Goal: Task Accomplishment & Management: Use online tool/utility

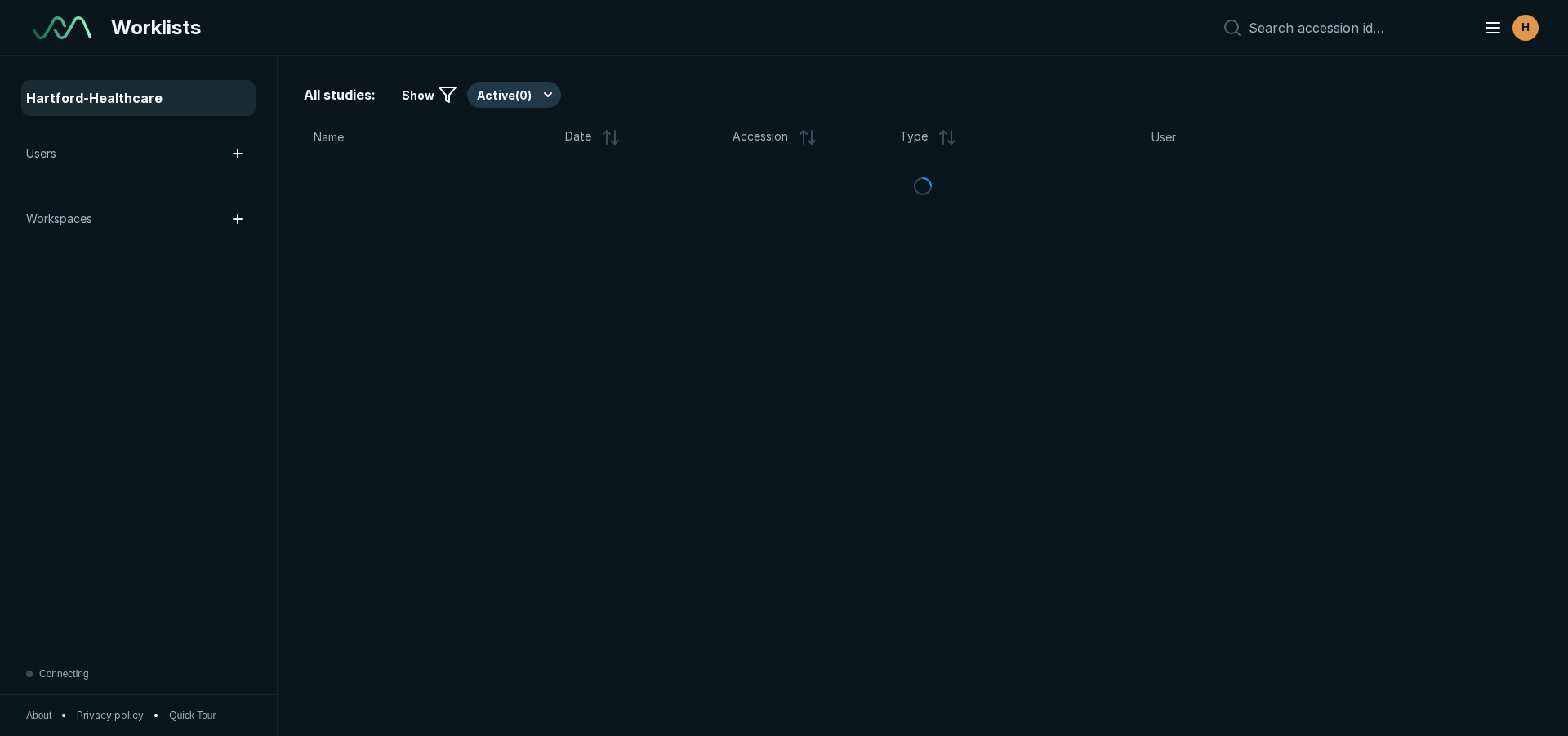
scroll to position [5128, 9154]
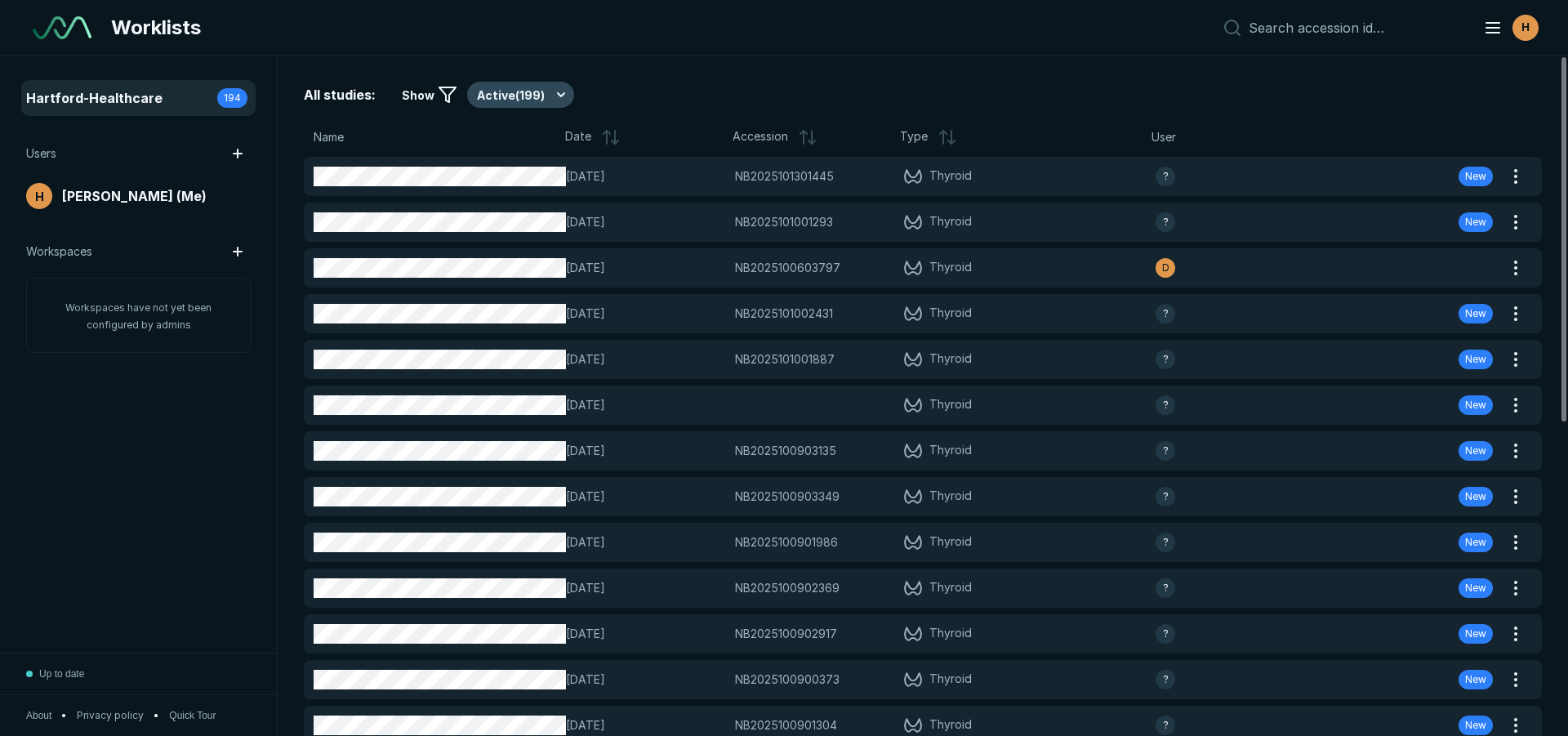
click at [500, 94] on button "Active ( 199 )" at bounding box center [520, 94] width 107 height 26
click at [518, 146] on span "Active ( 199 )" at bounding box center [517, 144] width 63 height 18
click at [193, 83] on link "Hartford-Healthcare 194" at bounding box center [139, 98] width 231 height 33
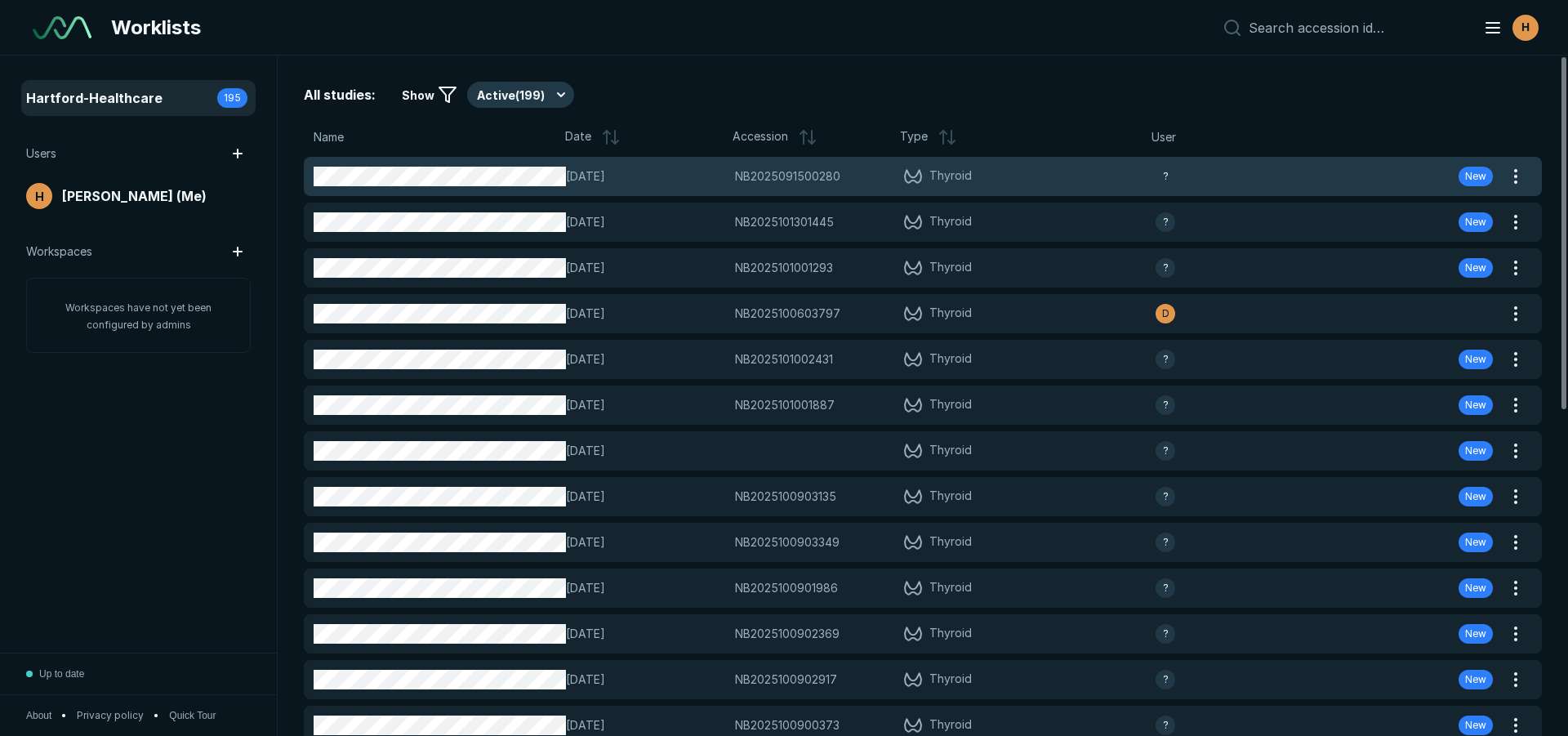
click at [541, 186] on div "14-OCT-2025 NB2025091500280 NB2025091500280 Thyroid ? New" at bounding box center [902, 176] width 1199 height 39
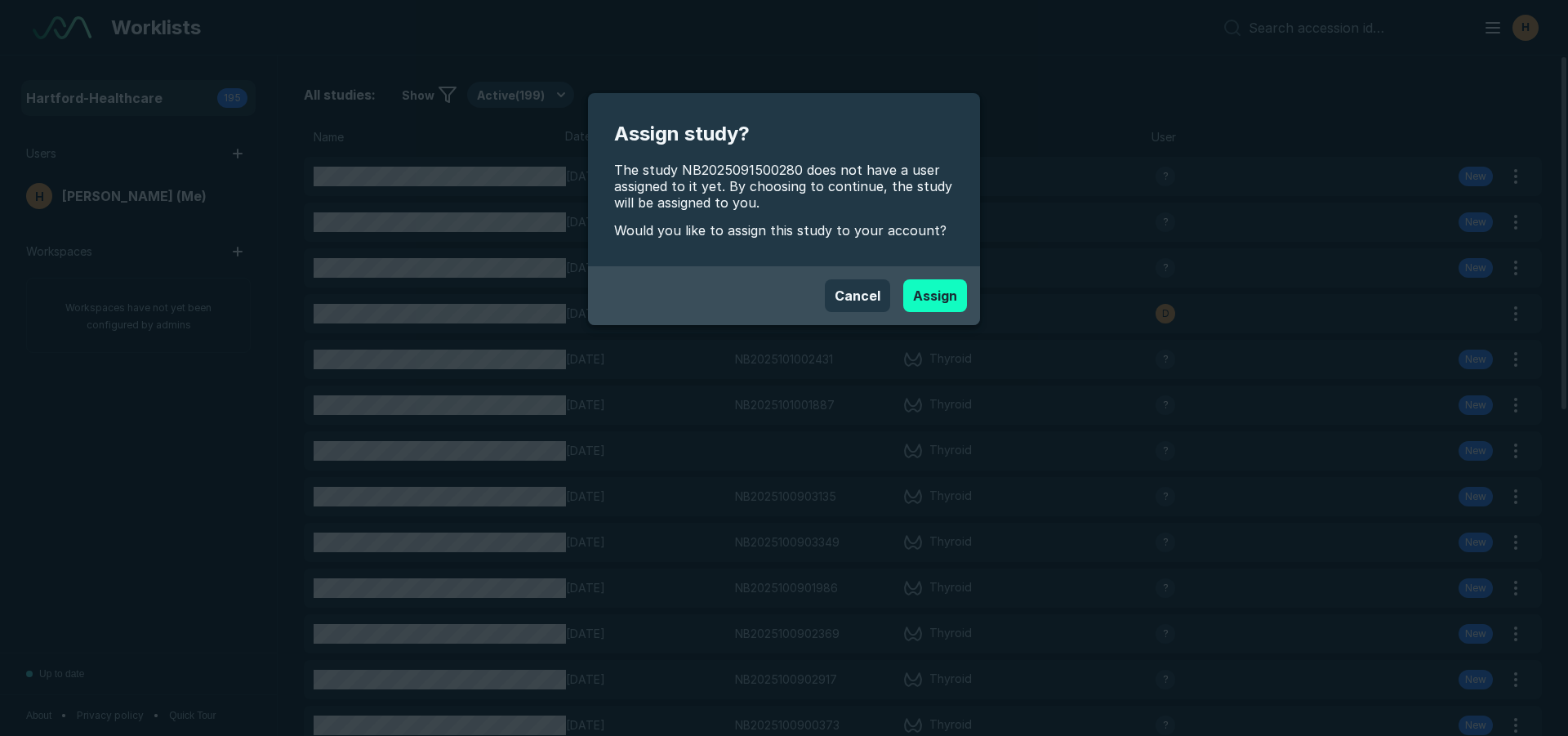
click at [950, 299] on button "Assign" at bounding box center [935, 296] width 64 height 33
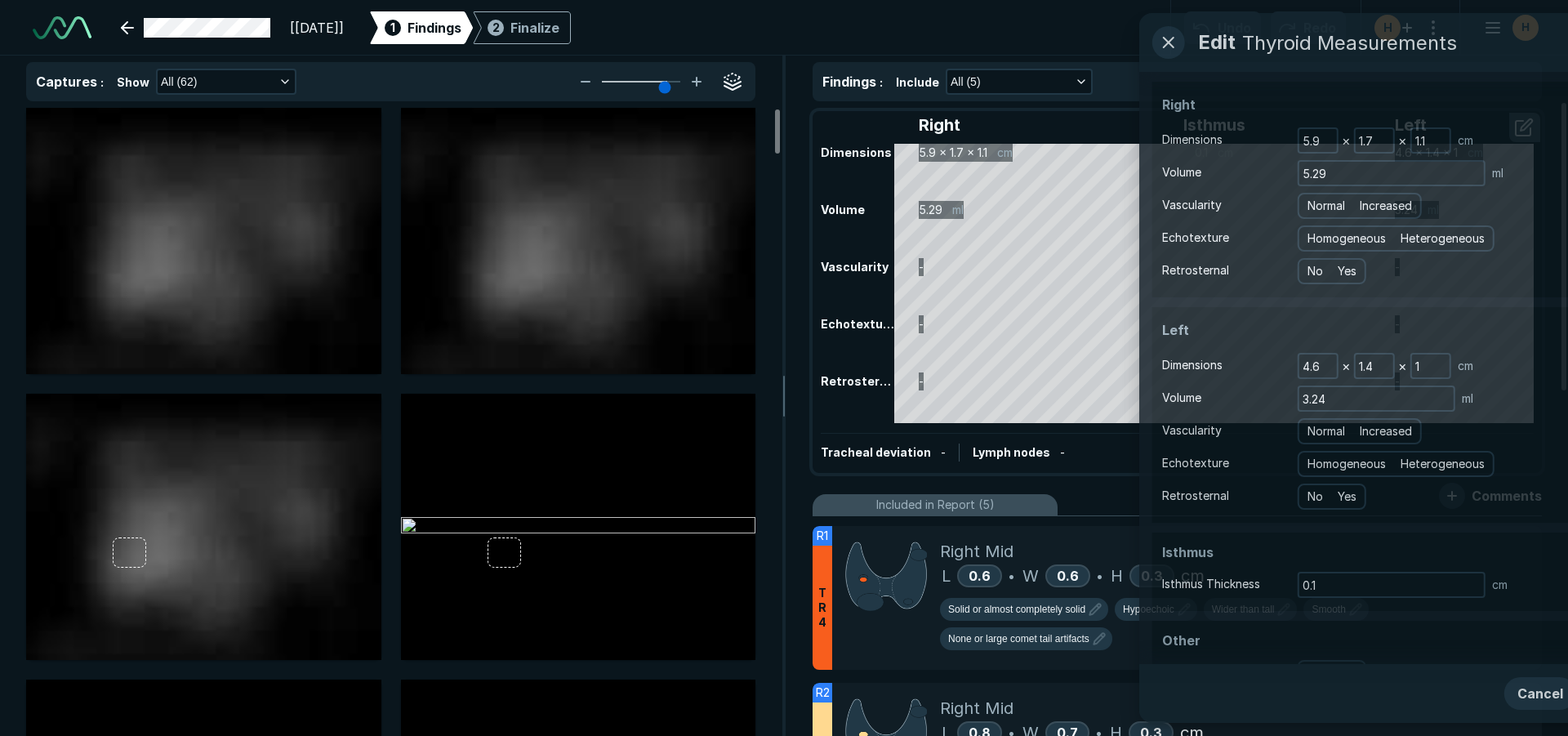
scroll to position [5128, 9154]
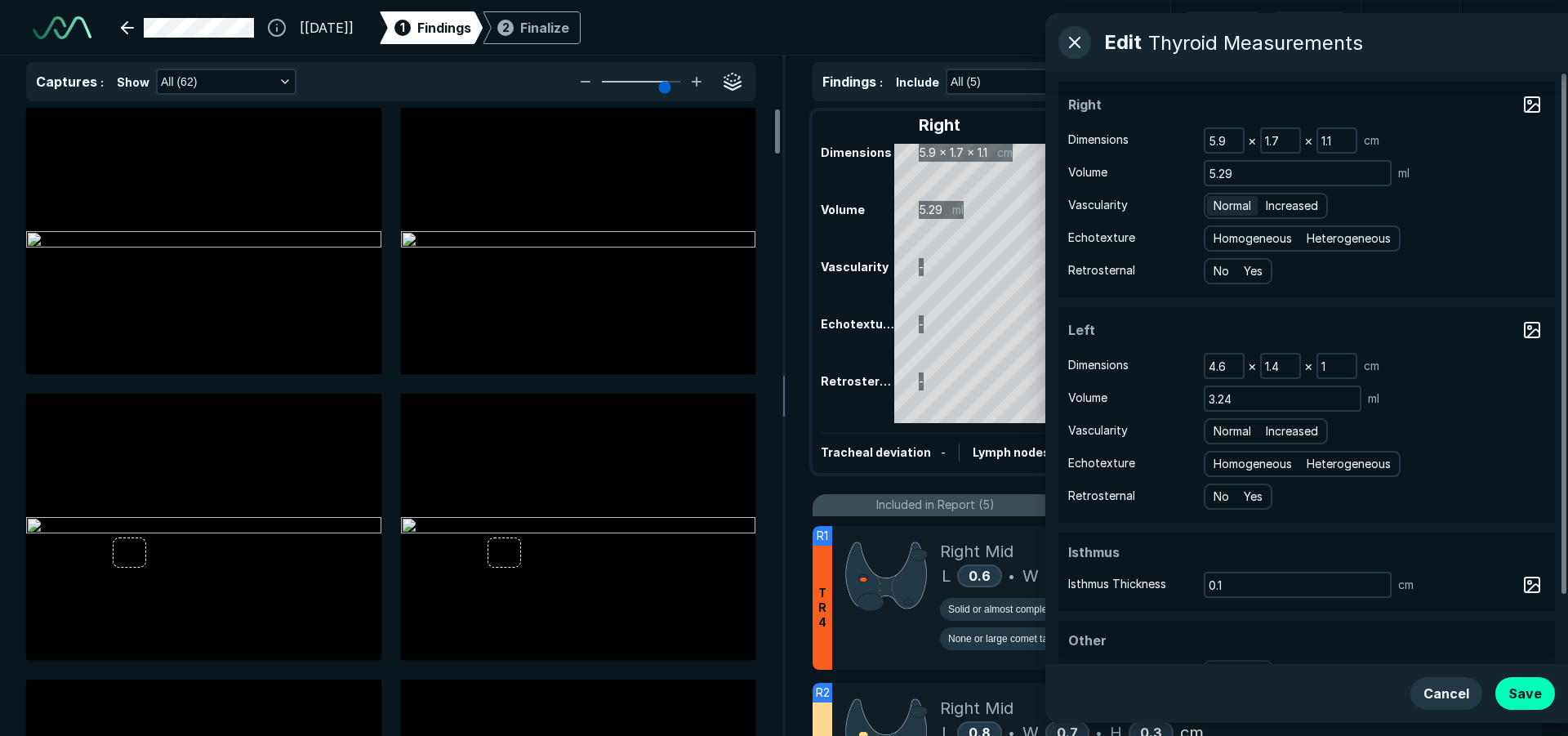
click at [1249, 210] on span "Normal" at bounding box center [1232, 206] width 38 height 18
click at [1222, 209] on input "Normal" at bounding box center [1216, 204] width 11 height 11
radio input "true"
click at [1383, 237] on span "Heterogeneous" at bounding box center [1348, 239] width 84 height 18
click at [1315, 237] on input "Heterogeneous" at bounding box center [1309, 236] width 11 height 11
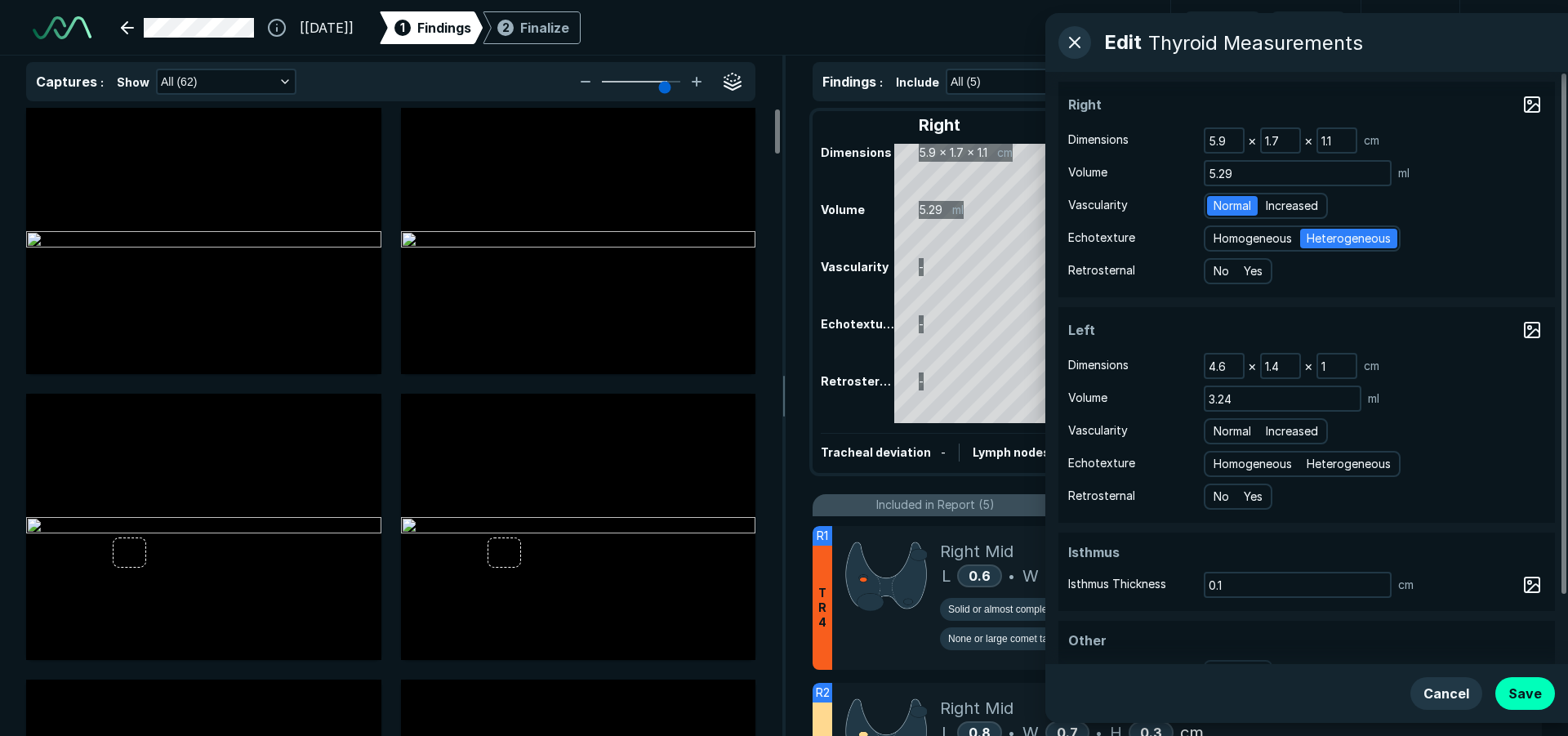
radio input "true"
click at [1249, 441] on div "Normal Increased" at bounding box center [1266, 431] width 124 height 26
click at [1233, 420] on div "Normal Increased" at bounding box center [1266, 431] width 124 height 26
click at [1234, 425] on span "Normal" at bounding box center [1232, 432] width 38 height 18
click at [1222, 425] on input "Normal" at bounding box center [1216, 429] width 11 height 11
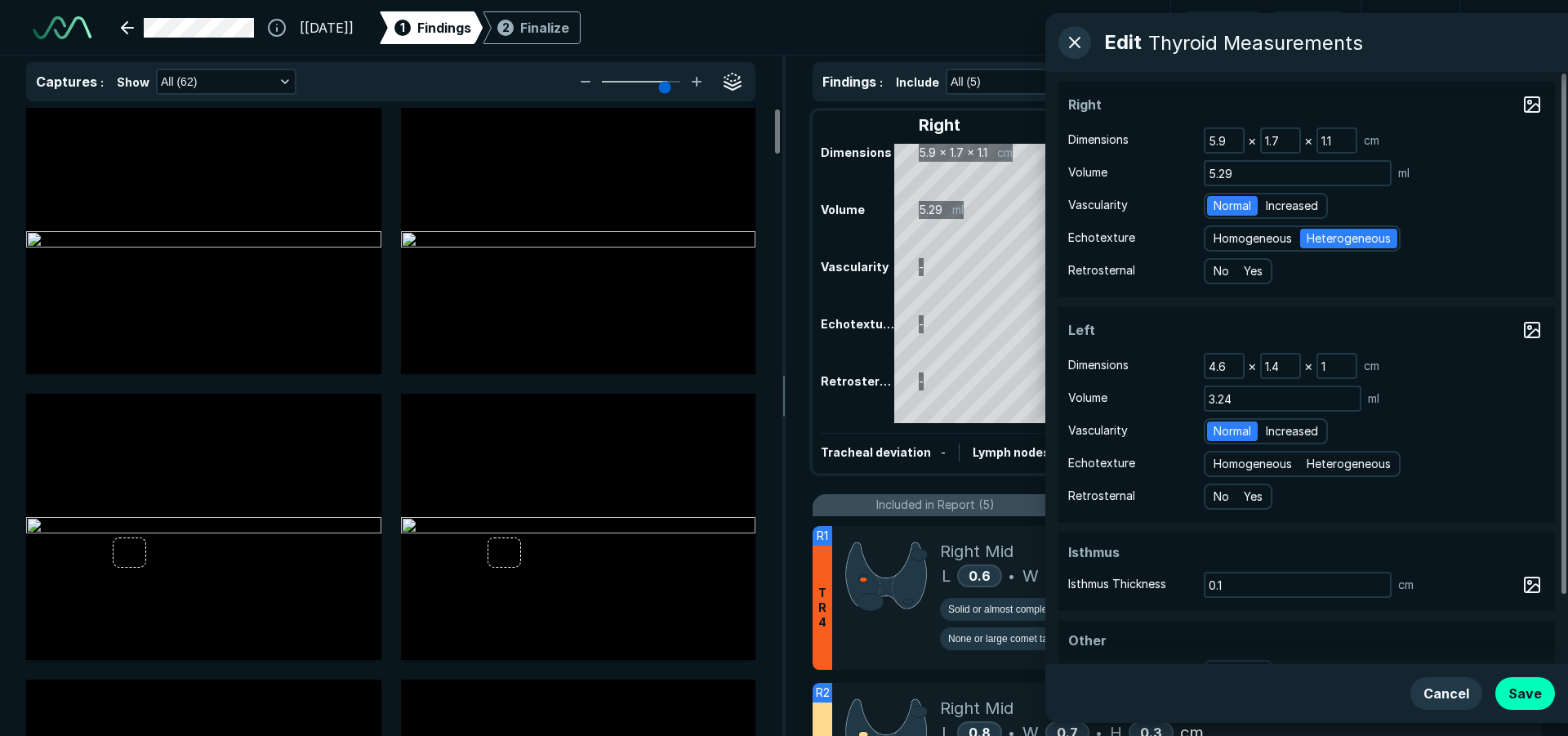
radio input "true"
click at [1371, 464] on span "Heterogeneous" at bounding box center [1348, 464] width 84 height 18
click at [1315, 464] on input "Heterogeneous" at bounding box center [1309, 462] width 11 height 11
radio input "true"
click at [1527, 688] on button "Save" at bounding box center [1525, 694] width 60 height 33
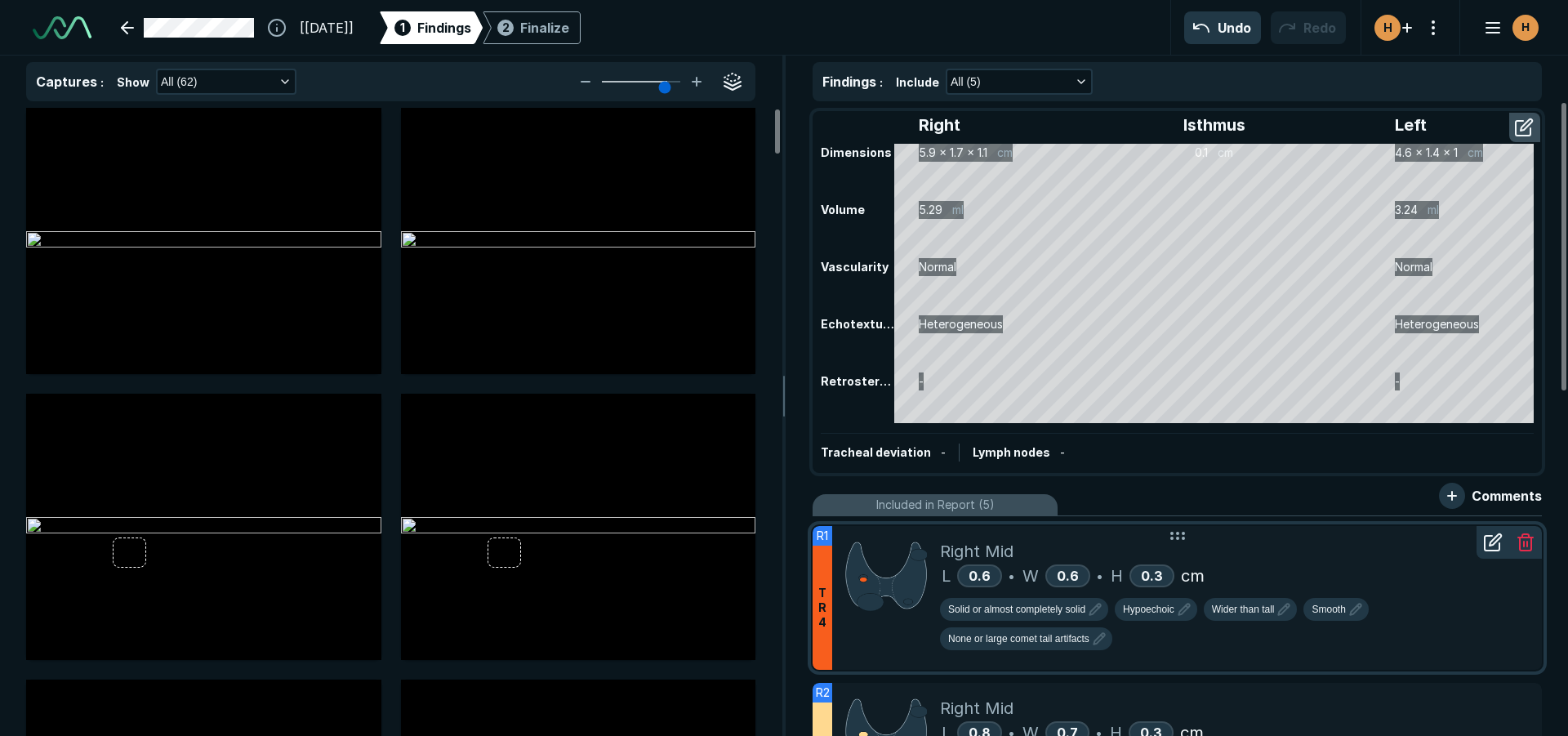
click at [1265, 585] on div "L 0.6 • W 0.6 • H 0.3 cm" at bounding box center [1235, 575] width 589 height 24
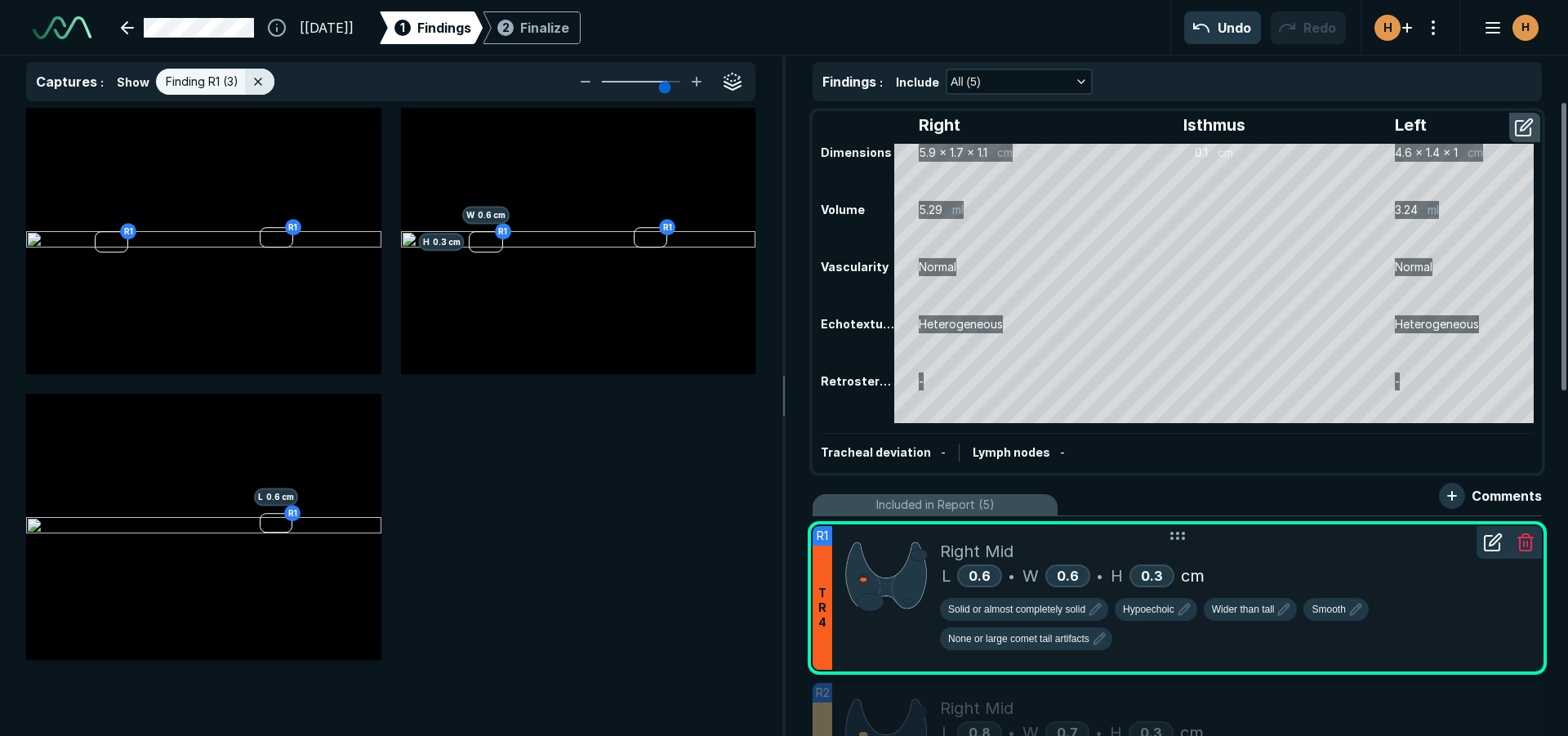
scroll to position [4749, 5354]
click at [1292, 560] on div "Right Mid" at bounding box center [1235, 551] width 589 height 24
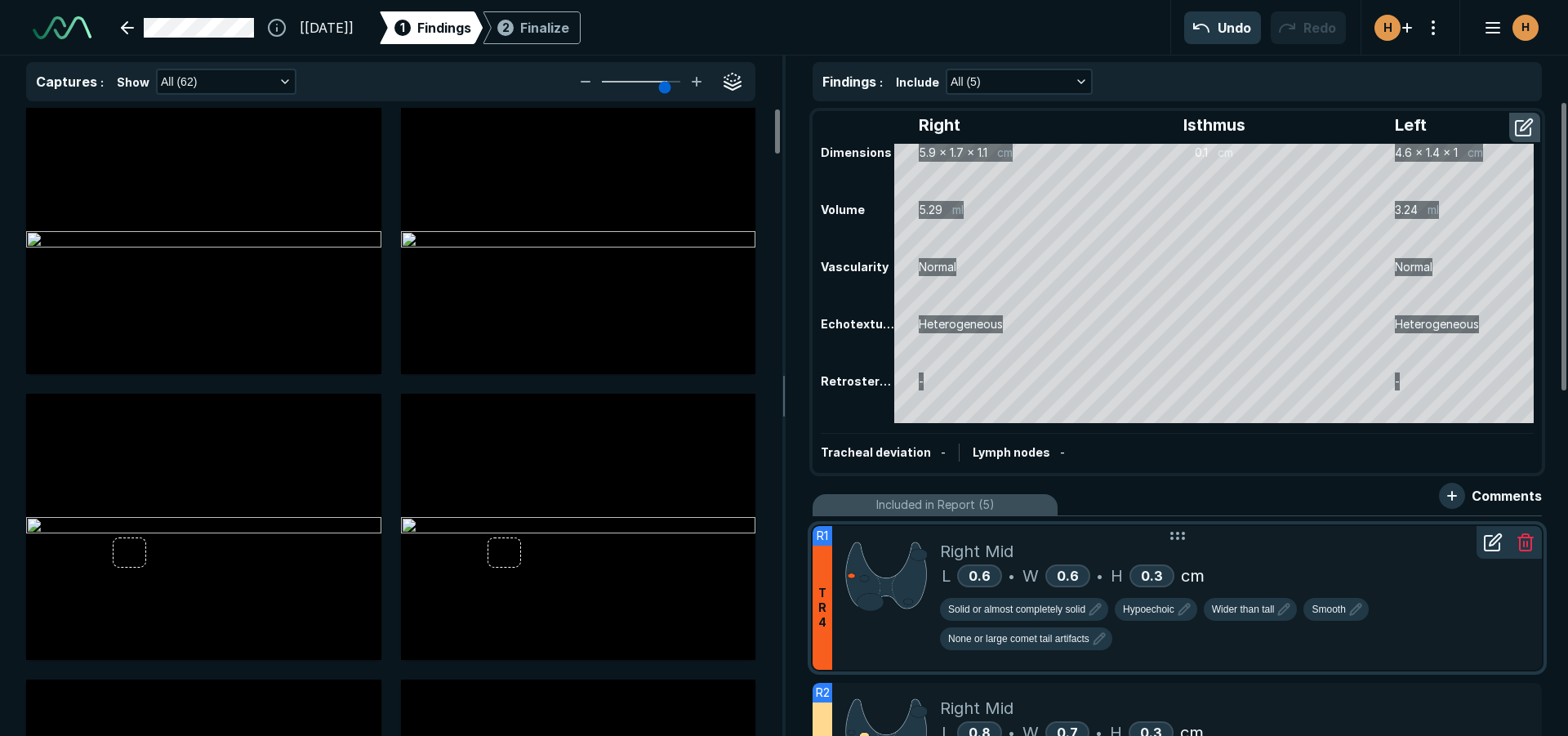
click at [1292, 560] on div "Right Mid" at bounding box center [1235, 551] width 589 height 24
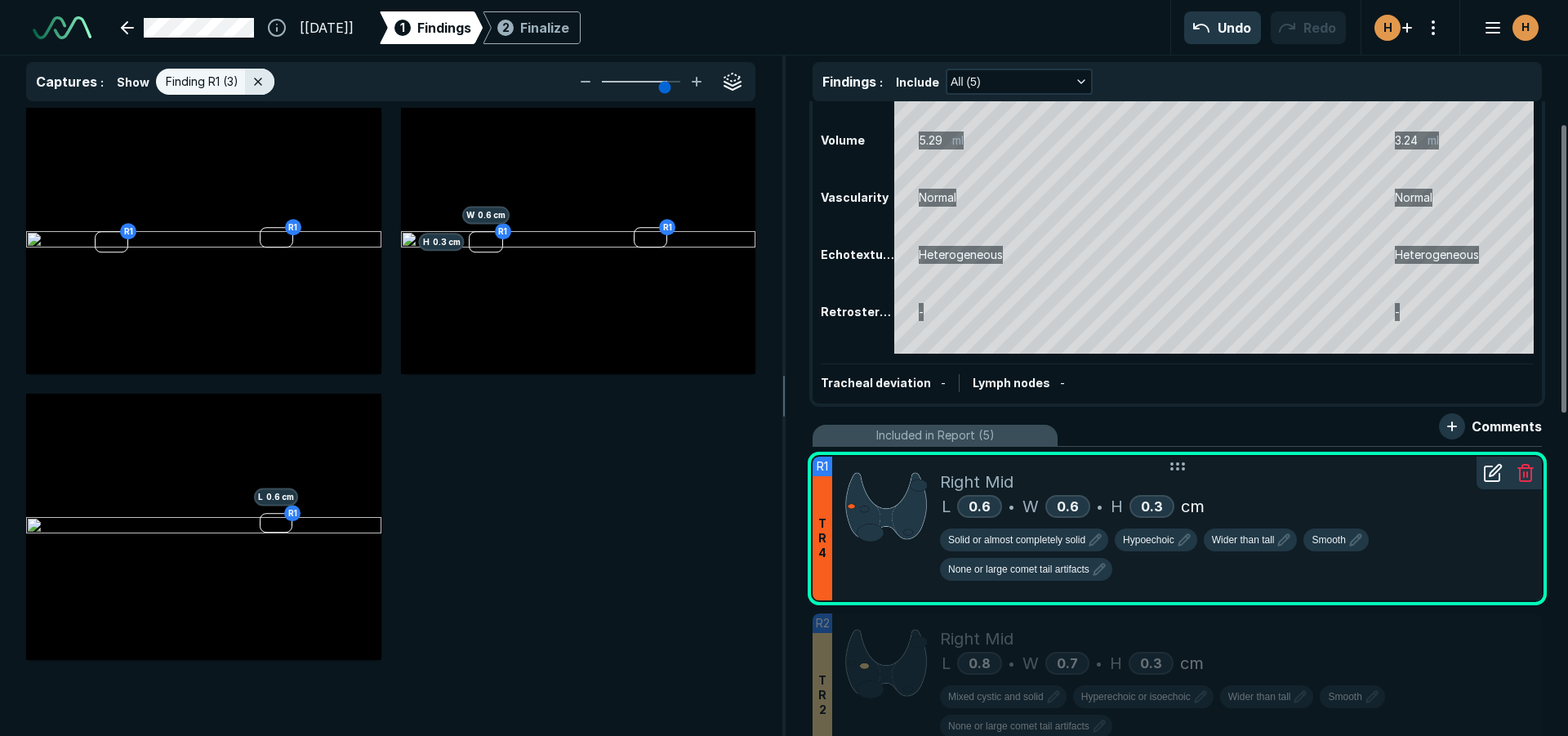
scroll to position [164, 0]
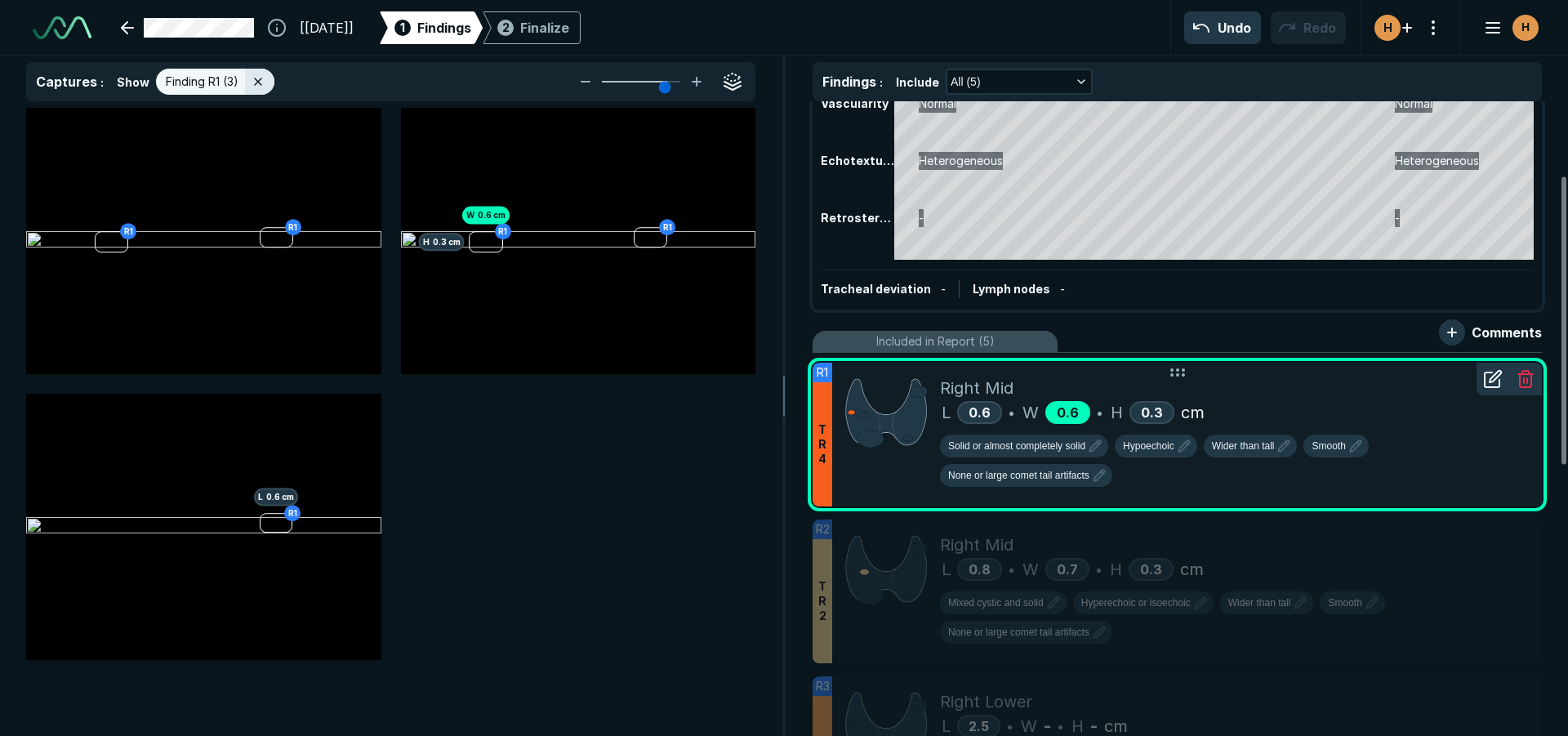
click at [1066, 407] on span "0.6" at bounding box center [1067, 412] width 22 height 16
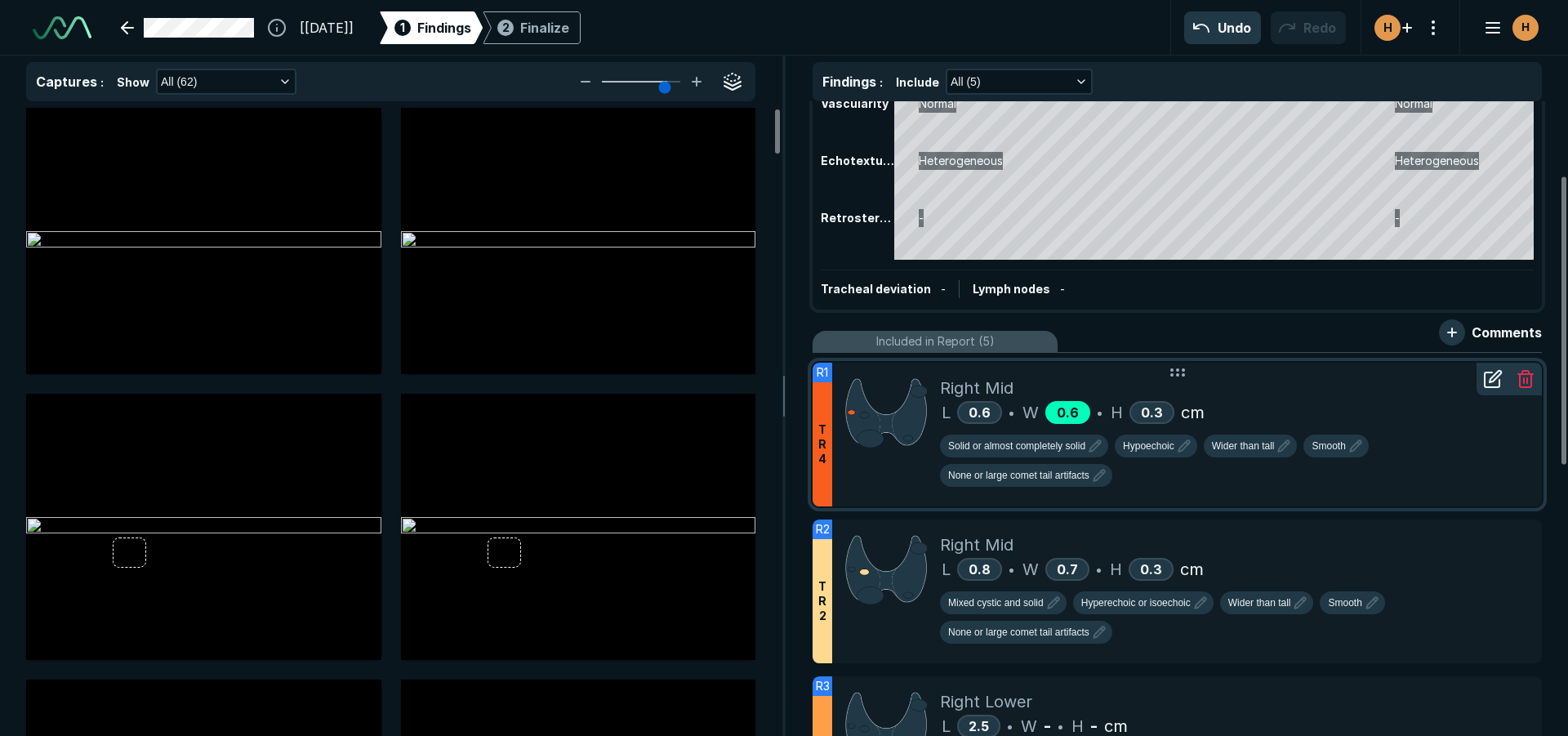
scroll to position [4749, 5354]
click at [1491, 381] on icon at bounding box center [1492, 379] width 19 height 19
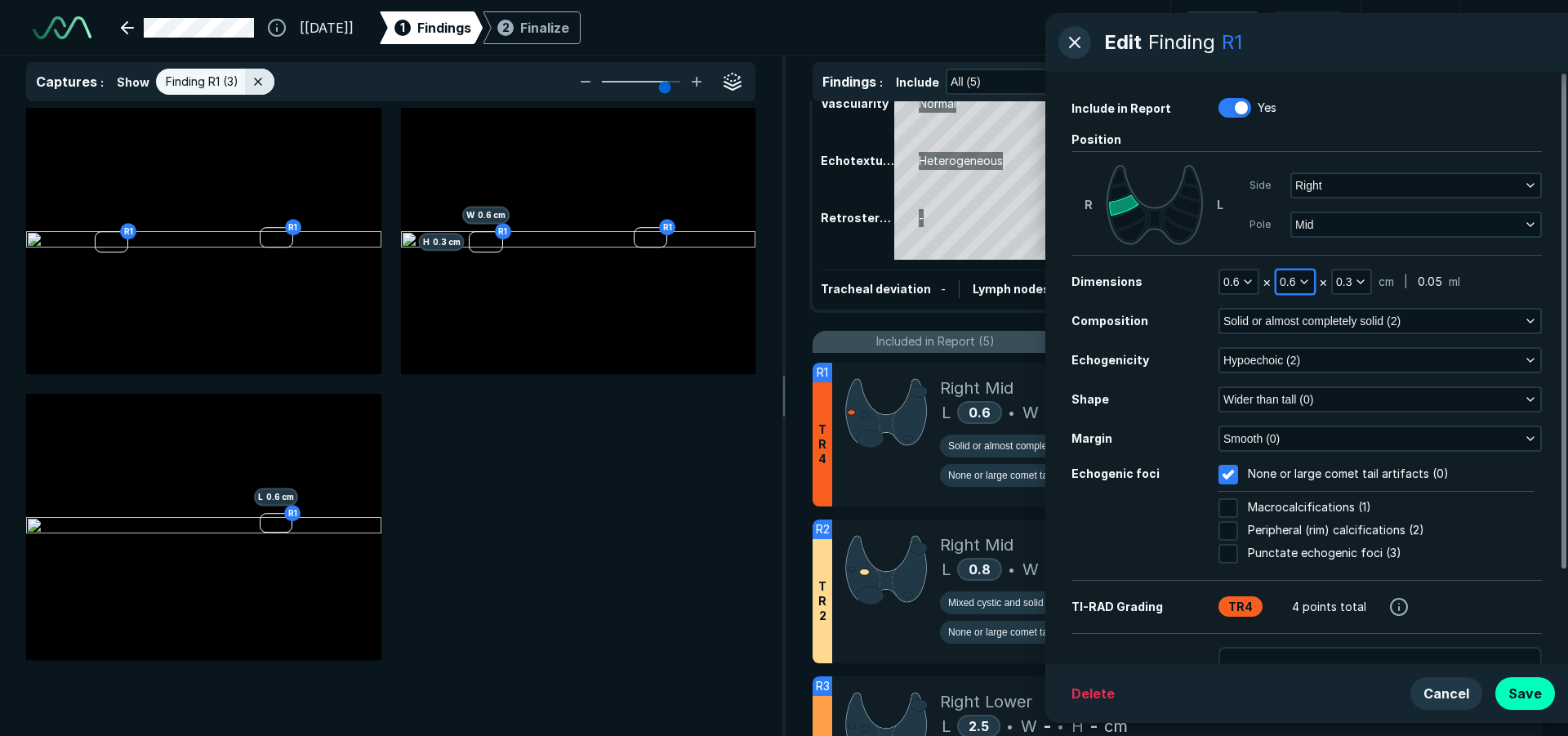
click at [1286, 282] on span "0.6" at bounding box center [1287, 281] width 16 height 18
click at [1314, 378] on input "text" at bounding box center [1317, 387] width 64 height 23
type input "1"
type input "0.5"
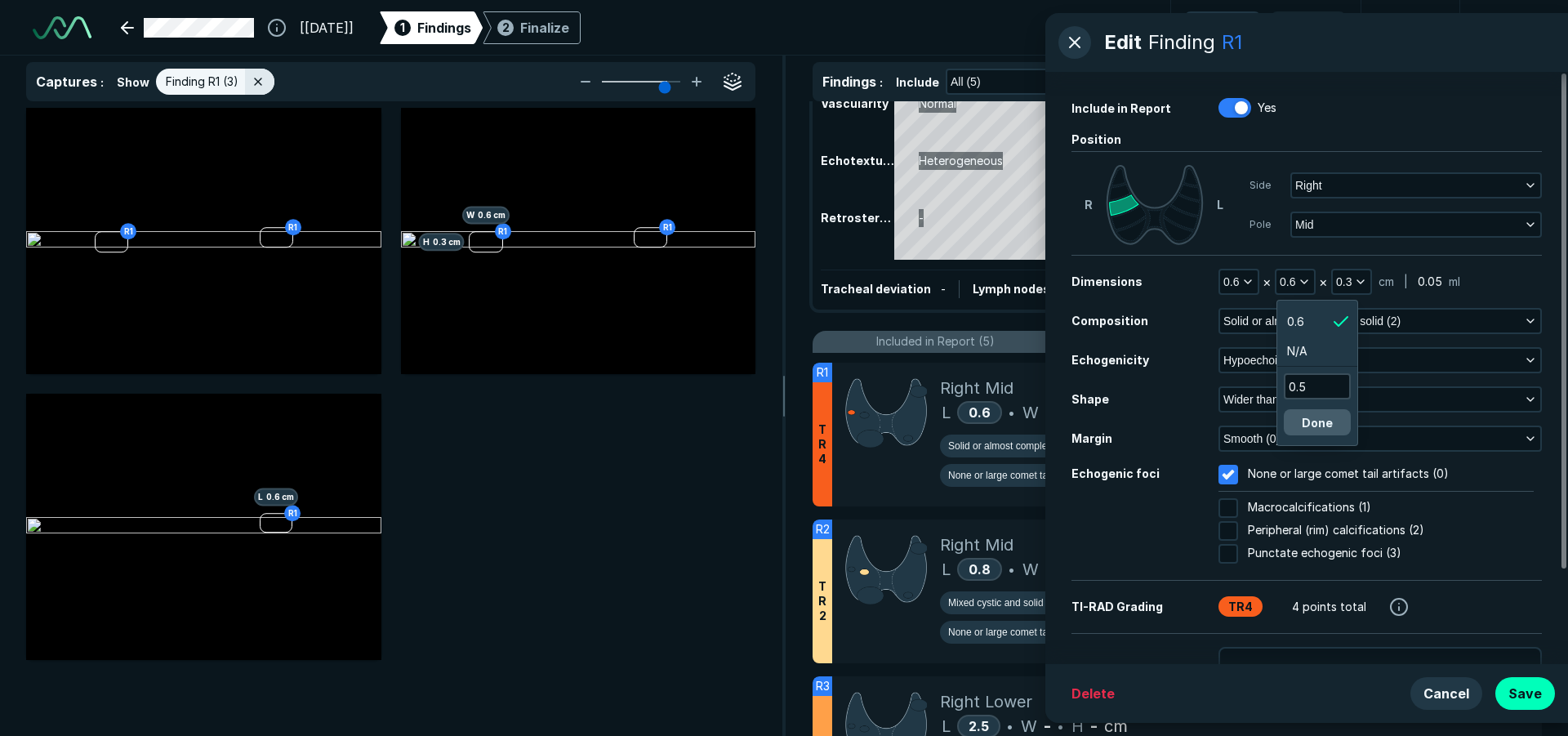
click at [1335, 409] on div "0.5 Done" at bounding box center [1317, 404] width 67 height 62
click at [1326, 427] on button "Done" at bounding box center [1317, 422] width 67 height 26
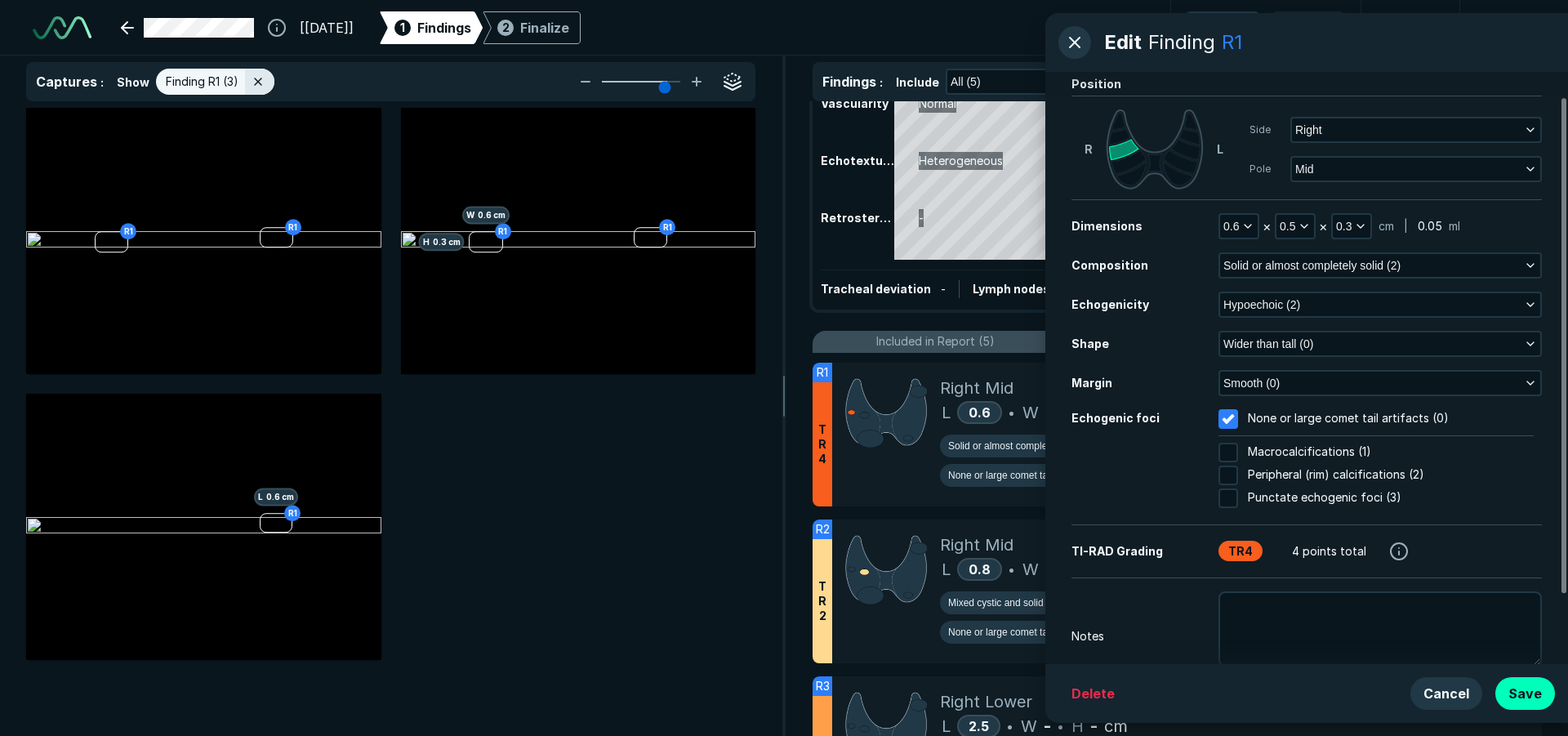
scroll to position [112, 0]
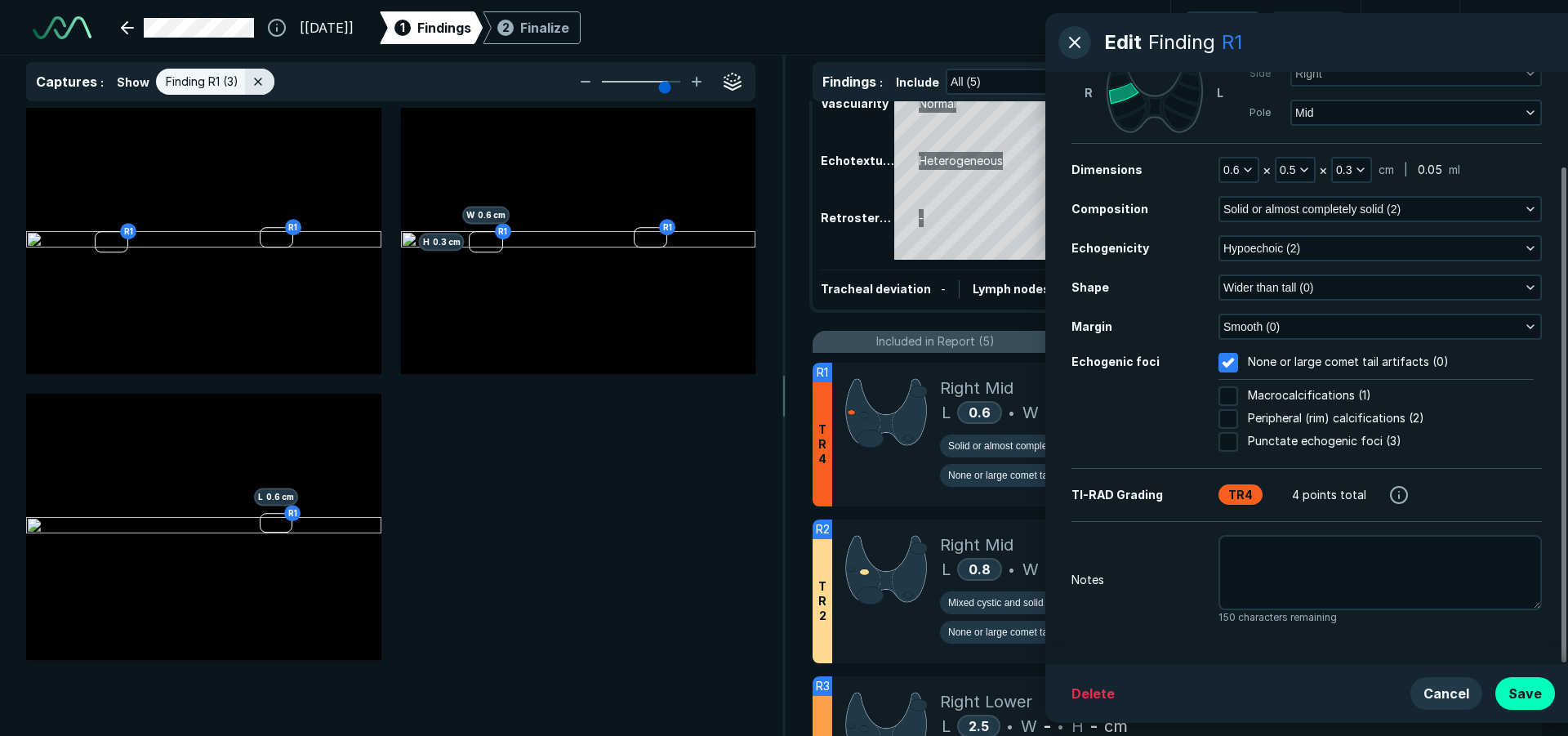
click at [1295, 656] on div "Include in Report Yes Position R L Side Right Pole Mid Dimensions 0.6 × 0.5 × 0…" at bounding box center [1306, 368] width 522 height 592
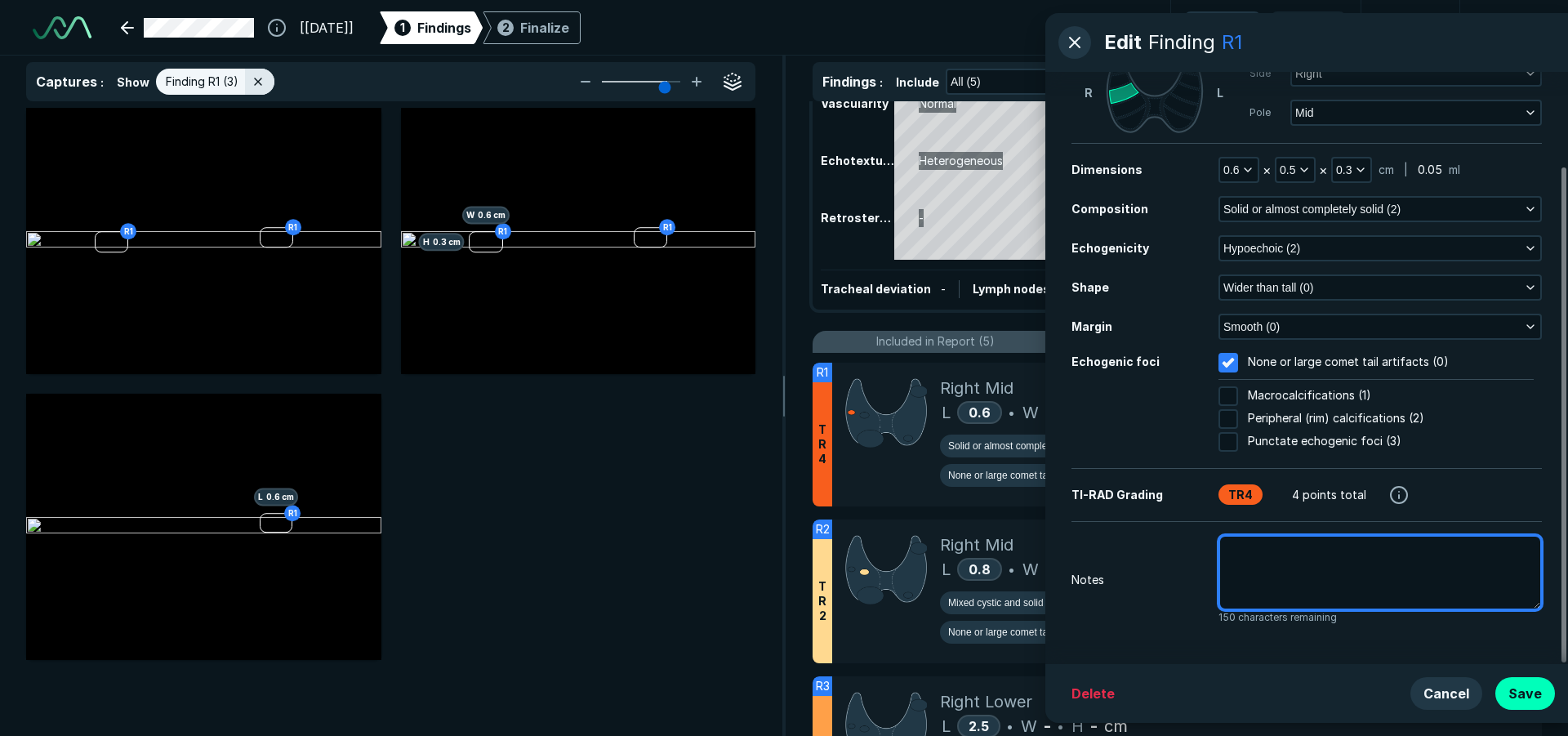
click at [1269, 569] on textarea at bounding box center [1380, 573] width 324 height 76
type textarea "x"
type textarea "p"
type textarea "x"
type textarea "pr"
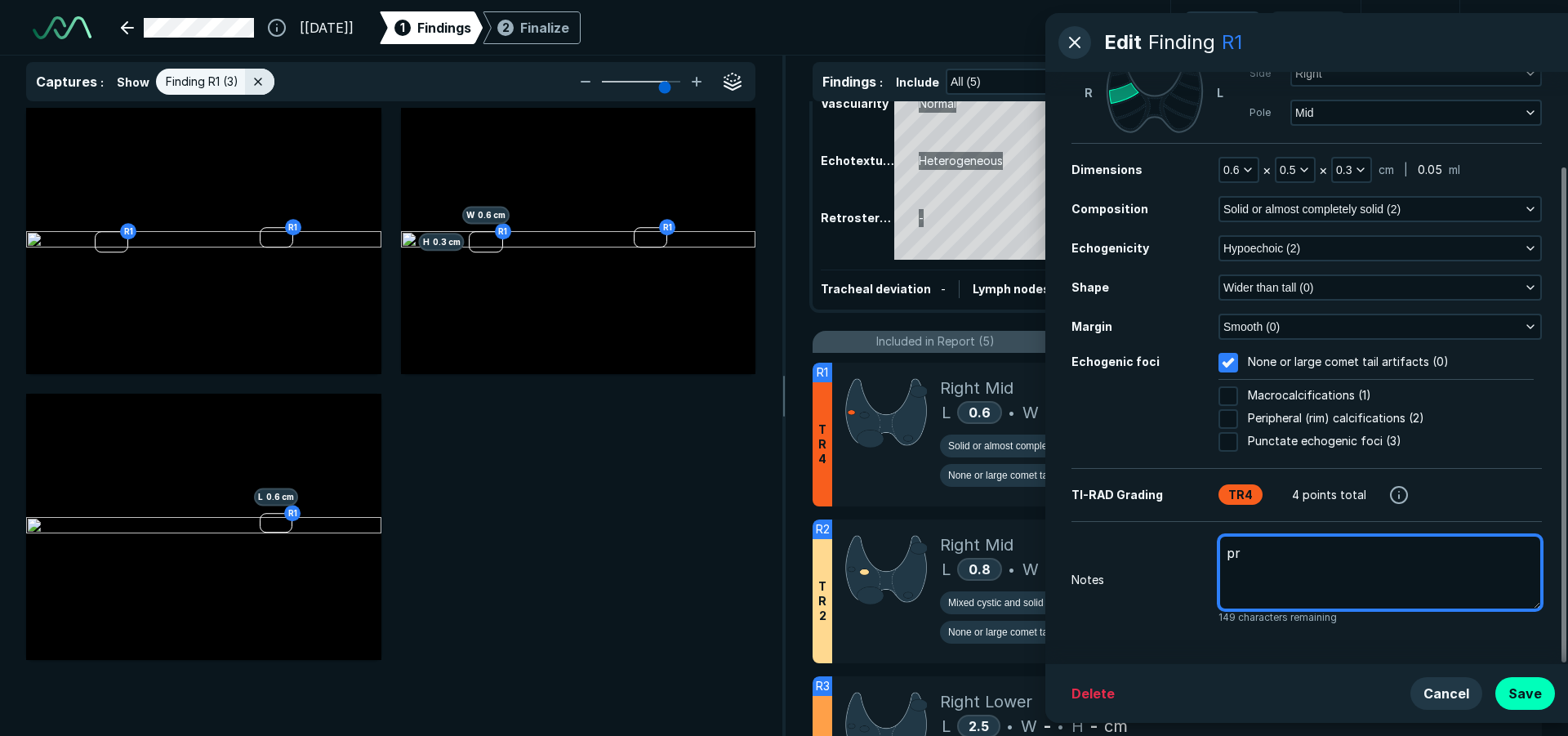
type textarea "x"
type textarea "pri"
type textarea "x"
type textarea "prio"
type textarea "x"
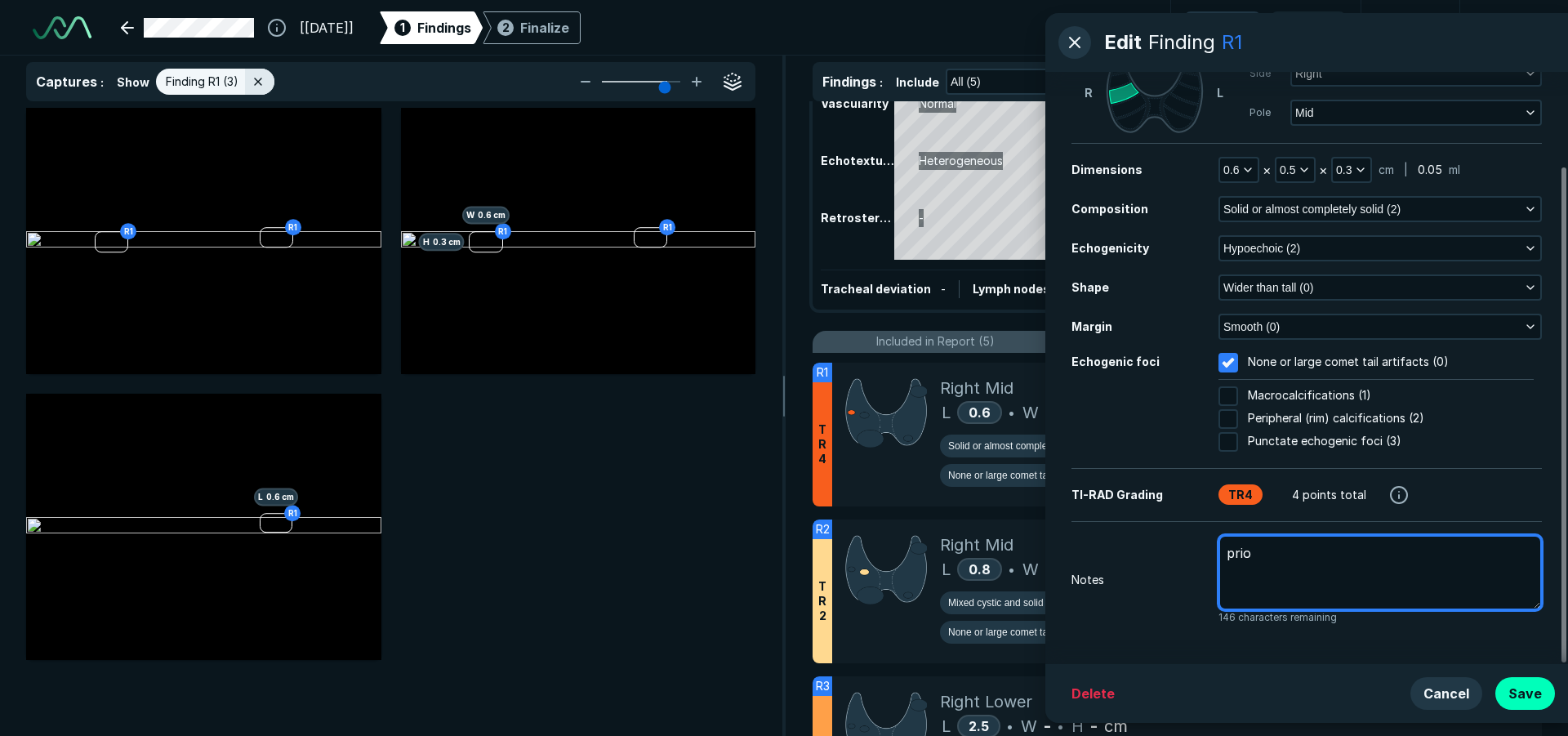
type textarea "prior"
type textarea "x"
type textarea "prior"
type textarea "x"
type textarea "prior m"
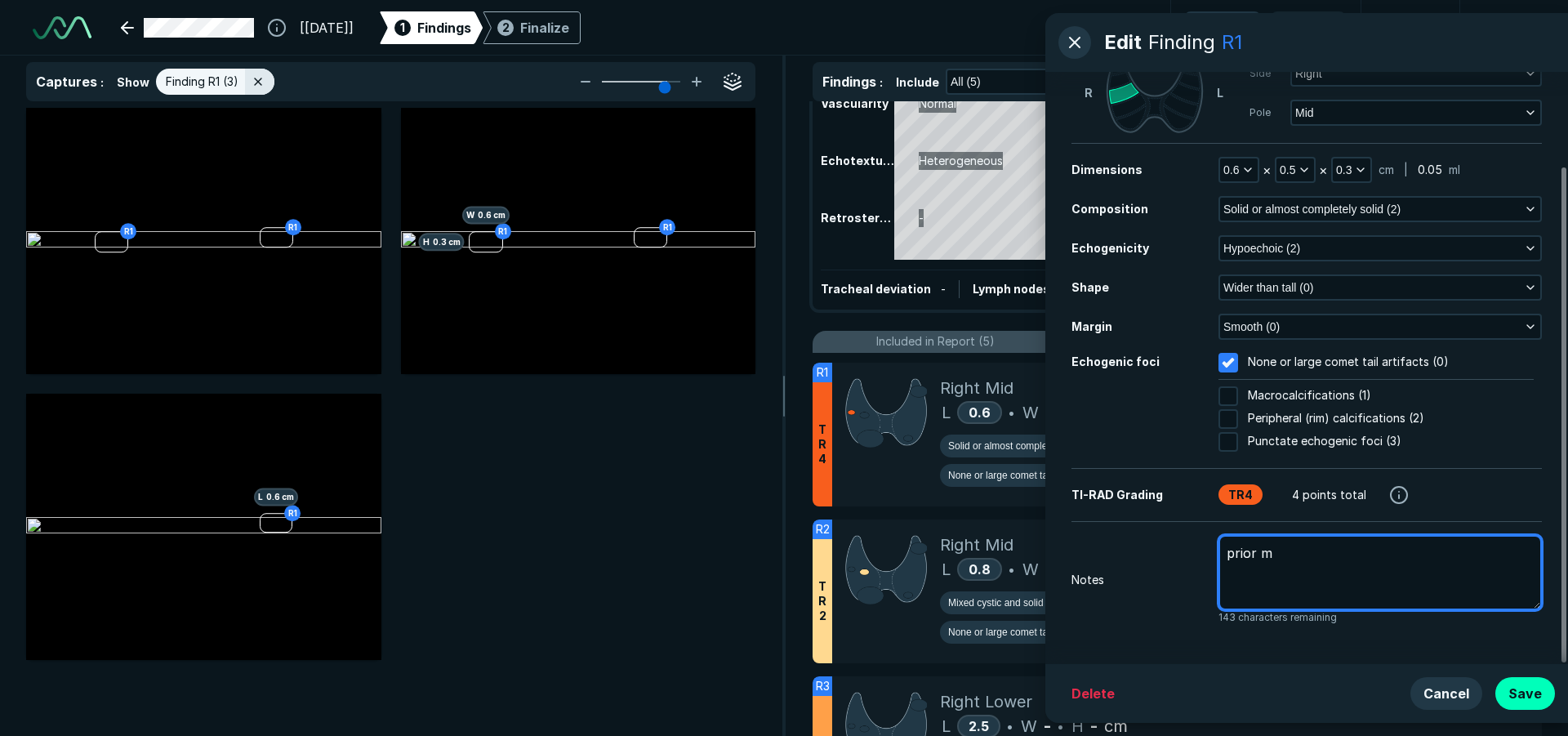
type textarea "x"
type textarea "prior me"
type textarea "x"
type textarea "prior mea"
type textarea "x"
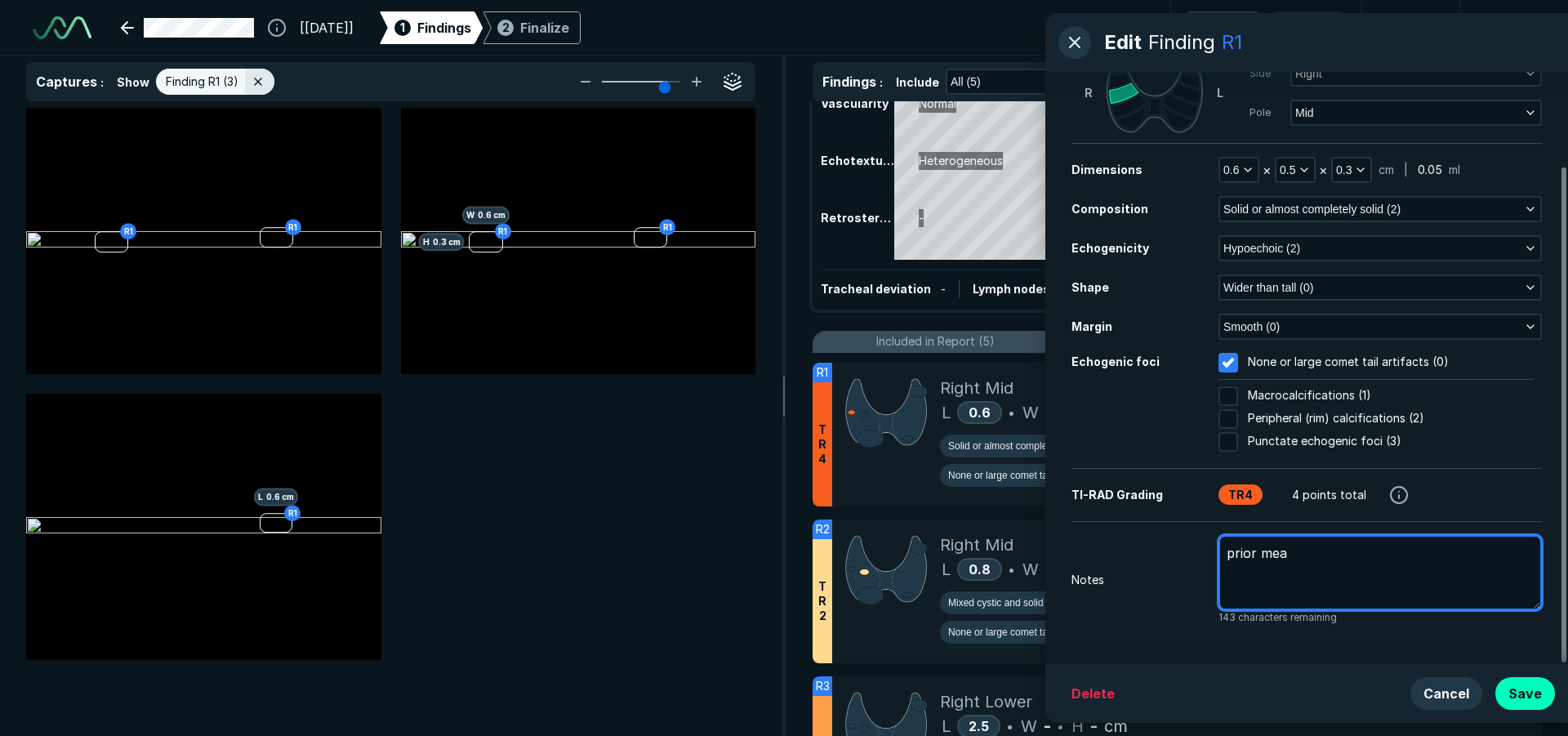
type textarea "prior meas"
type textarea "x"
type textarea "prior measu"
type textarea "x"
type textarea "prior measur"
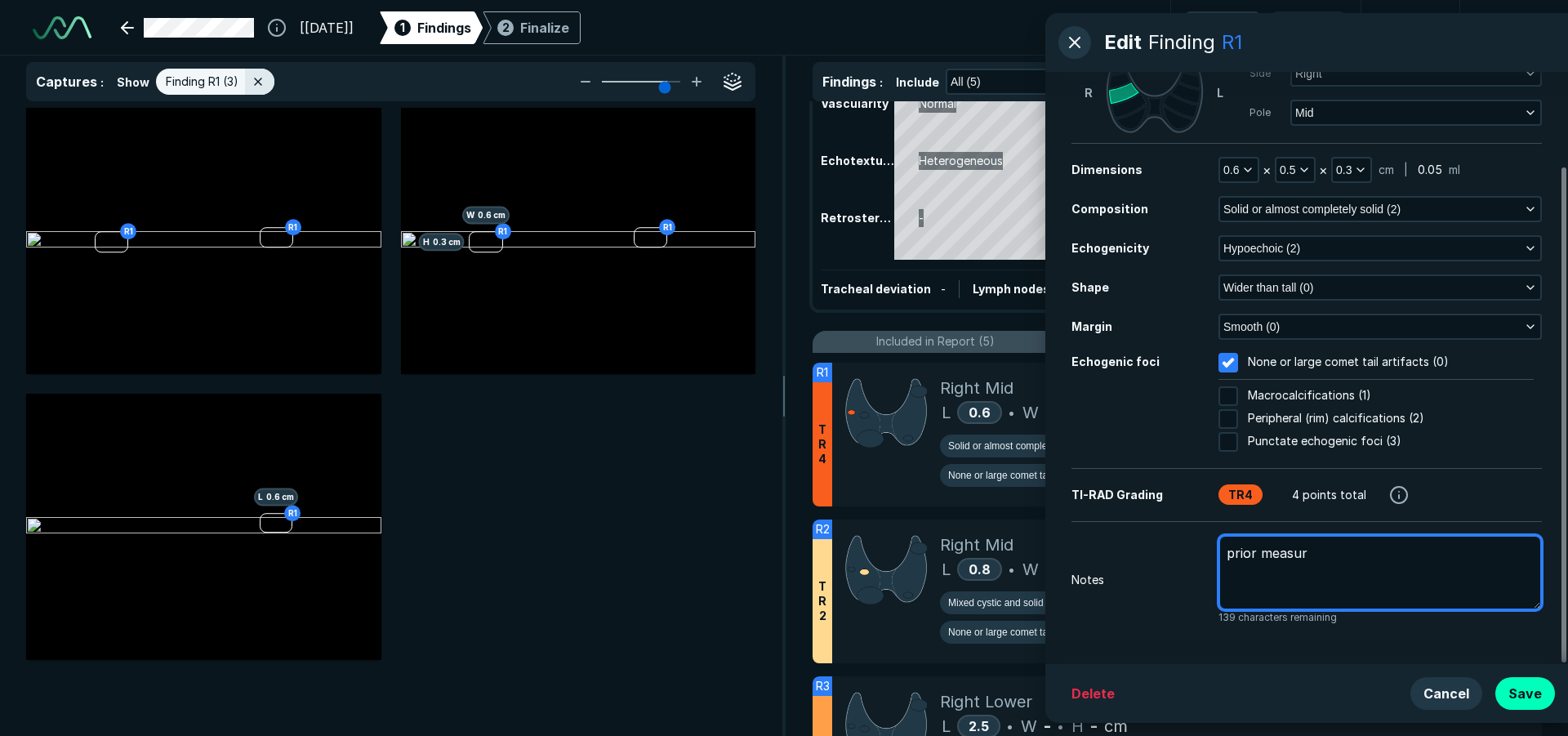
type textarea "x"
type textarea "prior measure"
type textarea "x"
type textarea "prior measurem"
type textarea "x"
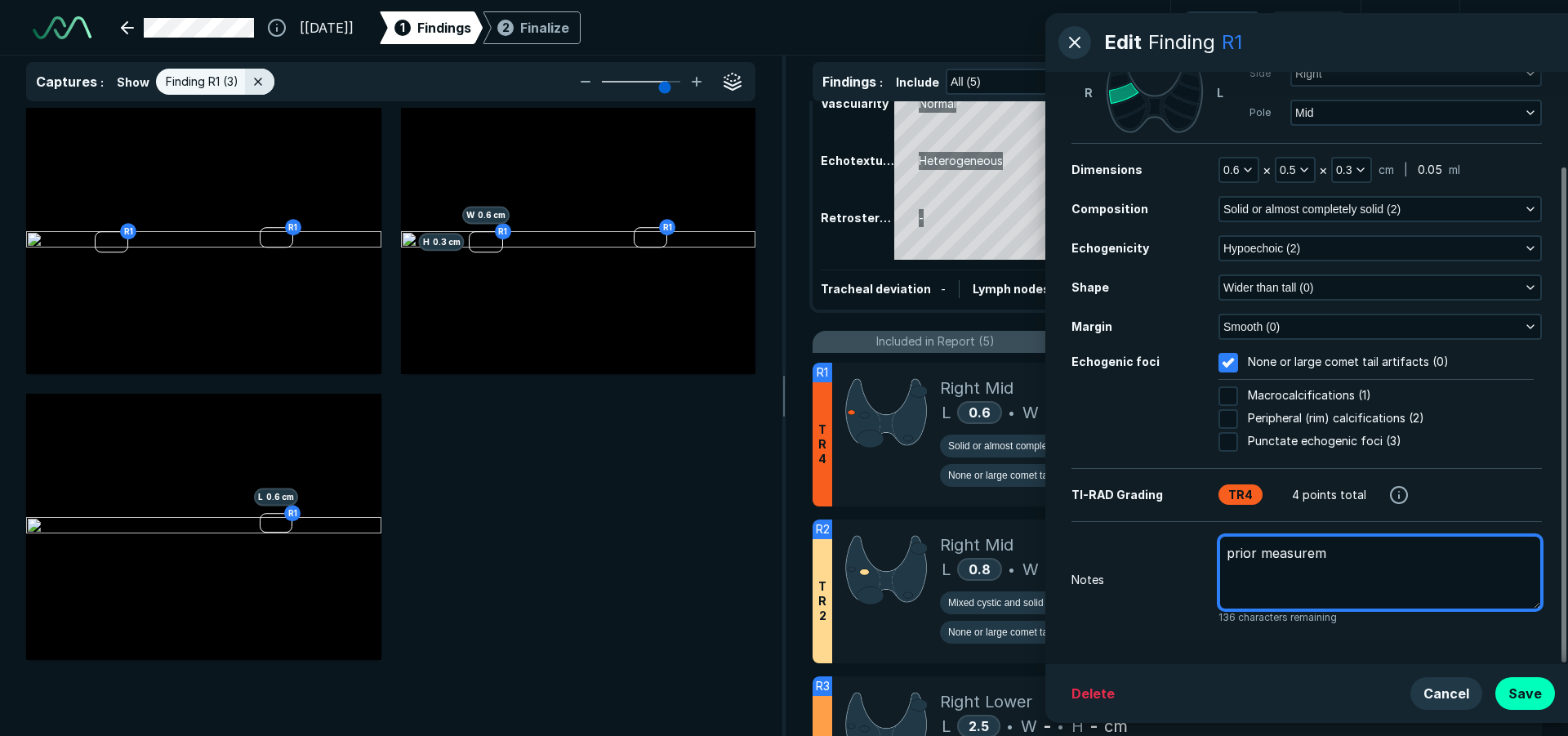
type textarea "prior measureme"
type textarea "x"
type textarea "prior measuremen"
type textarea "x"
type textarea "prior measurement"
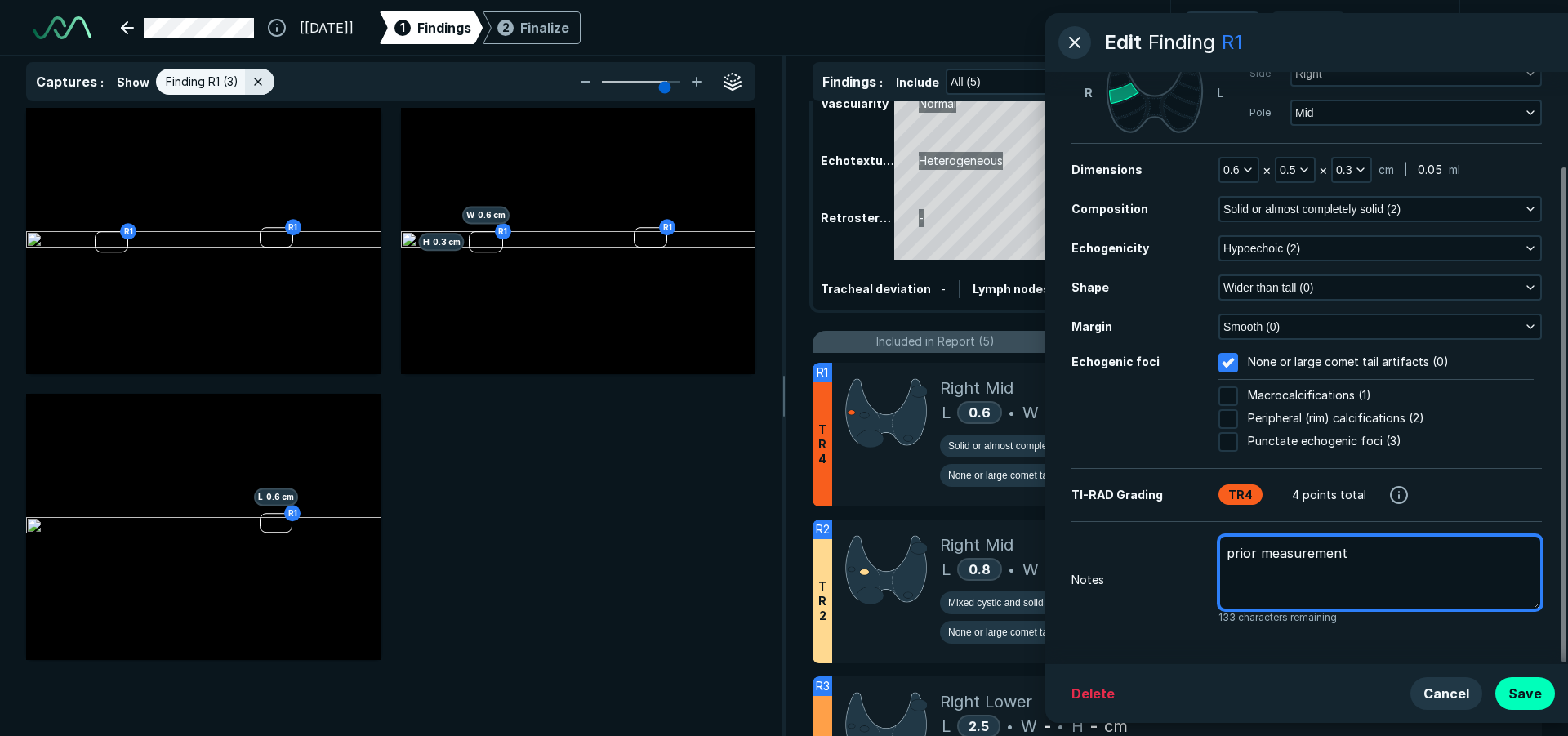
type textarea "x"
type textarea "prior measurements"
type textarea "x"
type textarea "prior measurements:"
type textarea "x"
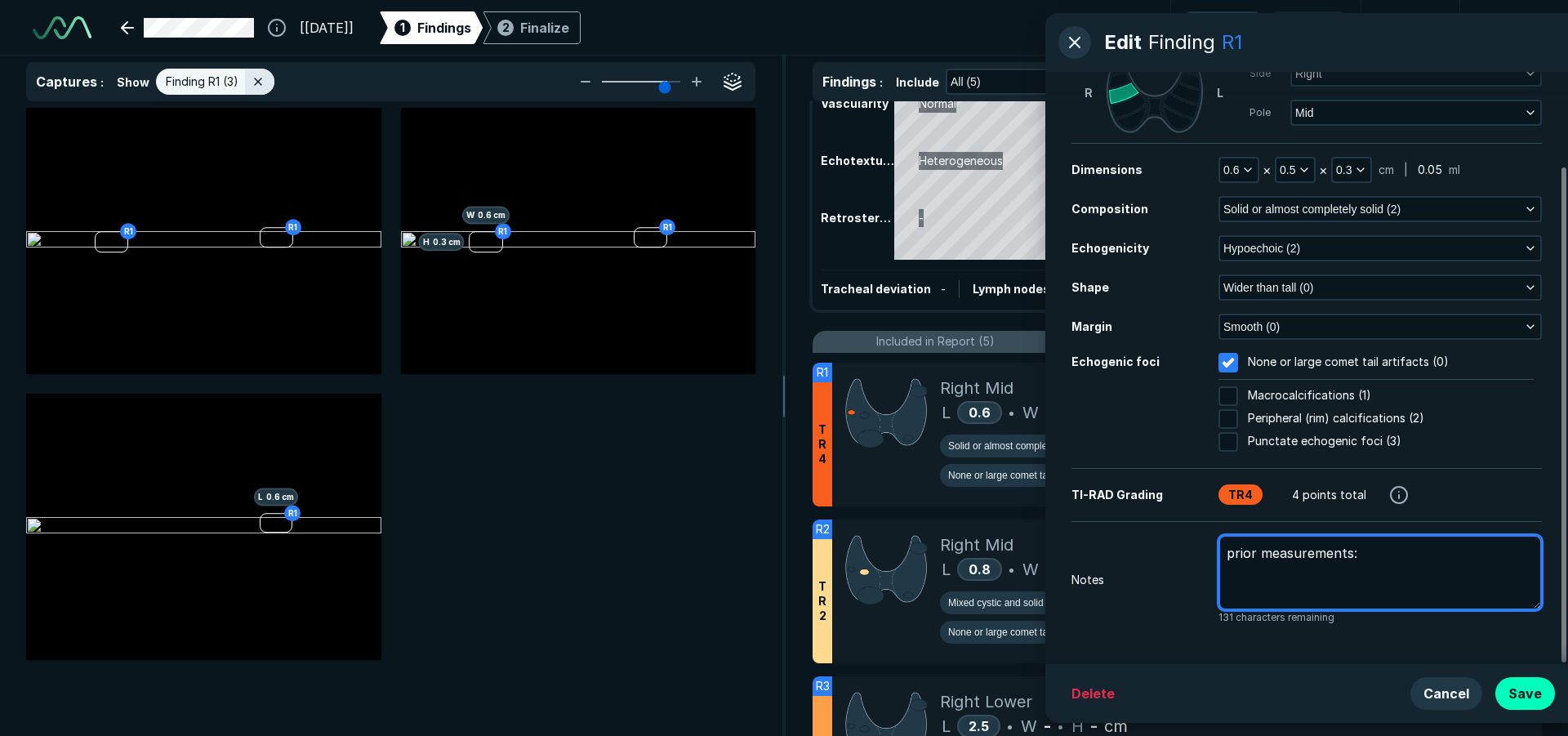
type textarea "prior measurements:"
type textarea "x"
type textarea "prior measurements: 0"
type textarea "x"
type textarea "prior measurements: 0."
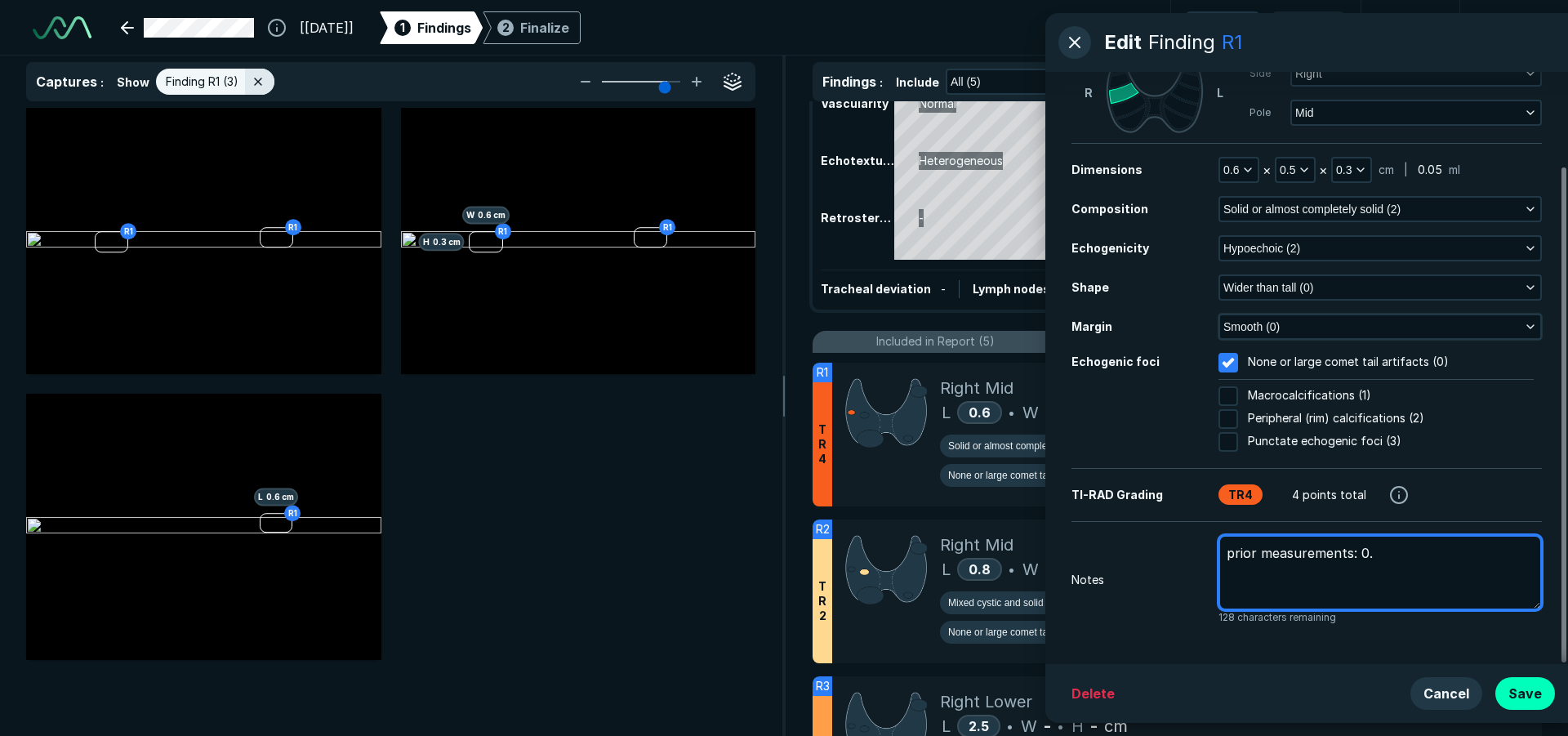
type textarea "x"
type textarea "prior measurements: 0.6"
type textarea "x"
type textarea "prior measurements: 0.6"
type textarea "x"
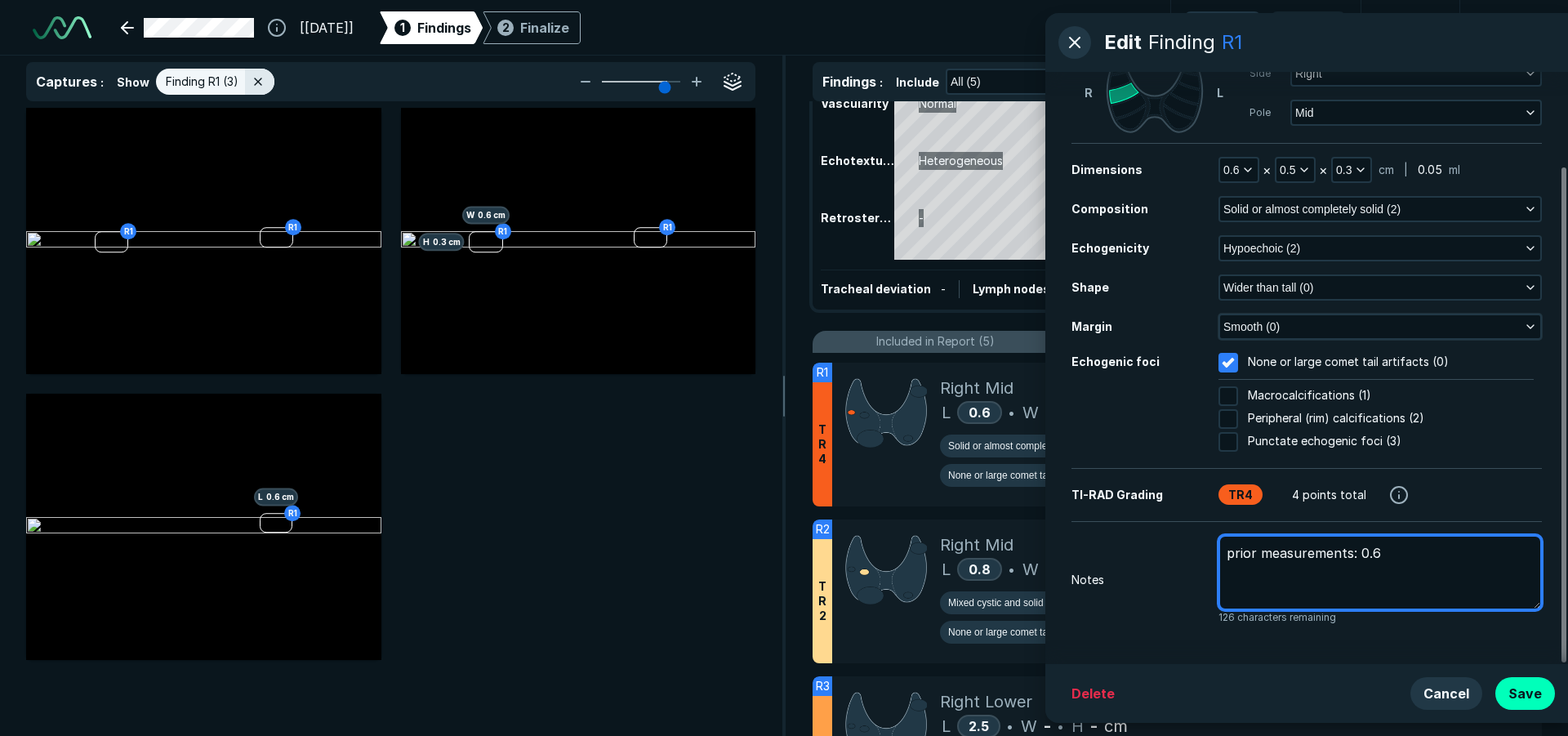
type textarea "prior measurements: 0.6 x"
type textarea "x"
type textarea "prior measurements: 0.6 x"
type textarea "x"
type textarea "prior measurements: 0.6 x 0"
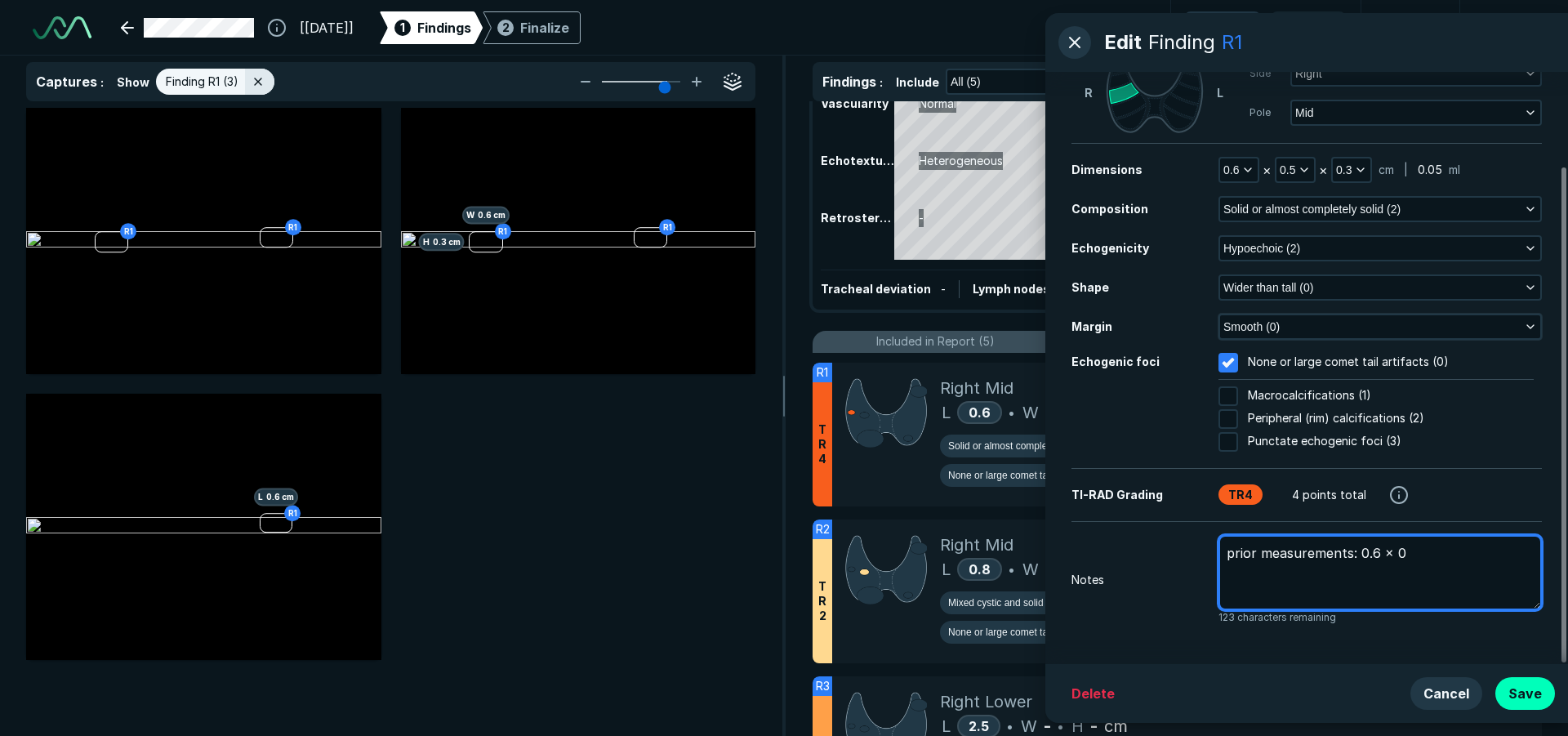
type textarea "x"
type textarea "prior measurements: 0.6 x 0."
type textarea "x"
type textarea "prior measurements: 0.6 x 0.6"
type textarea "x"
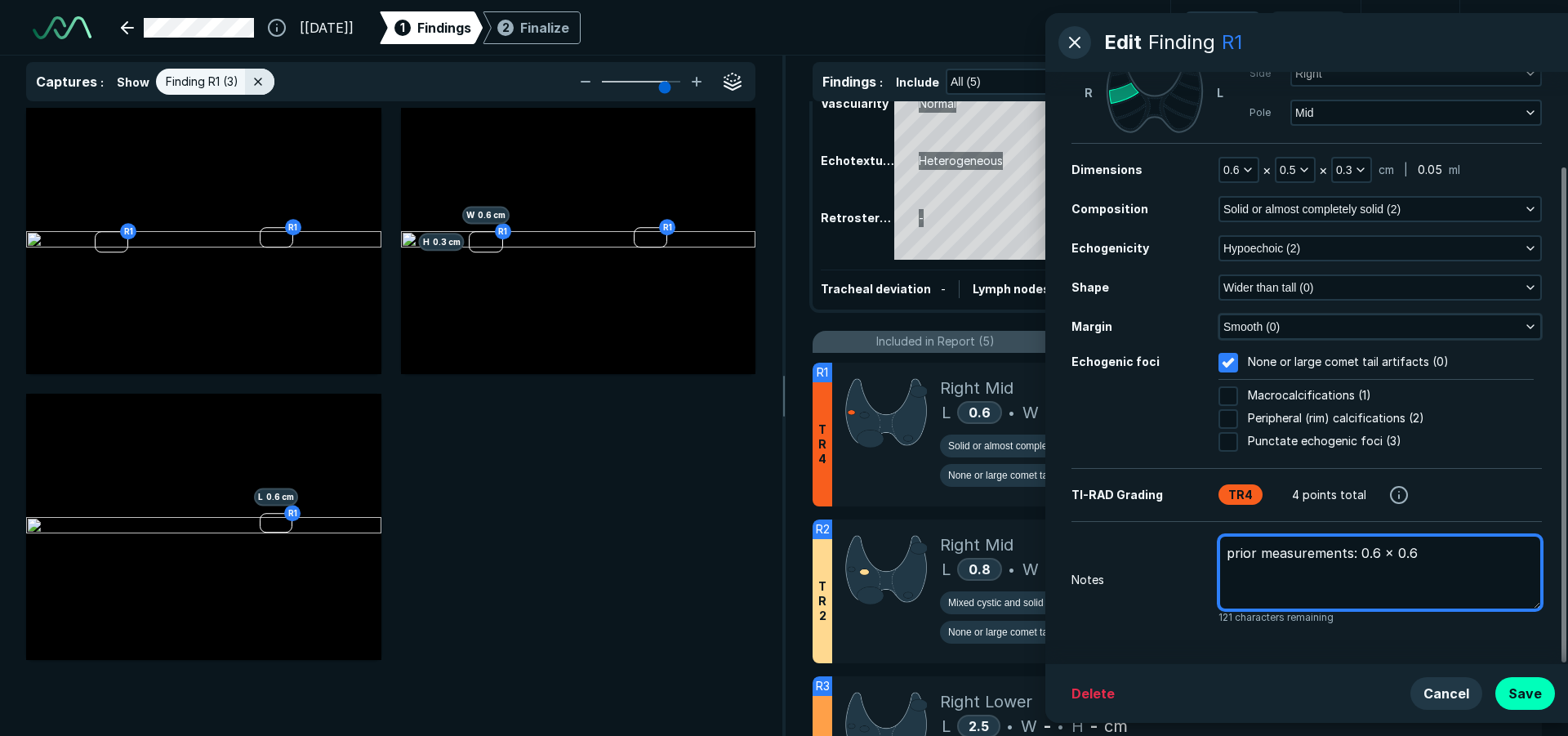
type textarea "prior measurements: 0.6 x 0.6"
type textarea "x"
type textarea "prior measurements: 0.6 x 0.6 x"
type textarea "x"
type textarea "prior measurements: 0.6 x 0.6 x"
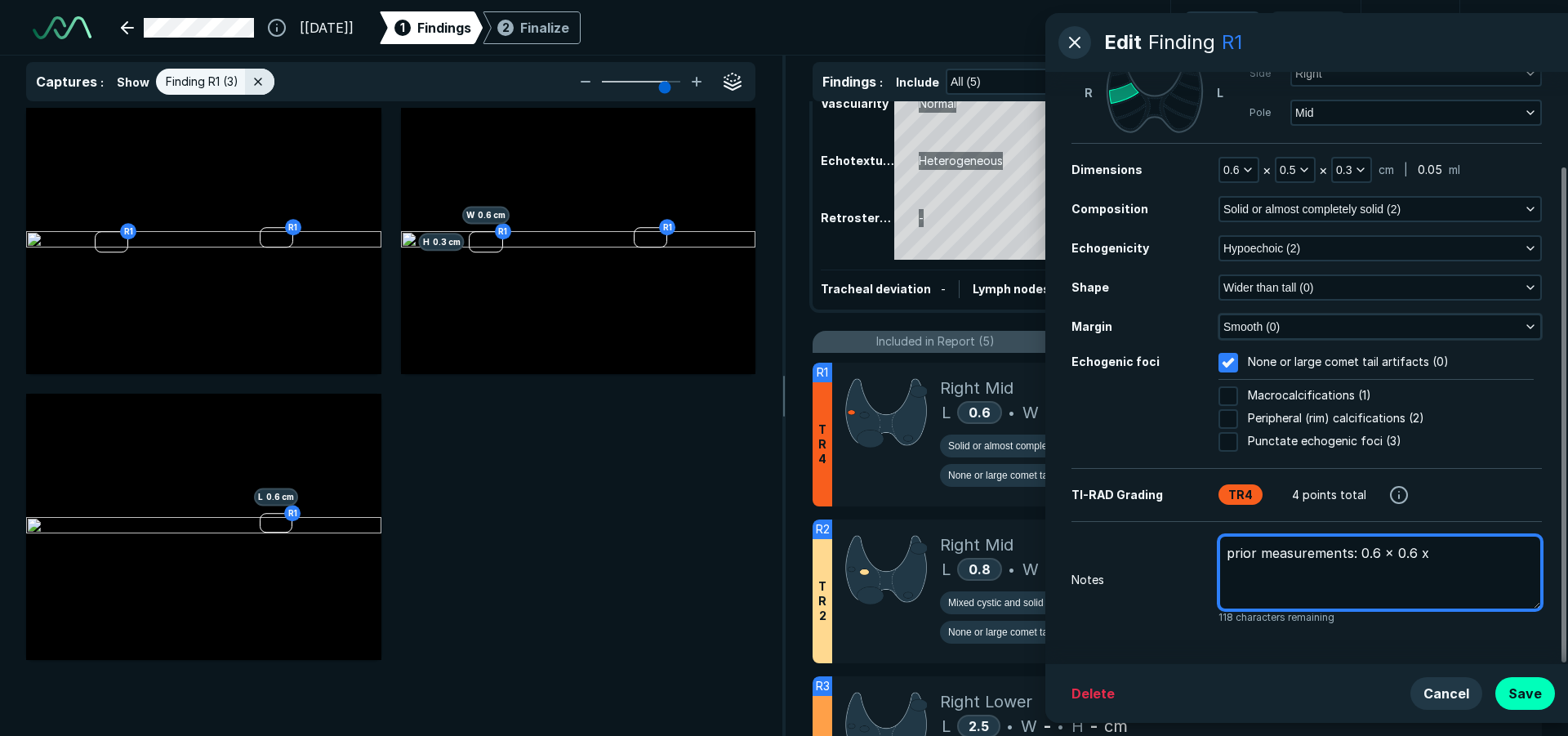
type textarea "x"
type textarea "prior measurements: 0.6 x 0.6 x 0"
type textarea "x"
type textarea "prior measurements: 0.6 x 0.6 x 0."
type textarea "x"
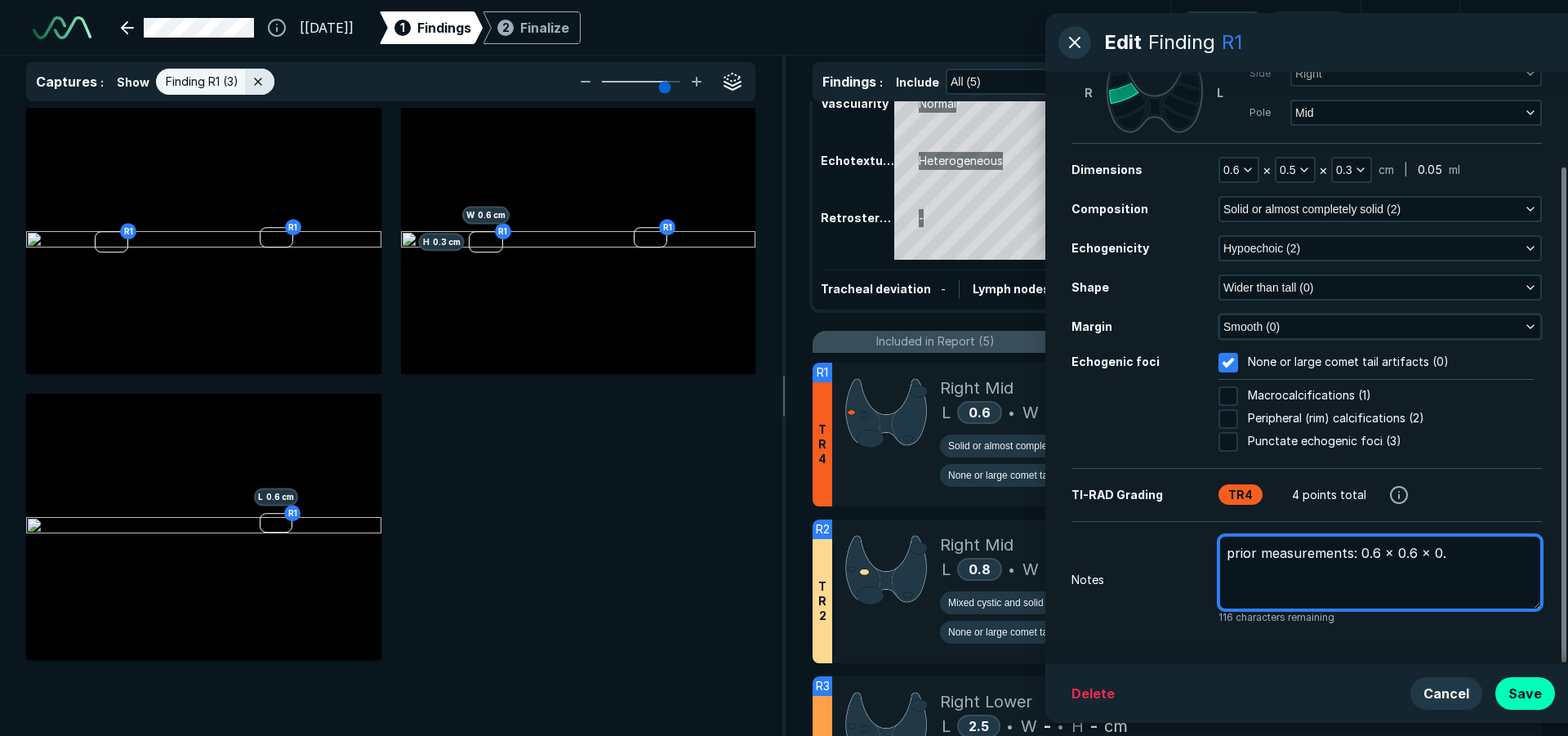
type textarea "prior measurements: 0.6 x 0.6 x 0.3"
type textarea "x"
type textarea "prior measurements: 0.6 x 0.6 x 0.3c"
type textarea "x"
type textarea "prior measurements: 0.6 x 0.6 x 0.3cm"
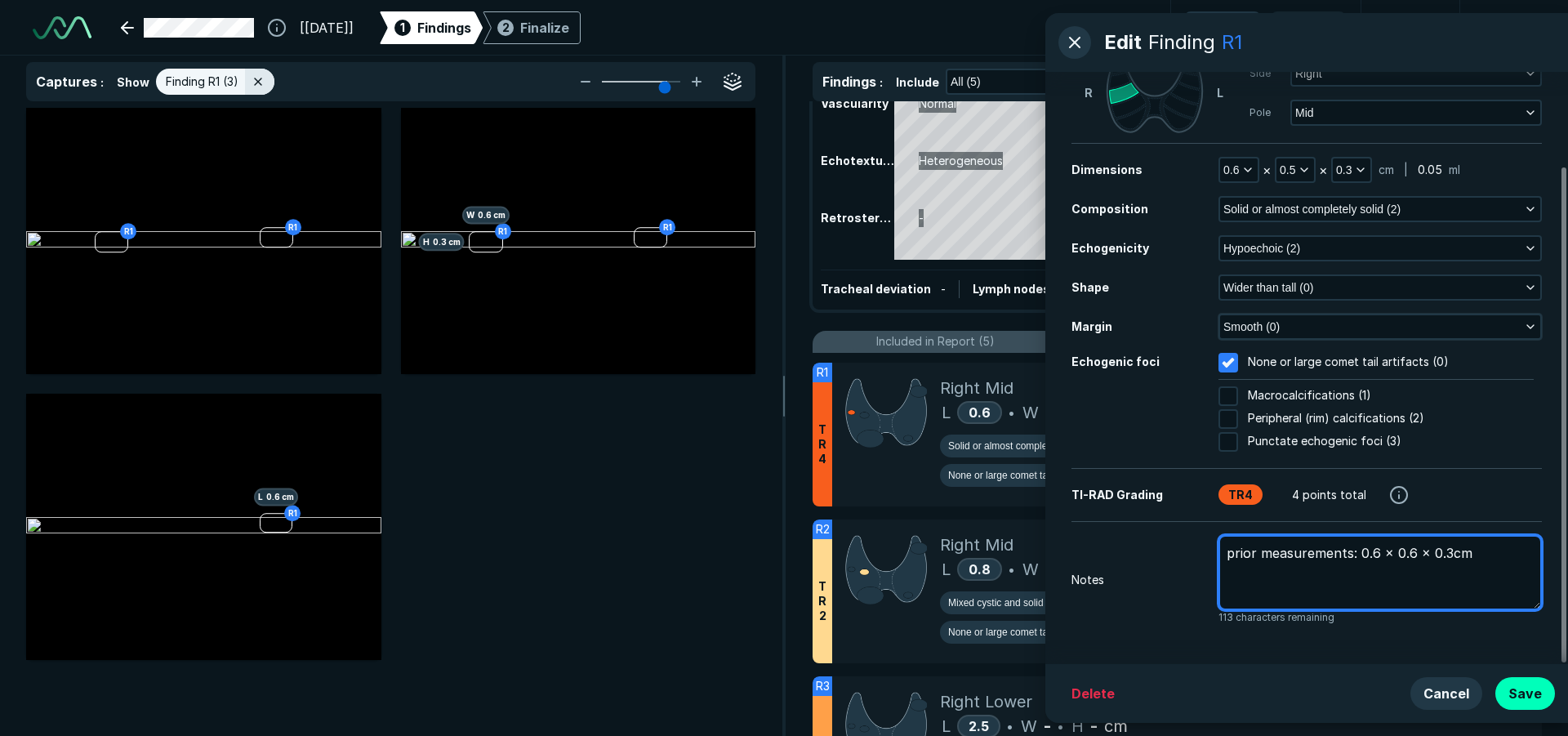
type textarea "x"
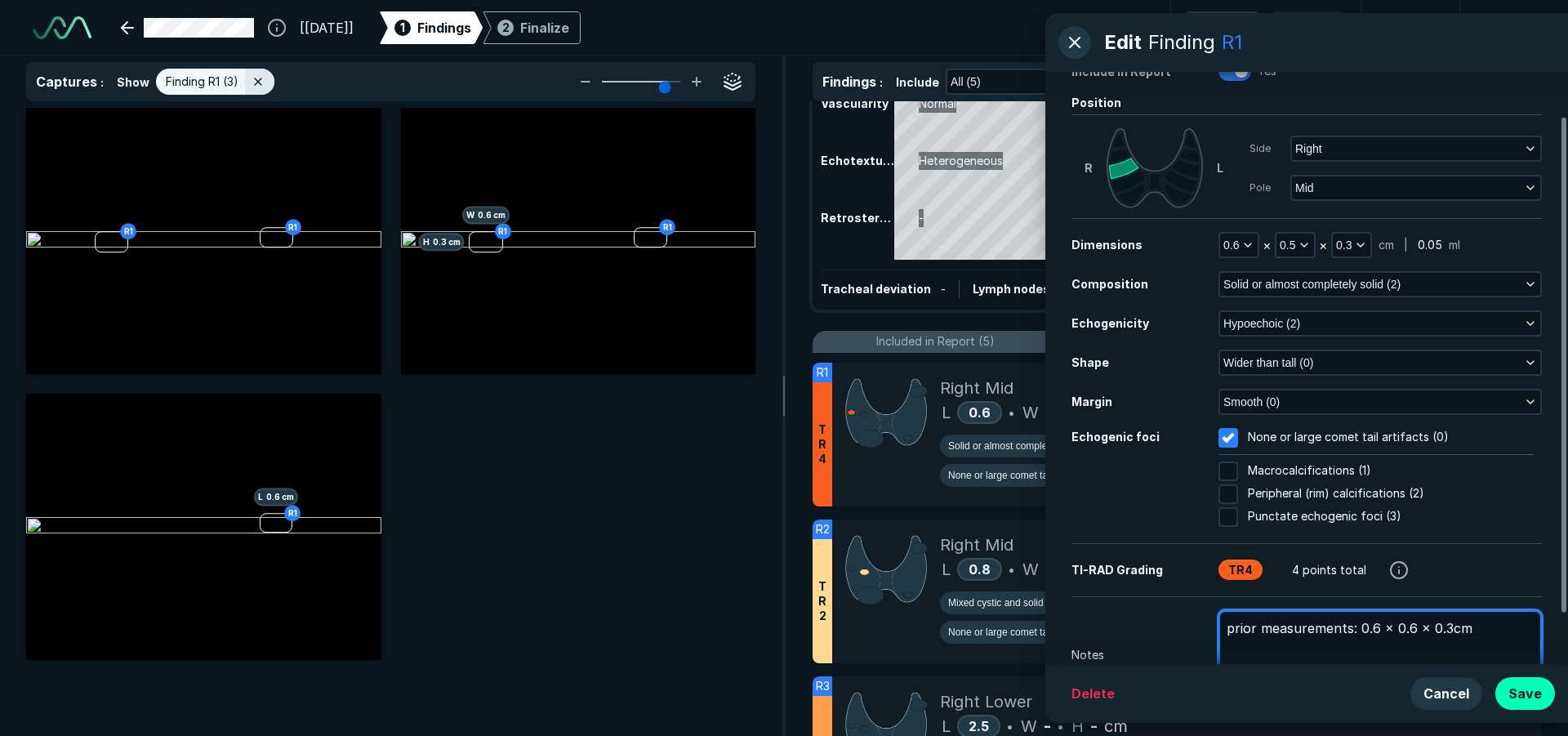
scroll to position [0, 0]
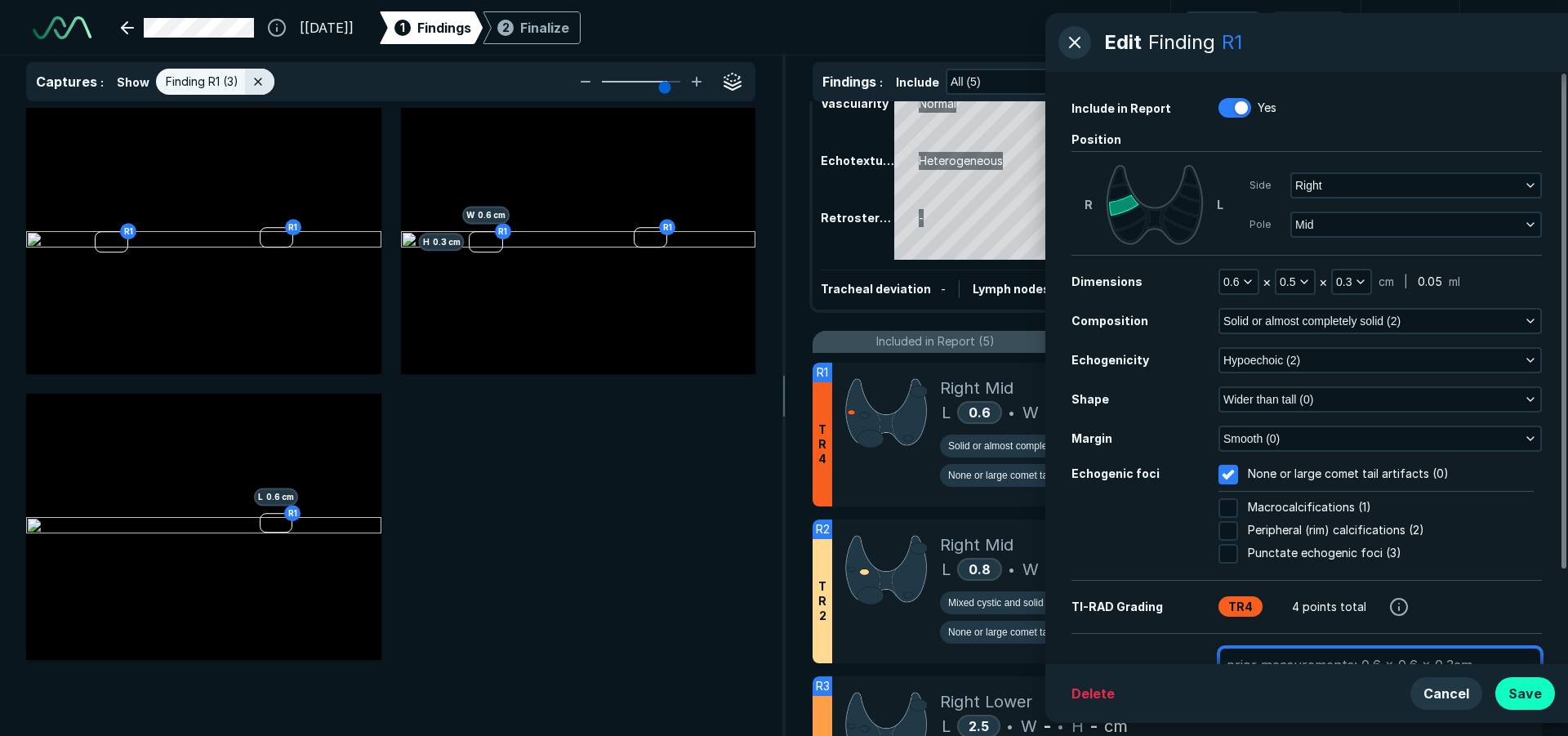
type textarea "prior measurements: 0.6 x 0.6 x 0.3cm"
click at [1534, 697] on button "Save" at bounding box center [1525, 694] width 60 height 33
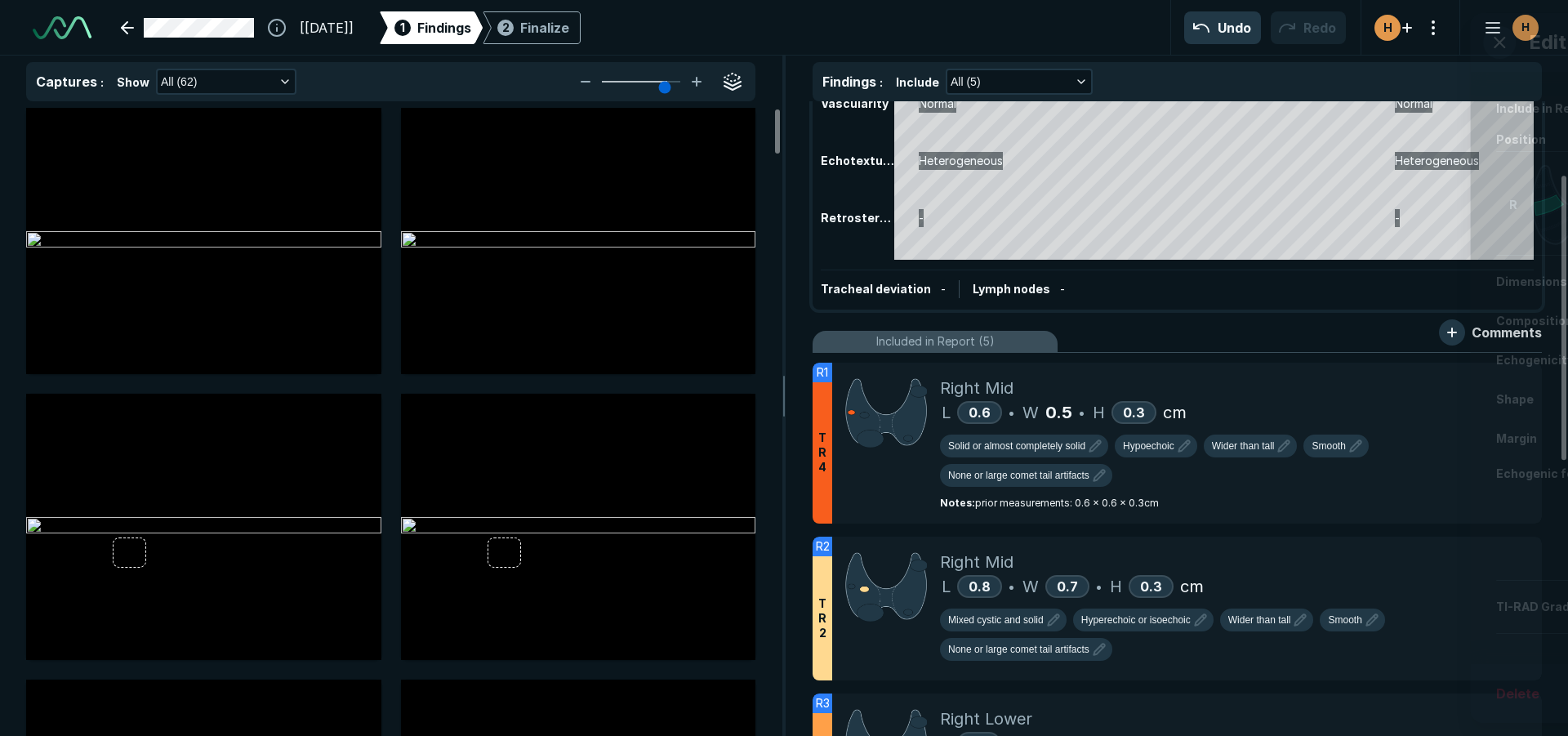
scroll to position [4749, 5354]
click at [1304, 572] on div "Right Mid" at bounding box center [1235, 561] width 589 height 24
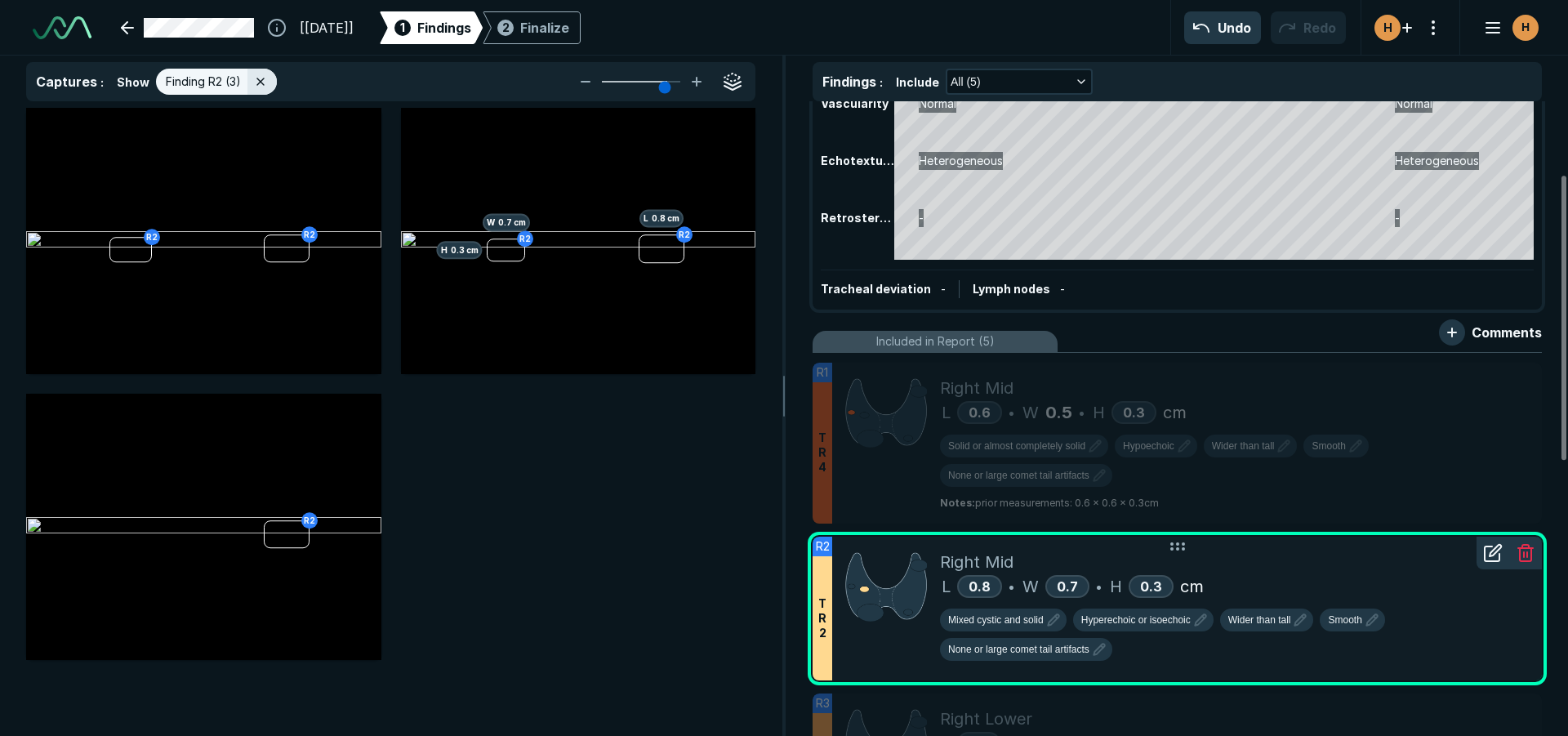
click at [1487, 553] on icon at bounding box center [1492, 553] width 19 height 19
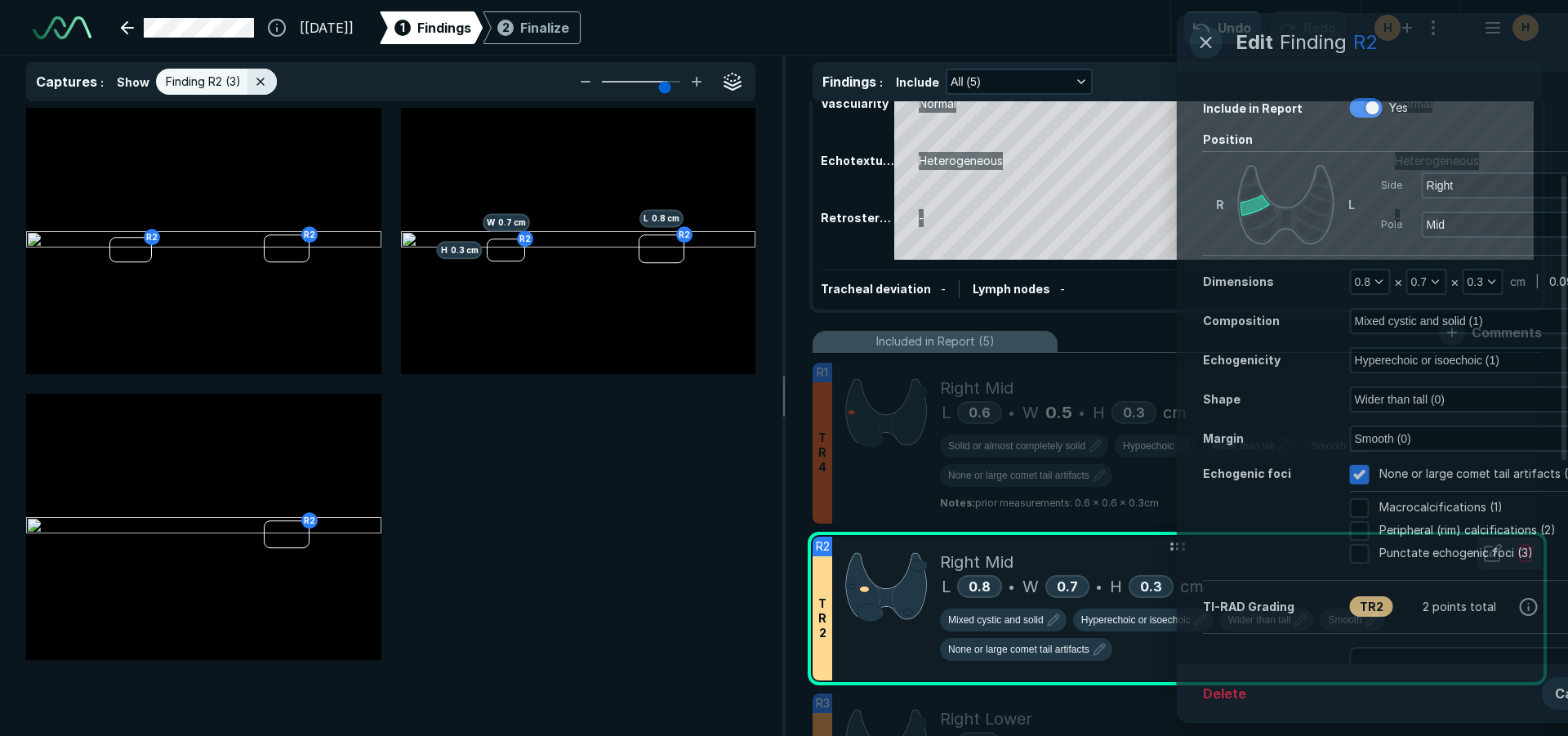
scroll to position [4469, 4189]
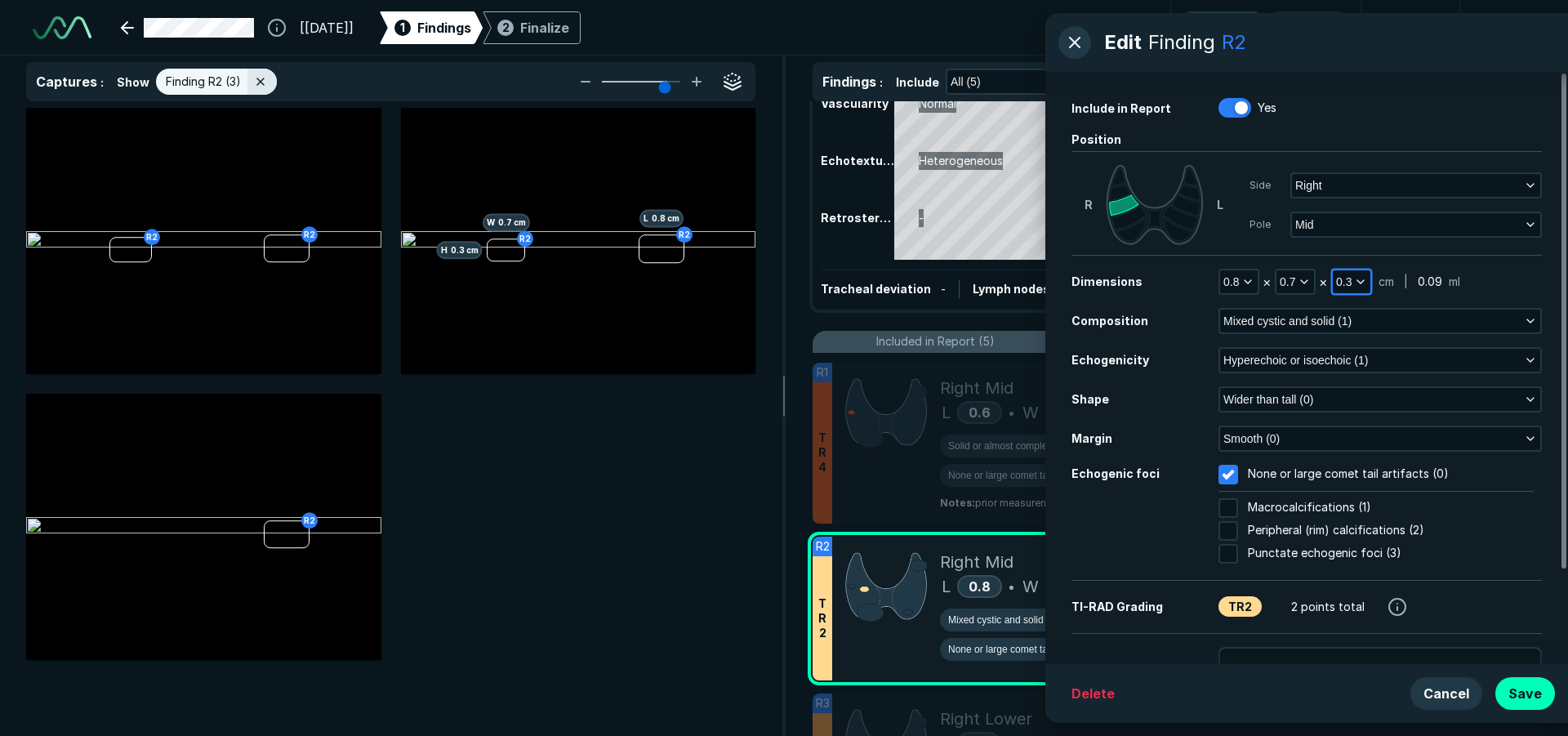
click at [1346, 279] on span "0.3" at bounding box center [1344, 281] width 16 height 18
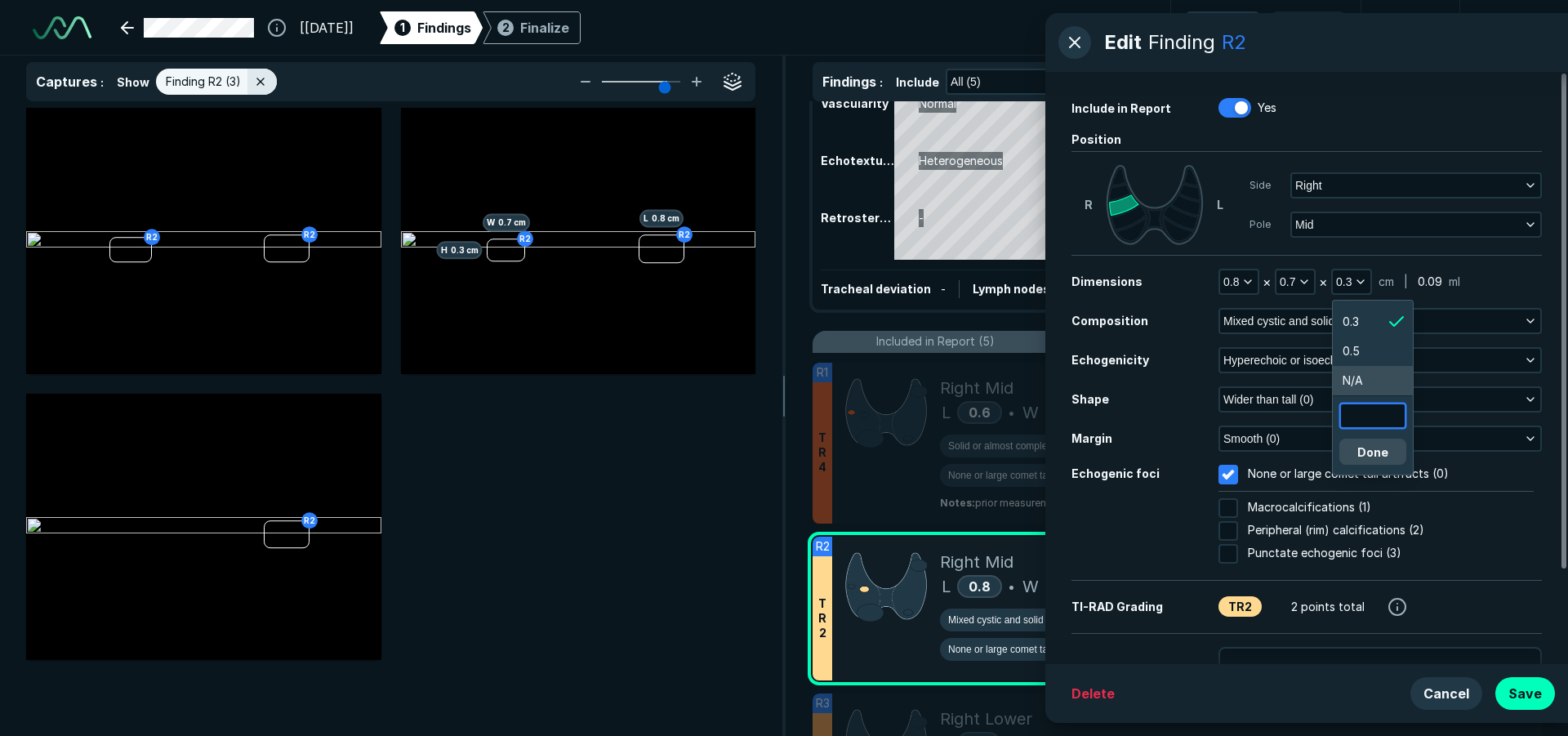
click at [1364, 419] on input "text" at bounding box center [1373, 416] width 64 height 23
type input "1"
type input "0.4"
click at [1380, 464] on div "0.4 Done" at bounding box center [1372, 432] width 80 height 72
click at [1378, 448] on button "Done" at bounding box center [1372, 451] width 67 height 26
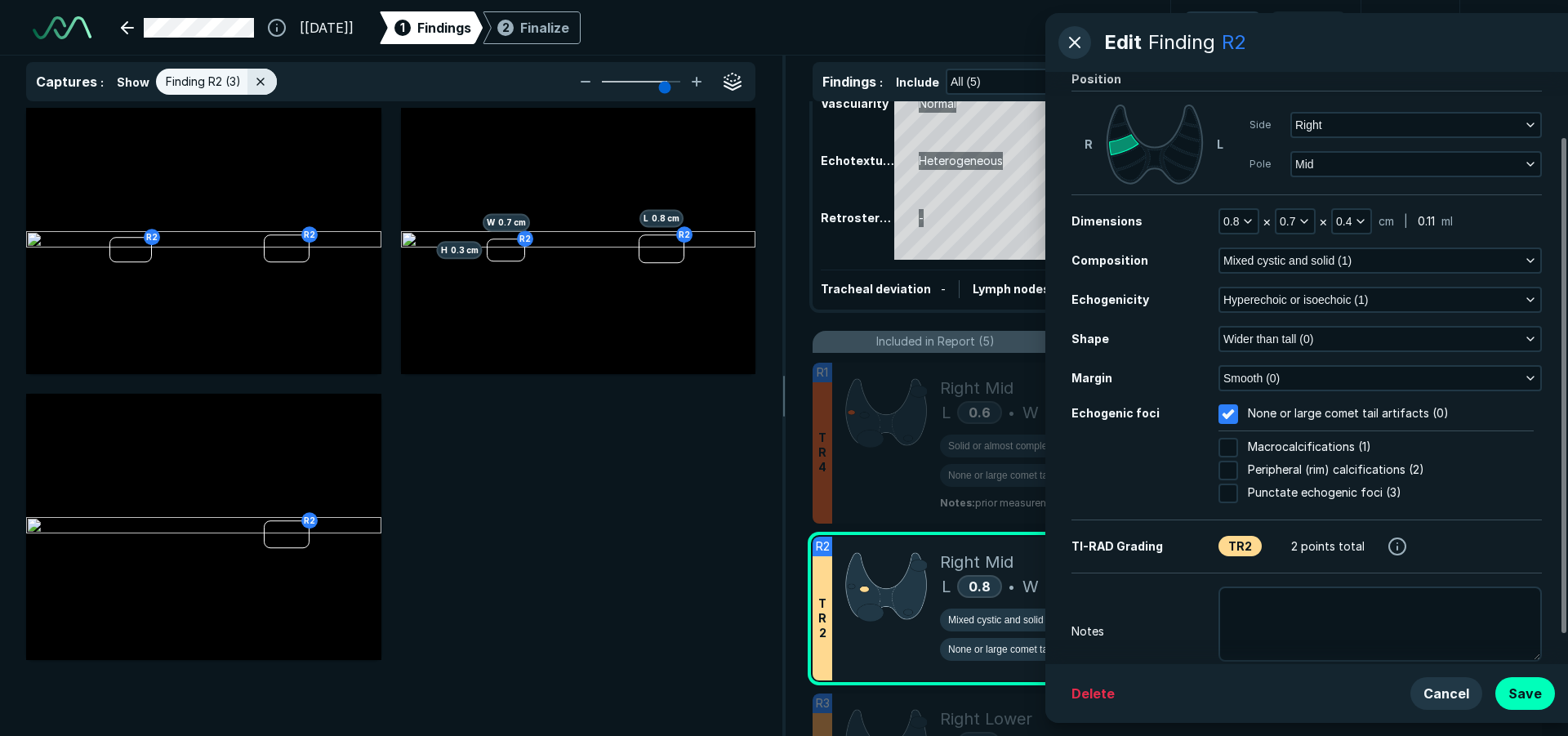
scroll to position [112, 0]
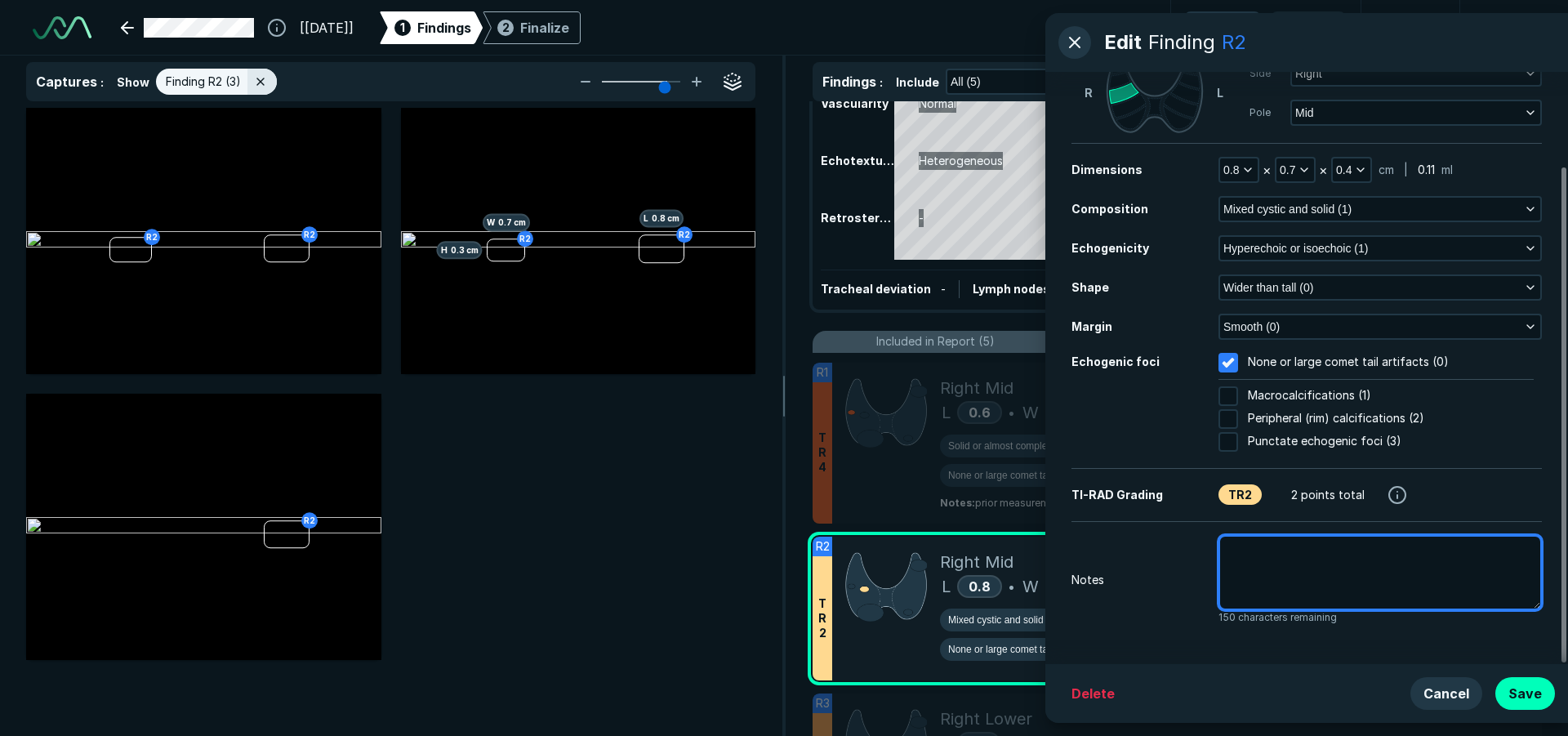
click at [1362, 580] on textarea at bounding box center [1380, 573] width 324 height 76
type textarea "x"
type textarea "p"
type textarea "x"
type textarea "pr"
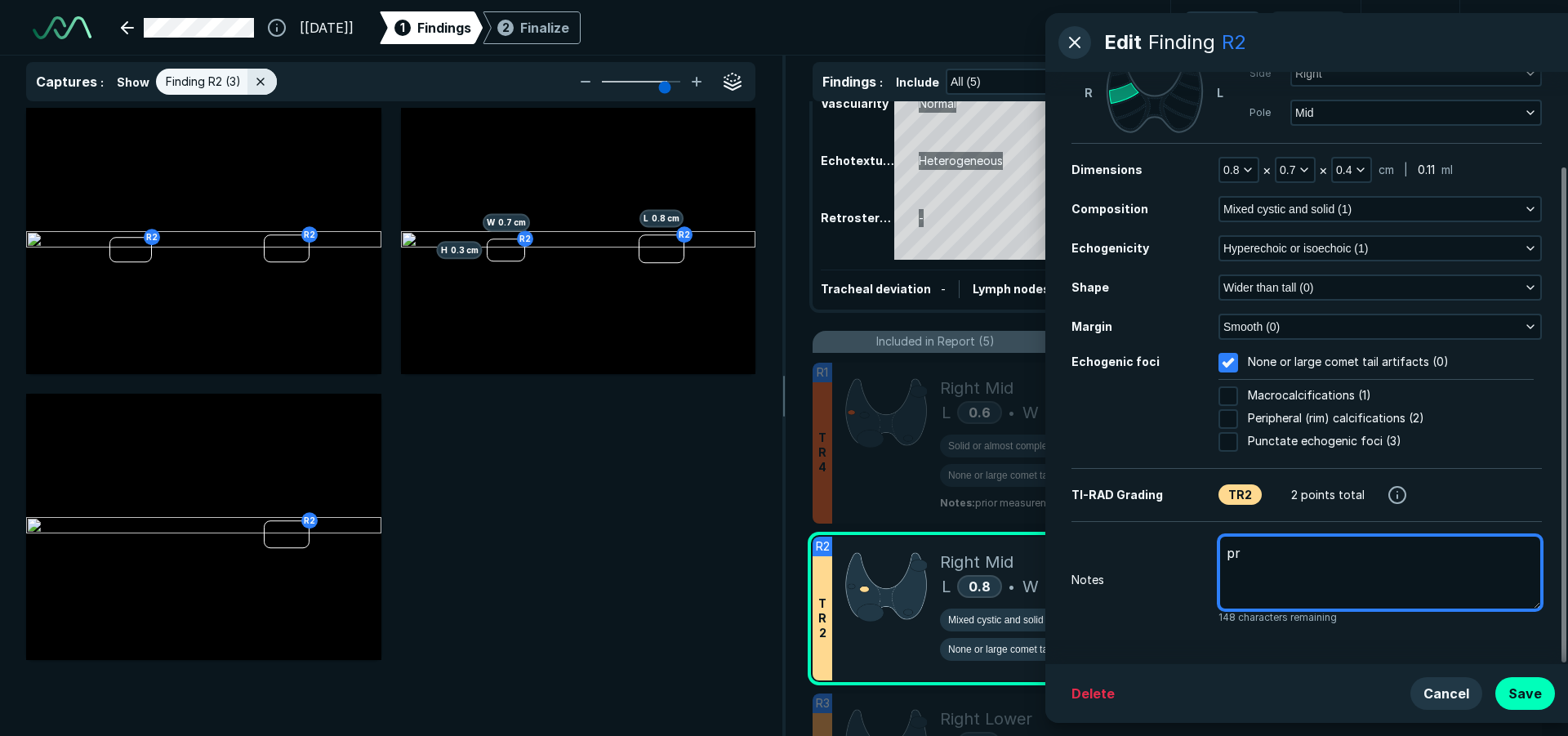
type textarea "x"
type textarea "pri"
type textarea "x"
type textarea "prio"
type textarea "x"
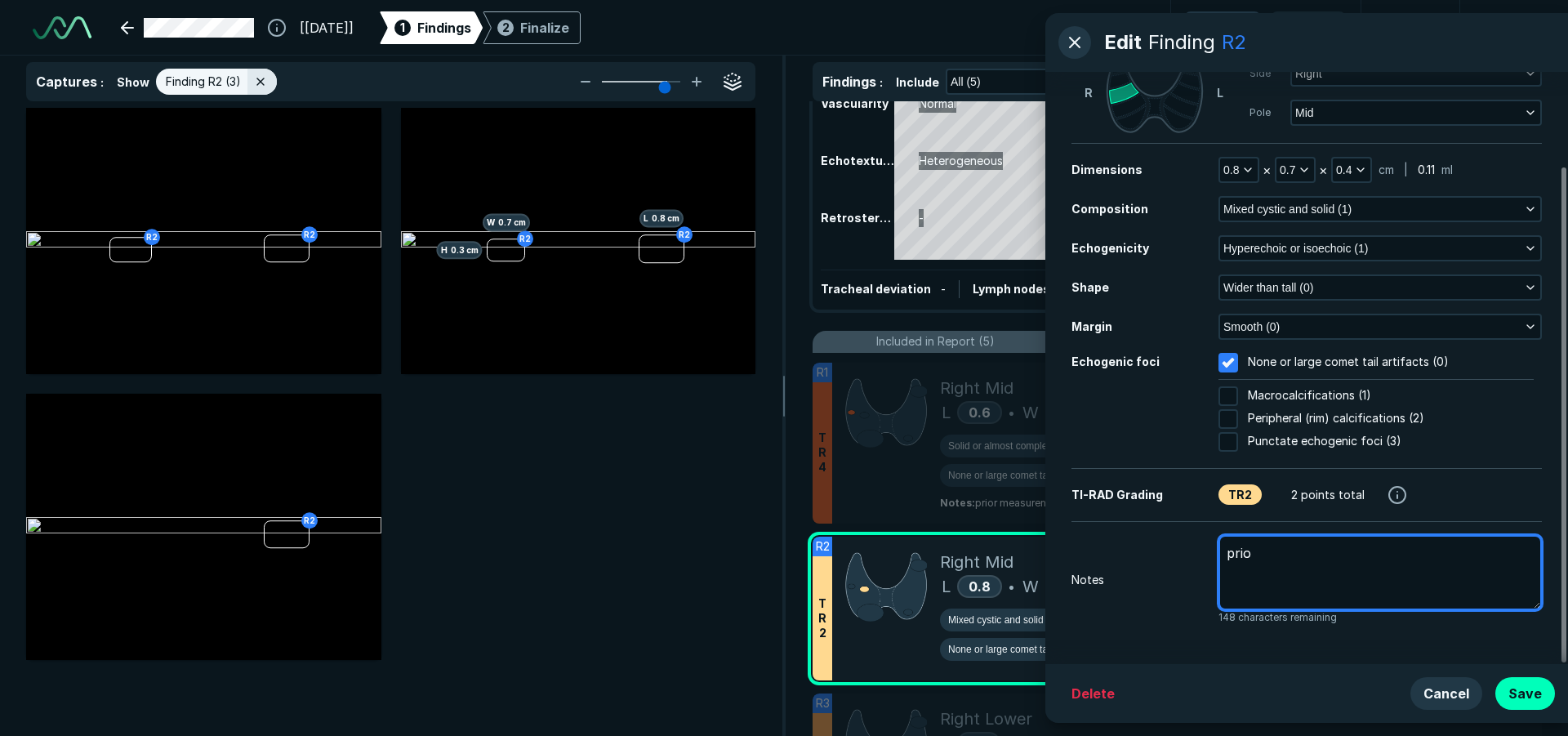
type textarea "prior"
type textarea "x"
type textarea "prior"
type textarea "x"
type textarea "prior m"
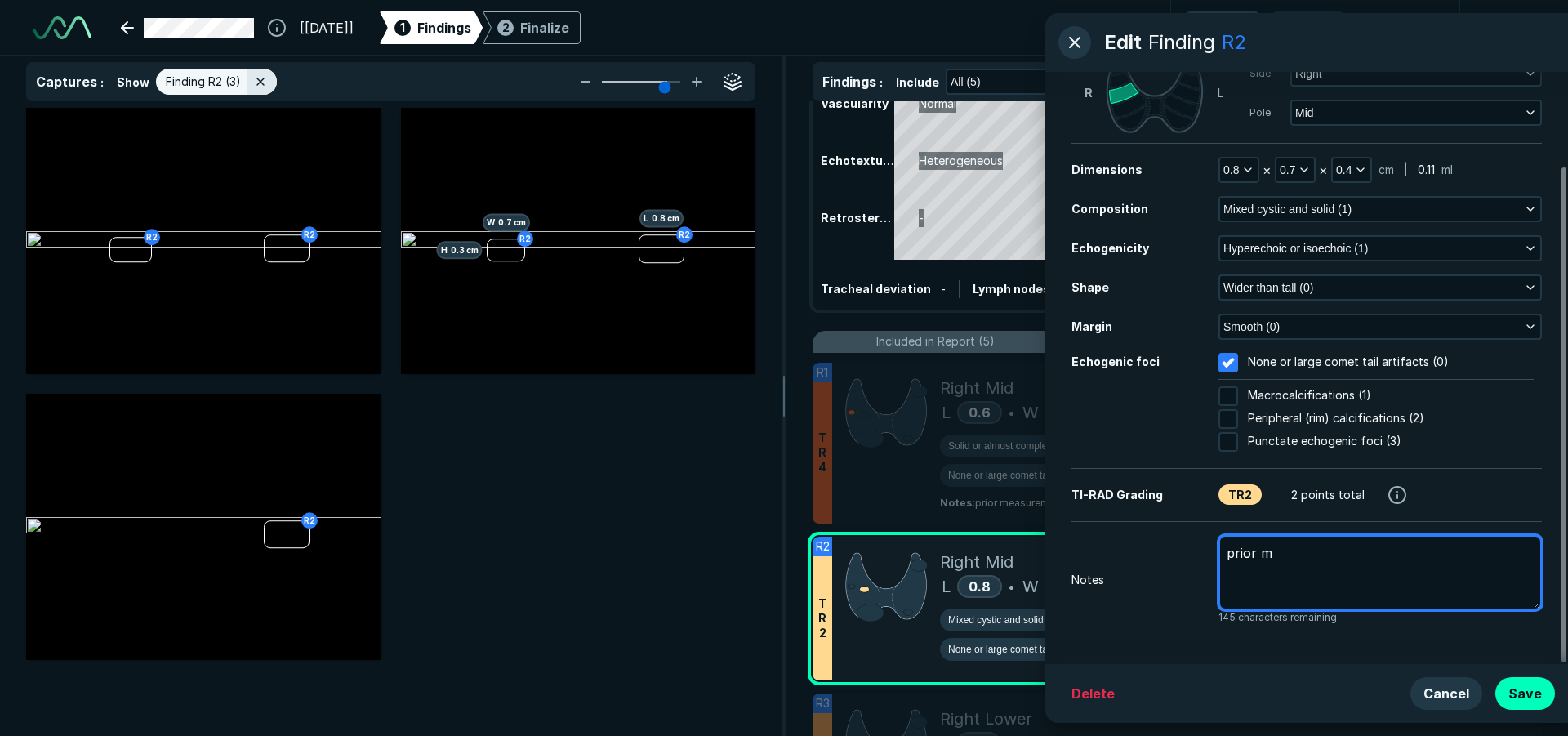
type textarea "x"
type textarea "prior me"
type textarea "x"
type textarea "prior mea"
type textarea "x"
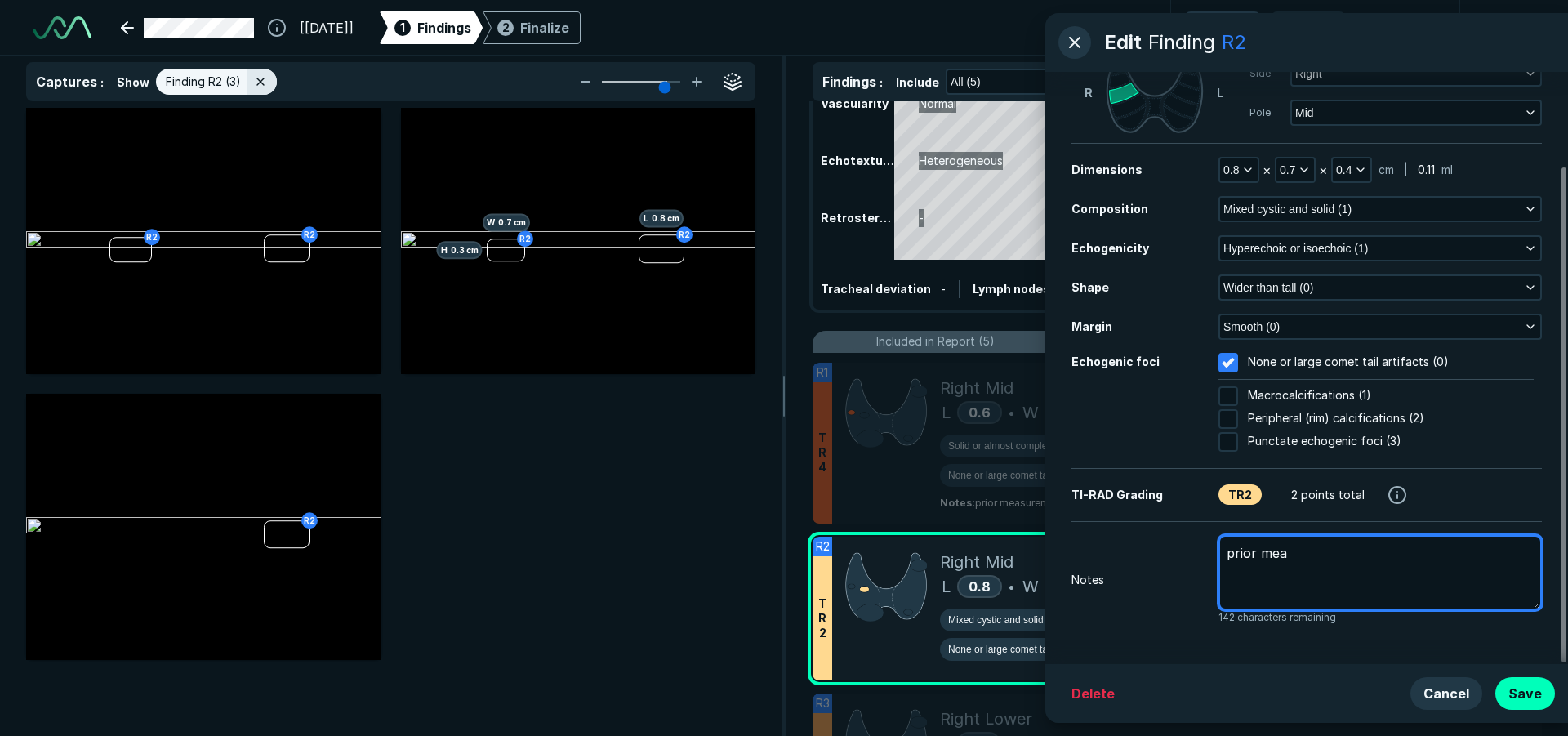
type textarea "prior meas"
type textarea "x"
type textarea "prior measu"
type textarea "x"
type textarea "prior measur"
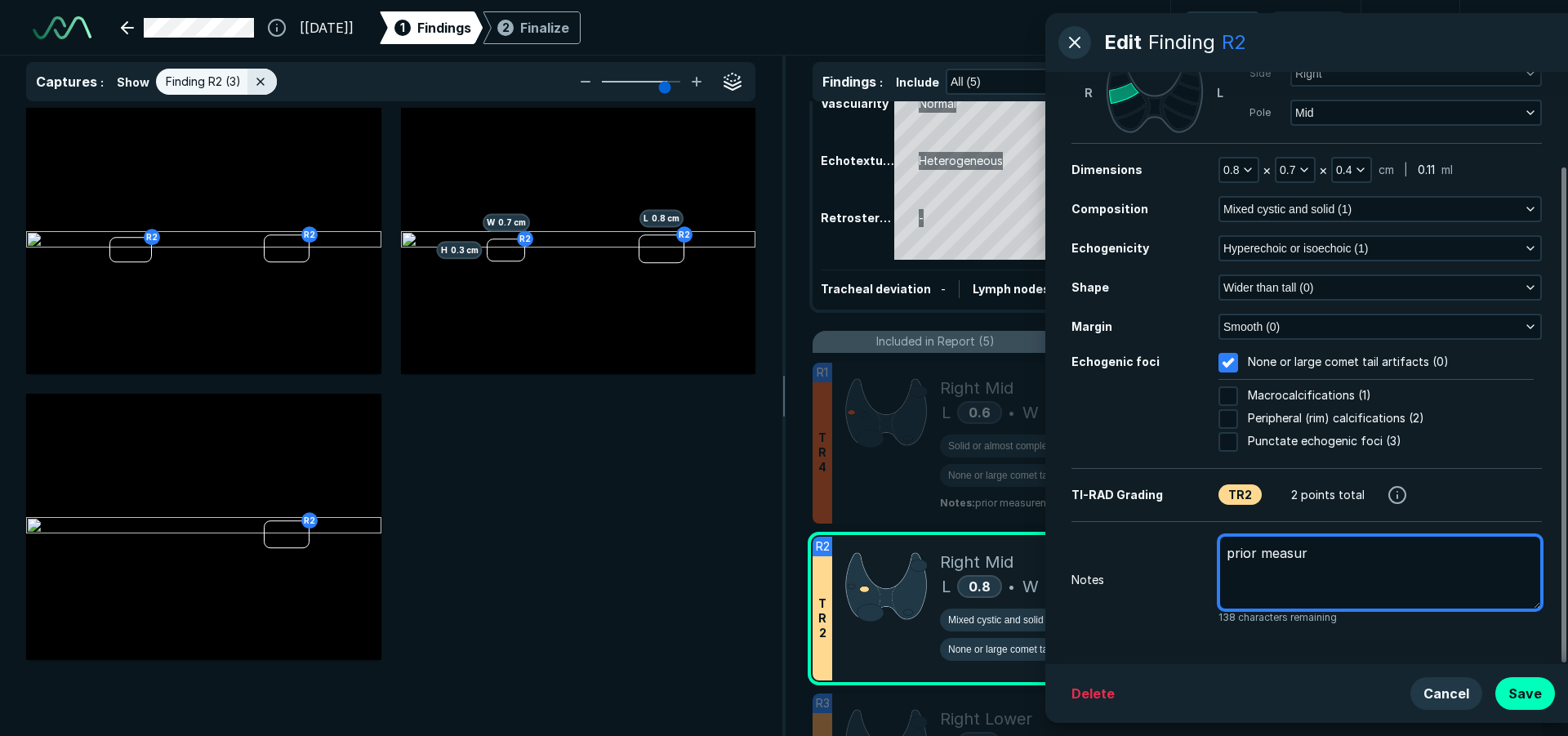
type textarea "x"
type textarea "prior measure"
type textarea "x"
type textarea "prior measurem"
type textarea "x"
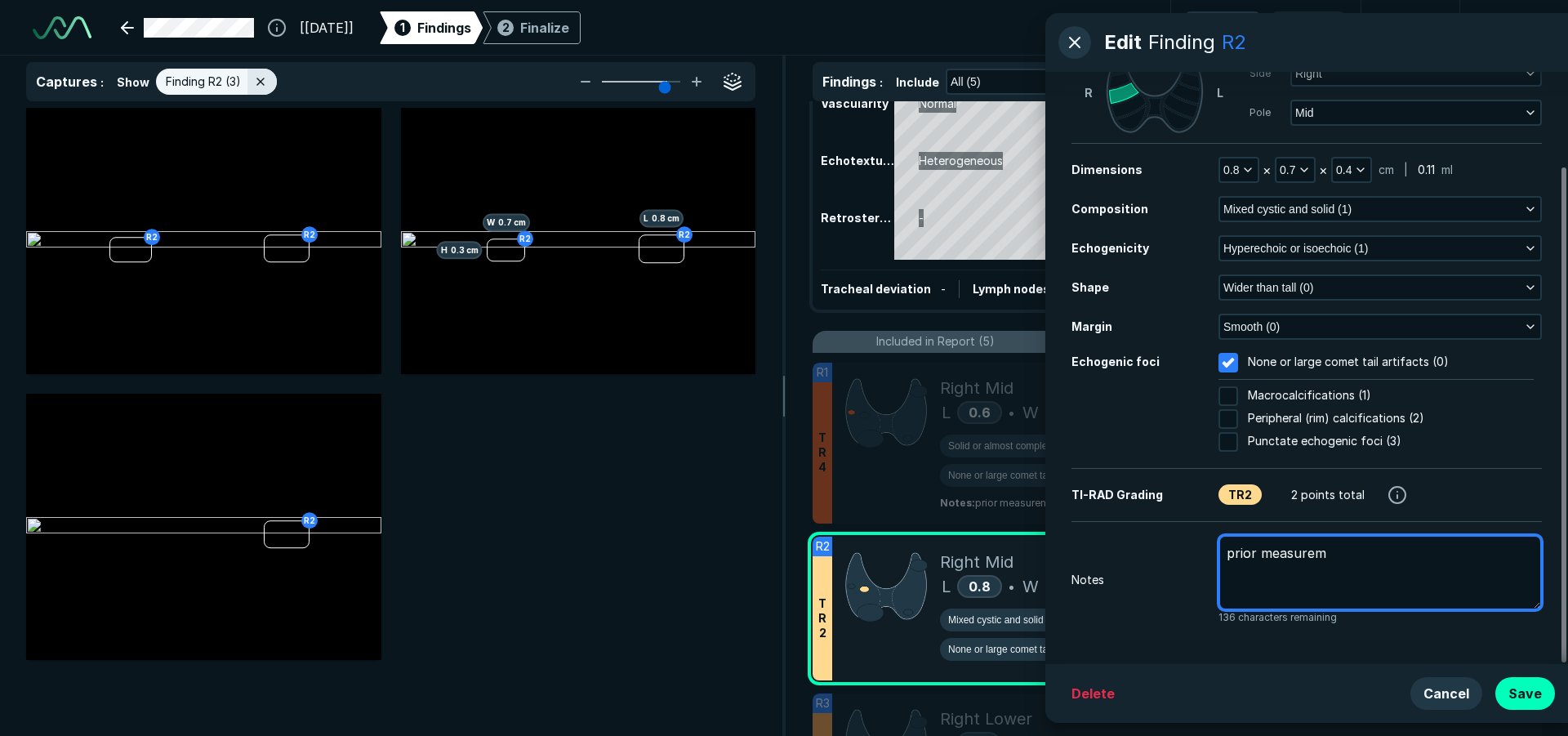
type textarea "prior measureme"
type textarea "x"
type textarea "prior measuremen"
type textarea "x"
type textarea "prior measurement"
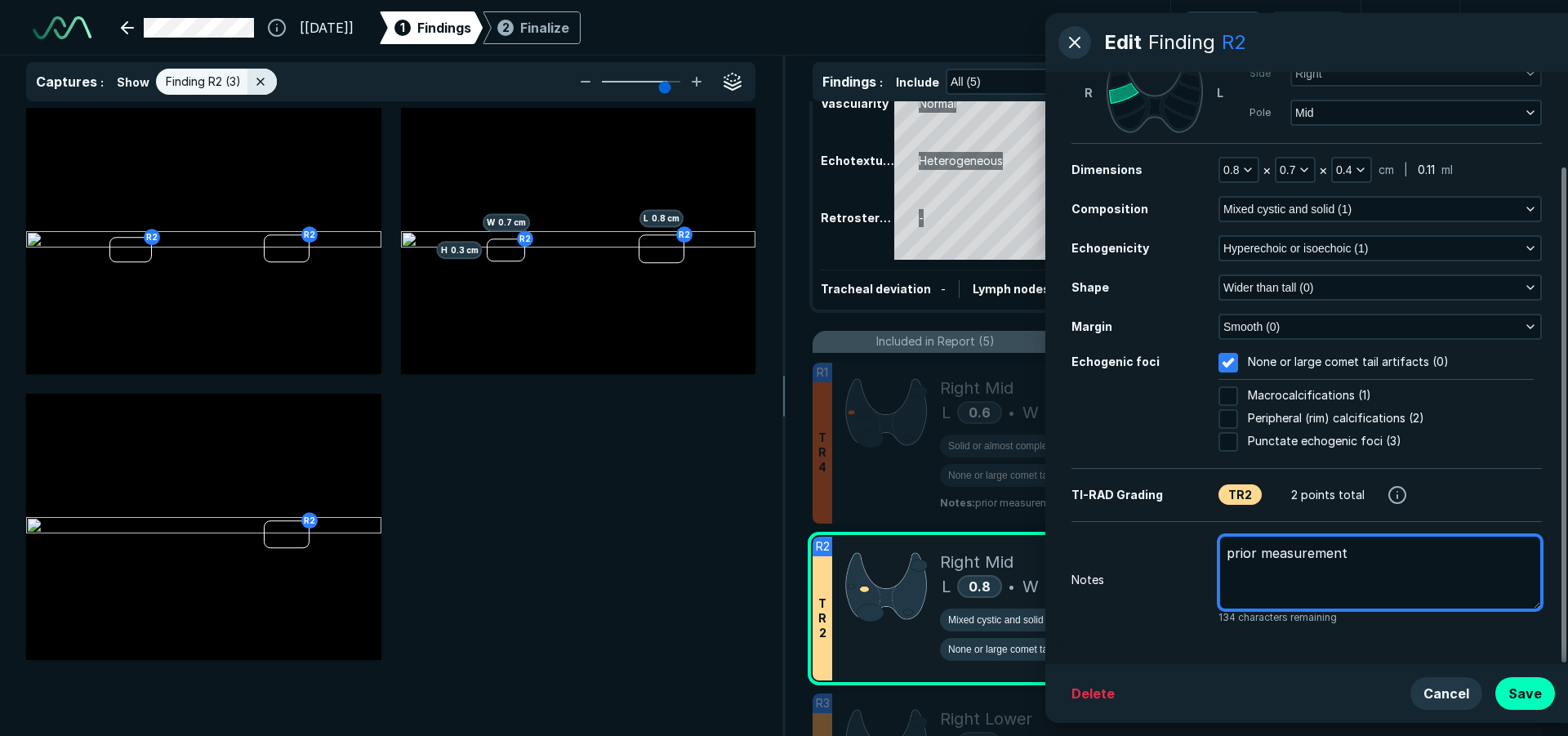
type textarea "x"
type textarea "prior measurements"
type textarea "x"
type textarea "prior measurements:"
type textarea "x"
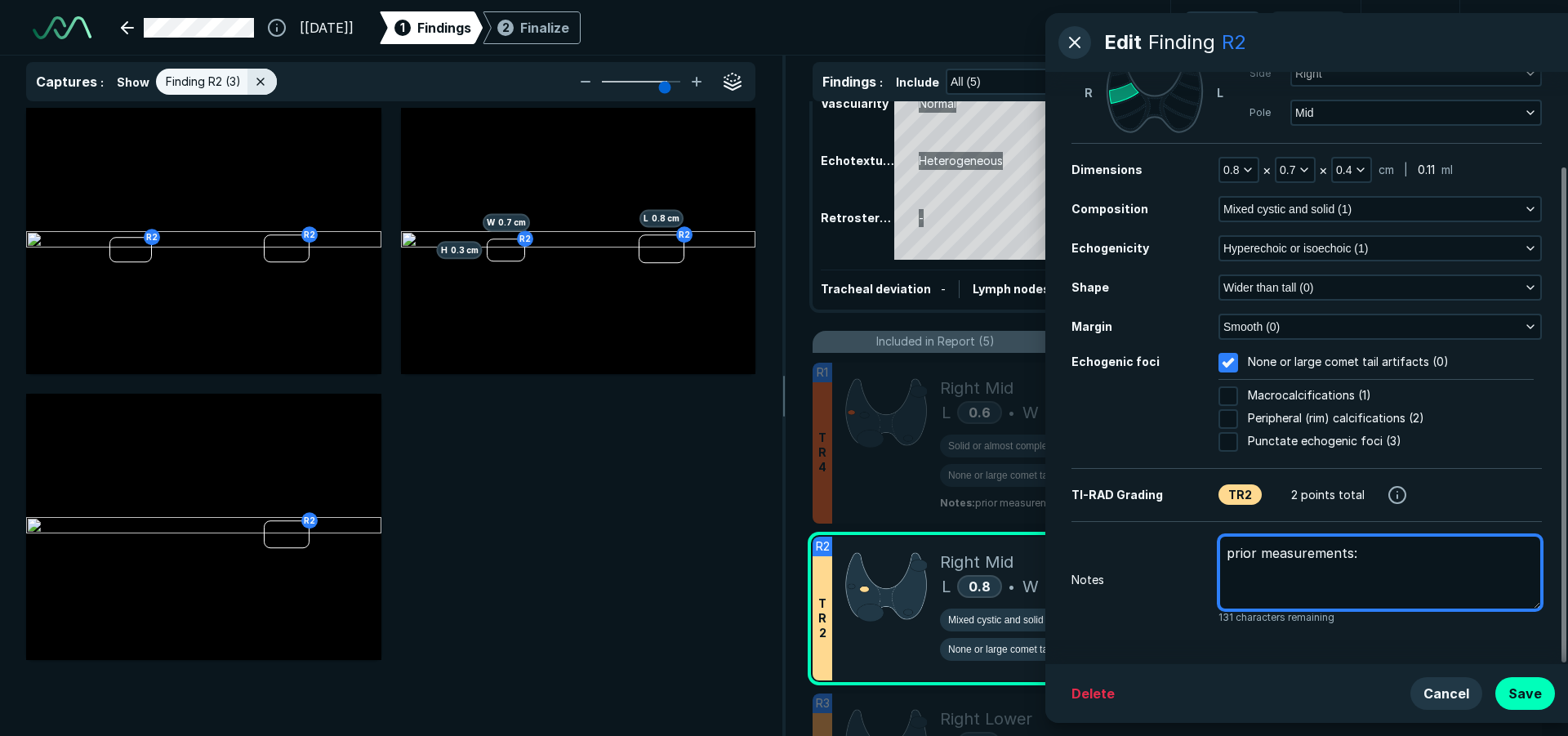
type textarea "prior measurements:"
type textarea "x"
type textarea "prior measurements: 0"
type textarea "x"
type textarea "prior measurements: 0."
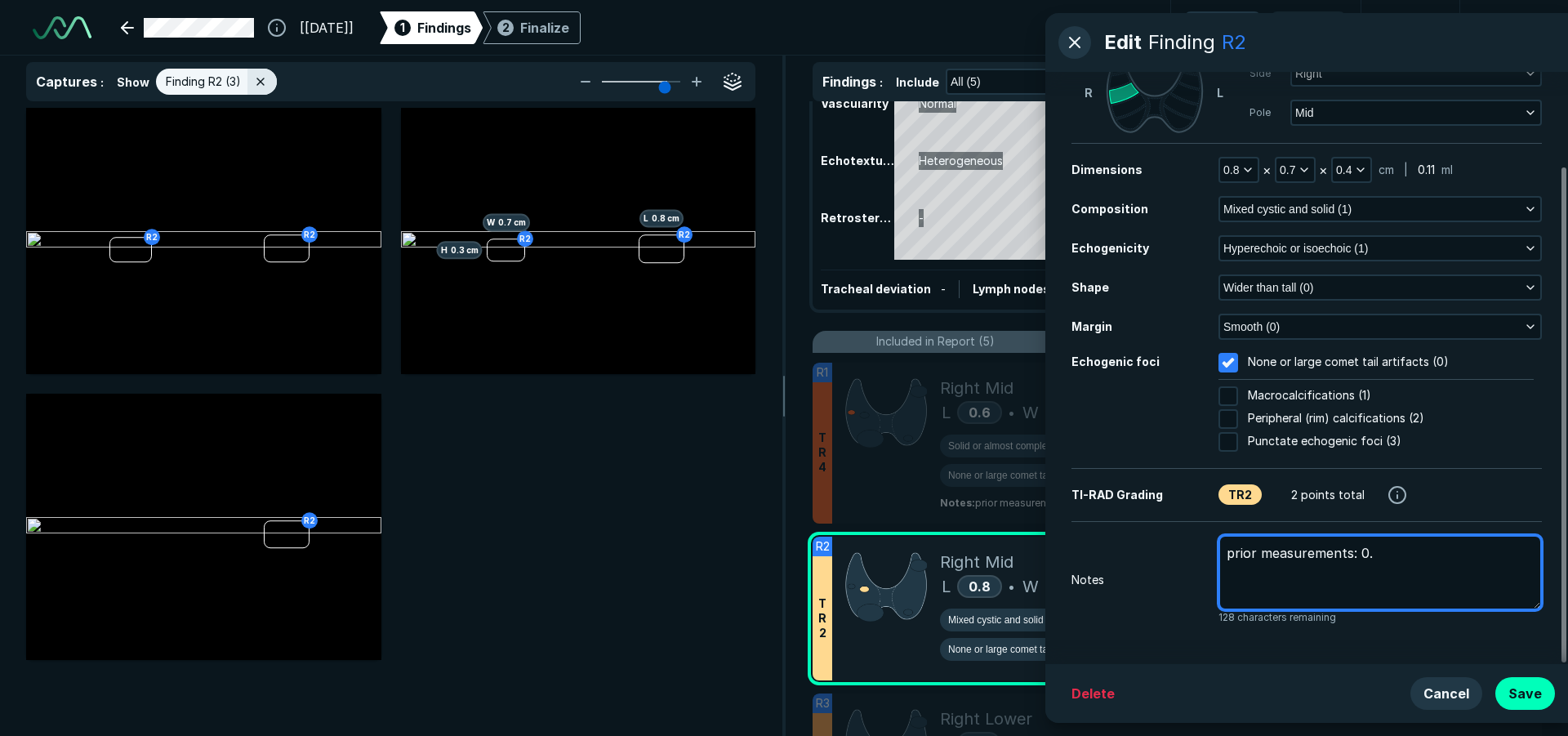
type textarea "x"
type textarea "prior measurements: 0.9"
type textarea "x"
type textarea "prior measurements: 0.9"
type textarea "x"
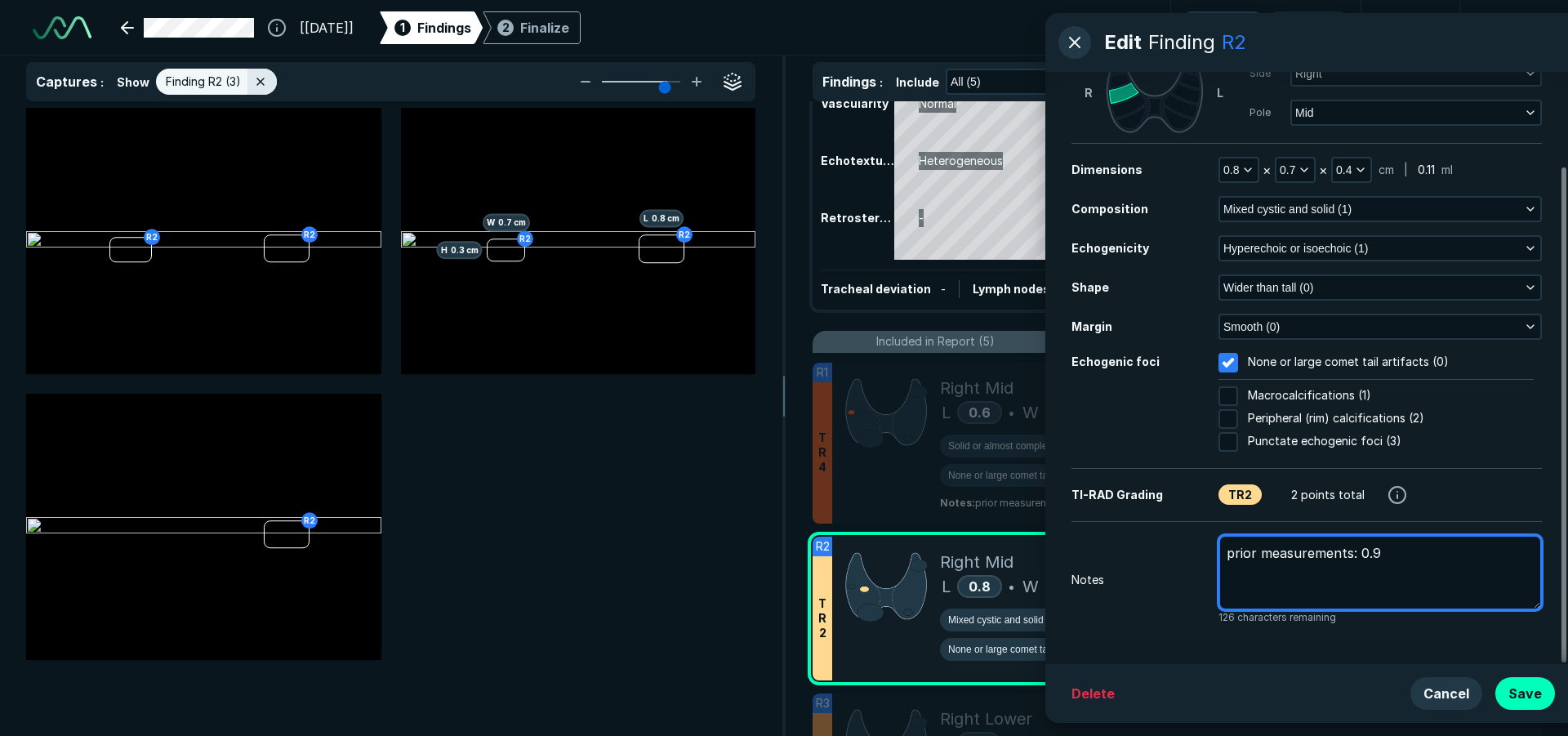
type textarea "prior measurements: 0.9 x"
type textarea "x"
type textarea "prior measurements: 0.9 x"
type textarea "x"
type textarea "prior measurements: 0.9 x 0"
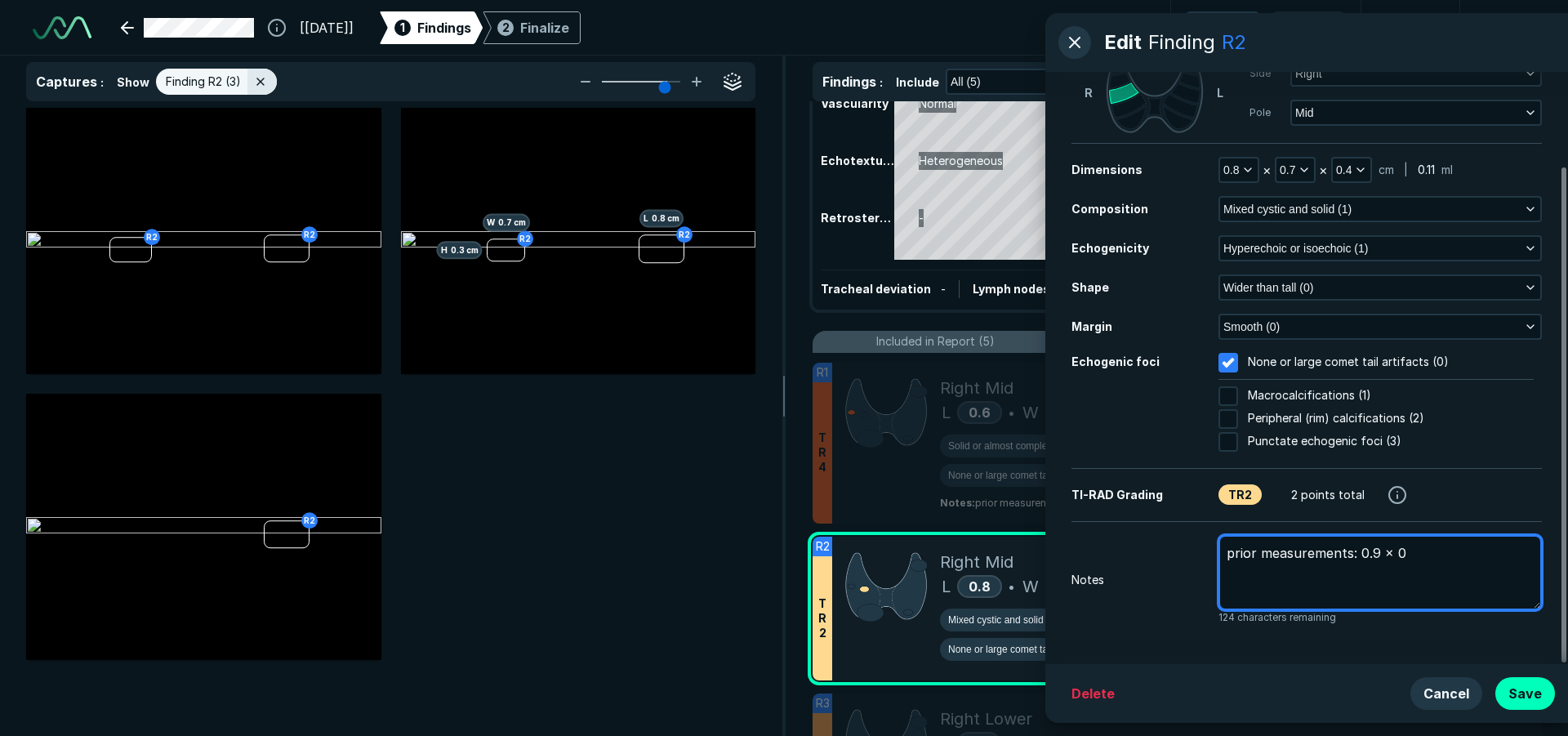
type textarea "x"
type textarea "prior measurements: 0.9 x 0."
type textarea "x"
type textarea "prior measurements: 0.9 x 0.7"
type textarea "x"
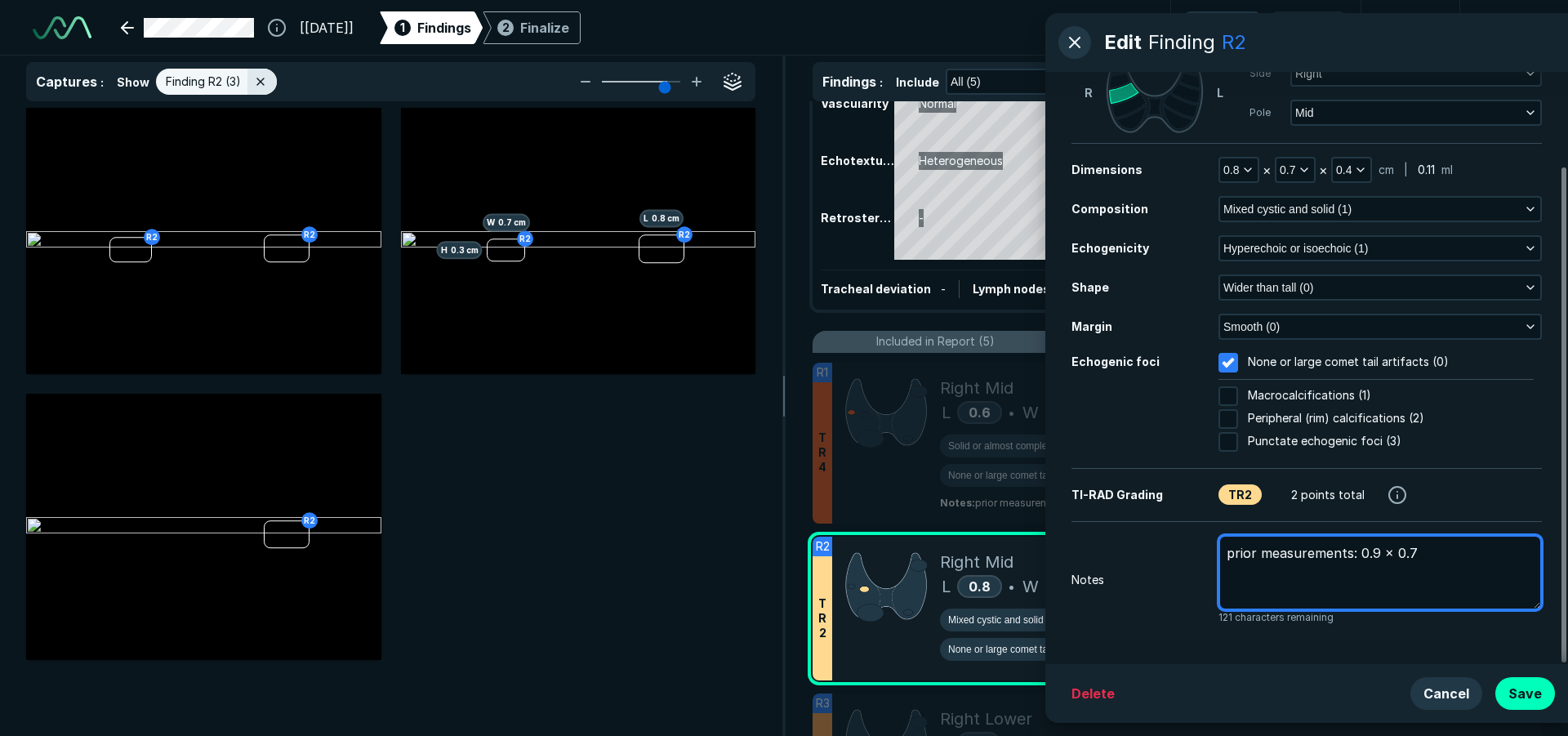
type textarea "prior measurements: 0.9 x 0.7"
type textarea "x"
type textarea "prior measurements: 0.9 x 0.7 x"
type textarea "x"
type textarea "prior measurements: 0.9 x 0.7 x"
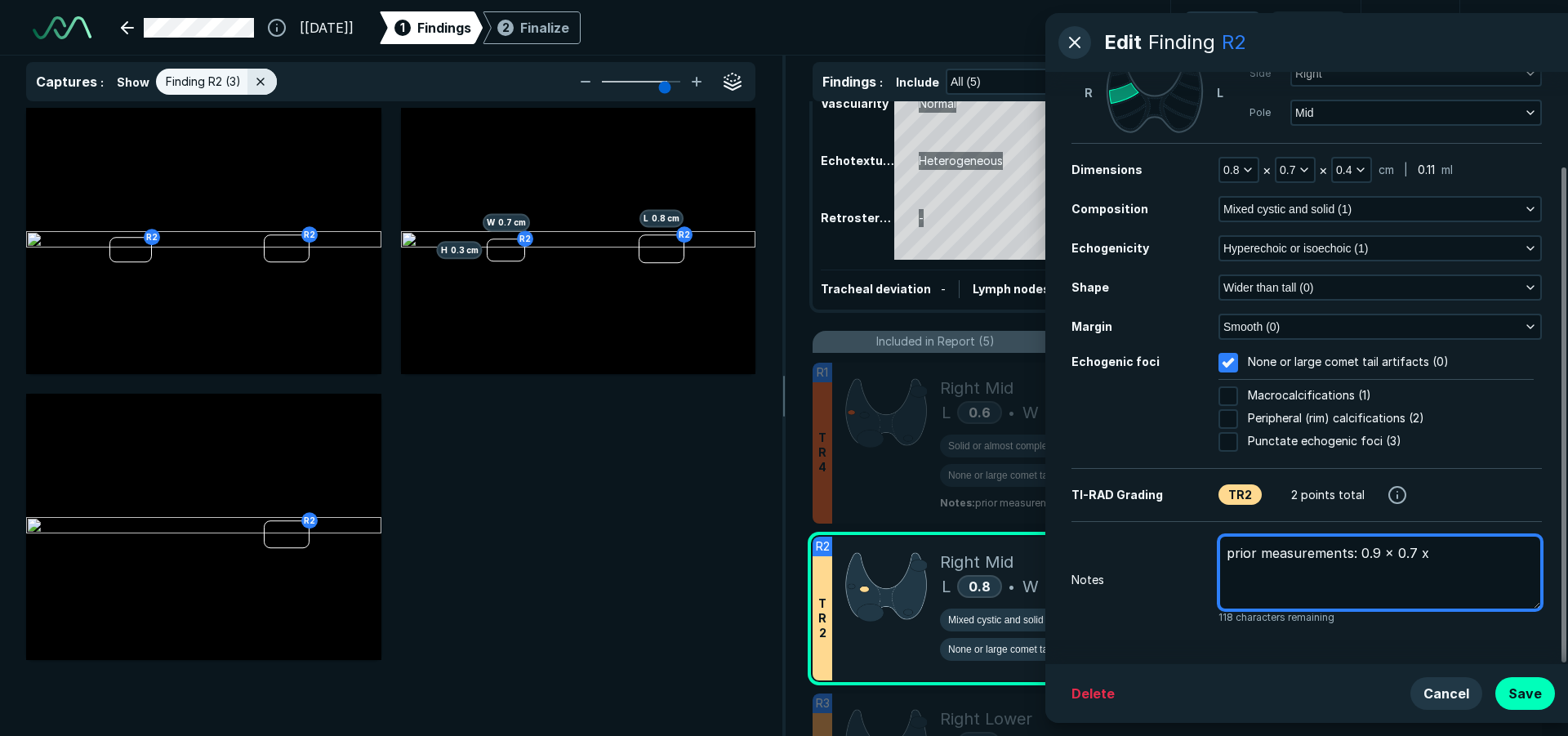
type textarea "x"
type textarea "prior measurements: 0.9 x 0.7 x 0"
type textarea "x"
type textarea "prior measurements: 0.9 x 0.7 x 0."
type textarea "x"
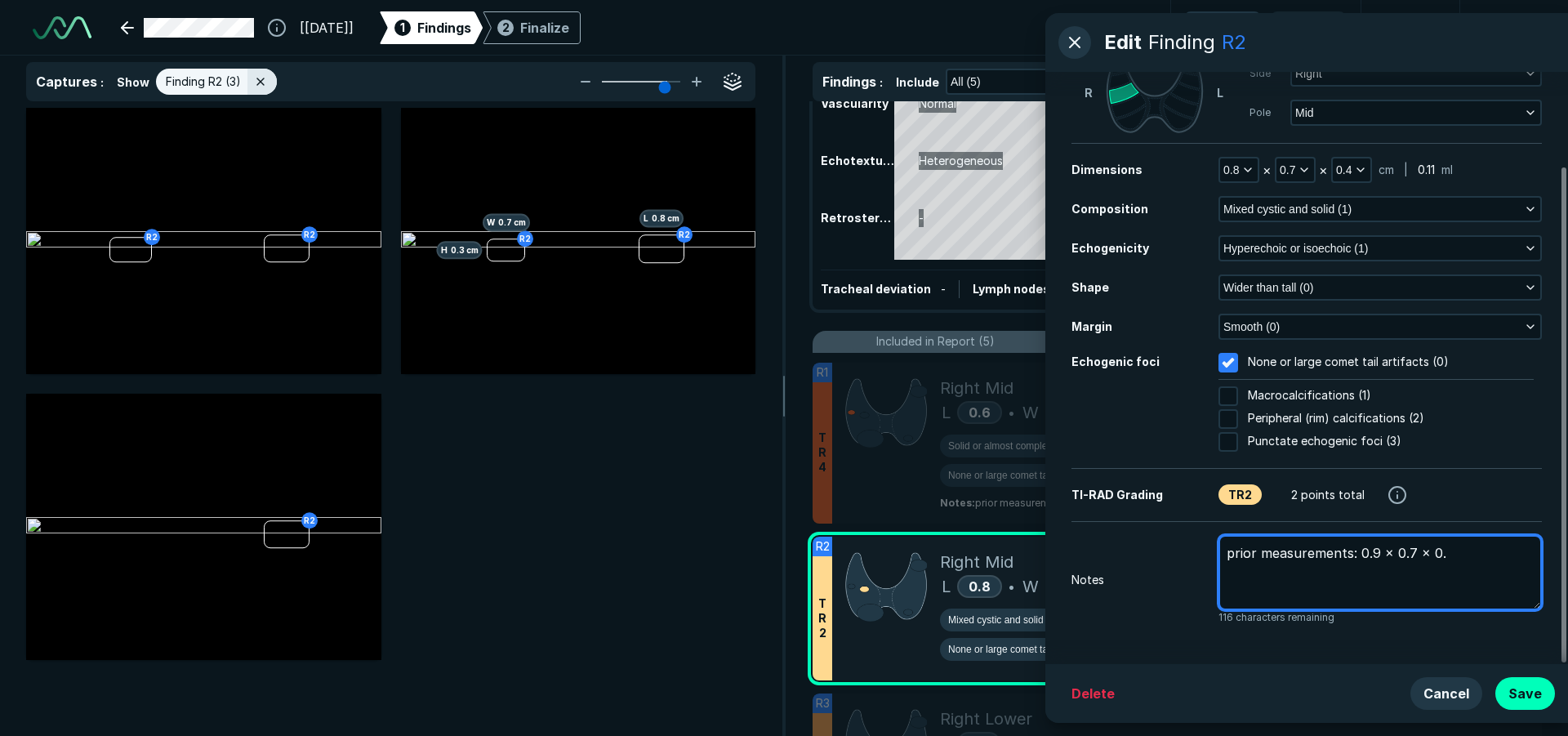
type textarea "prior measurements: 0.9 x 0.7 x 0.4"
type textarea "x"
type textarea "prior measurements: 0.9 x 0.7 x 0.4c"
type textarea "x"
type textarea "prior measurements: 0.9 x 0.7 x 0.4cm"
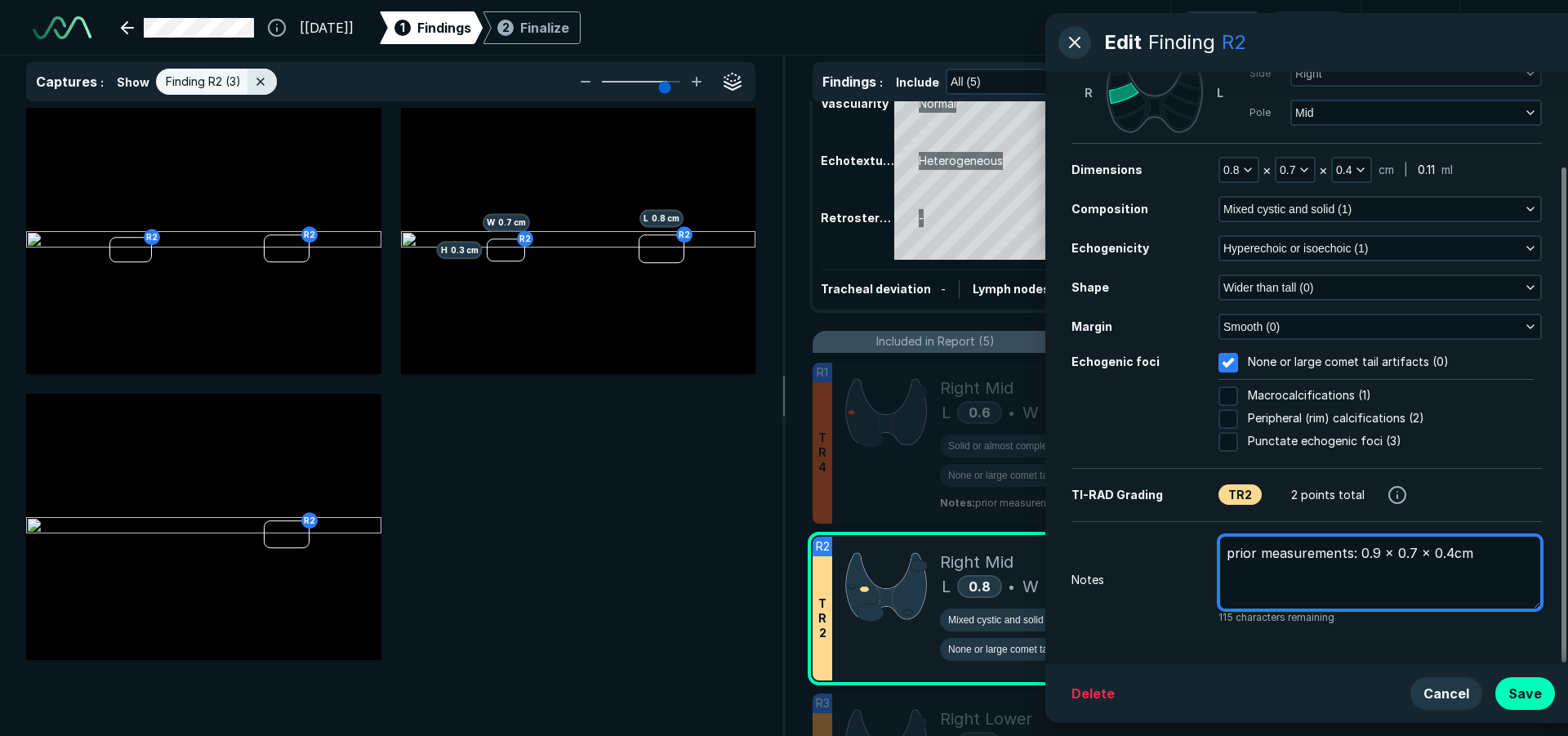
type textarea "x"
type textarea "prior measurements: 0.9 x 0.7 x 0.4cm"
type textarea "x"
type textarea "prior measurements: 0.9 x 0.7 x 0.4cm"
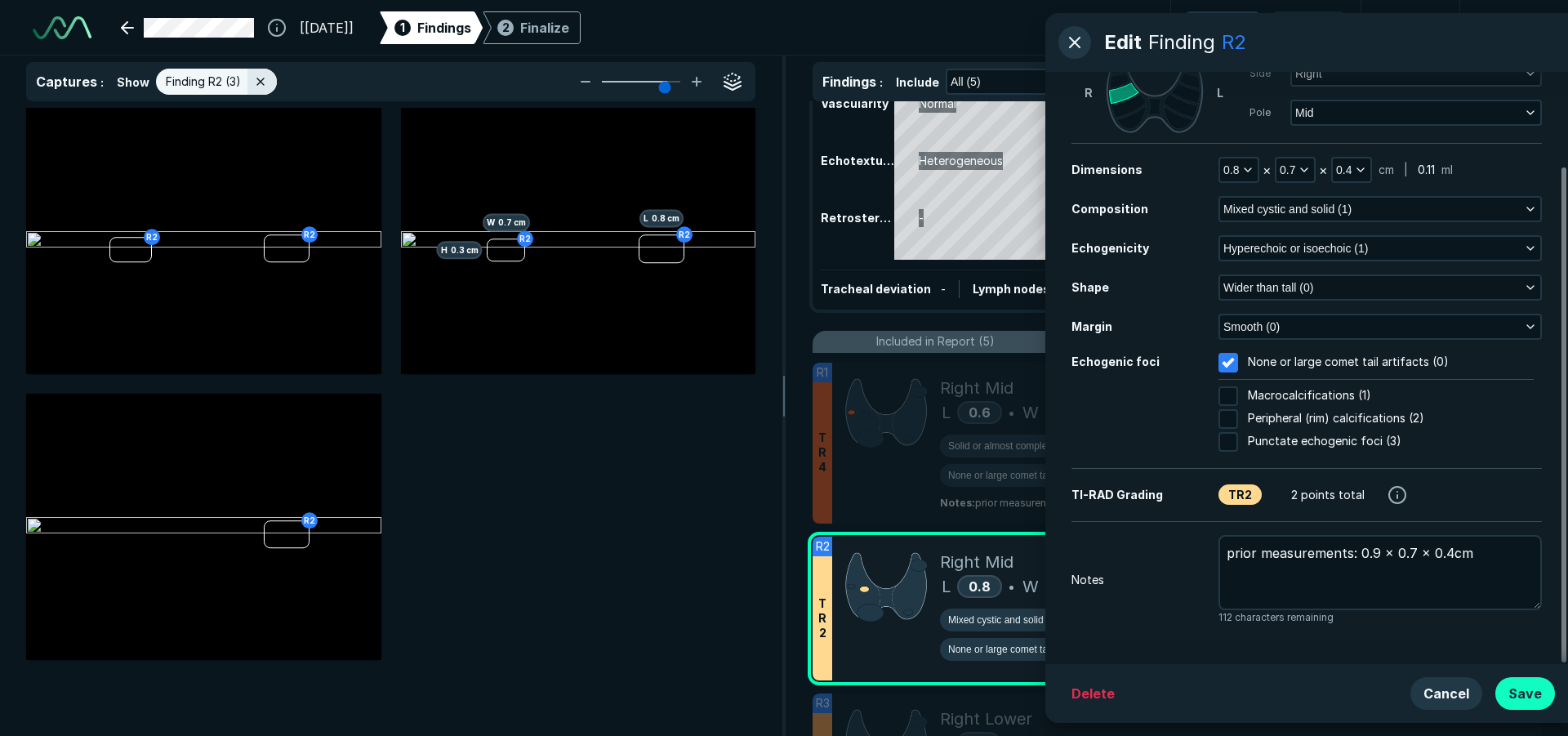
click at [1522, 697] on button "Save" at bounding box center [1525, 694] width 60 height 33
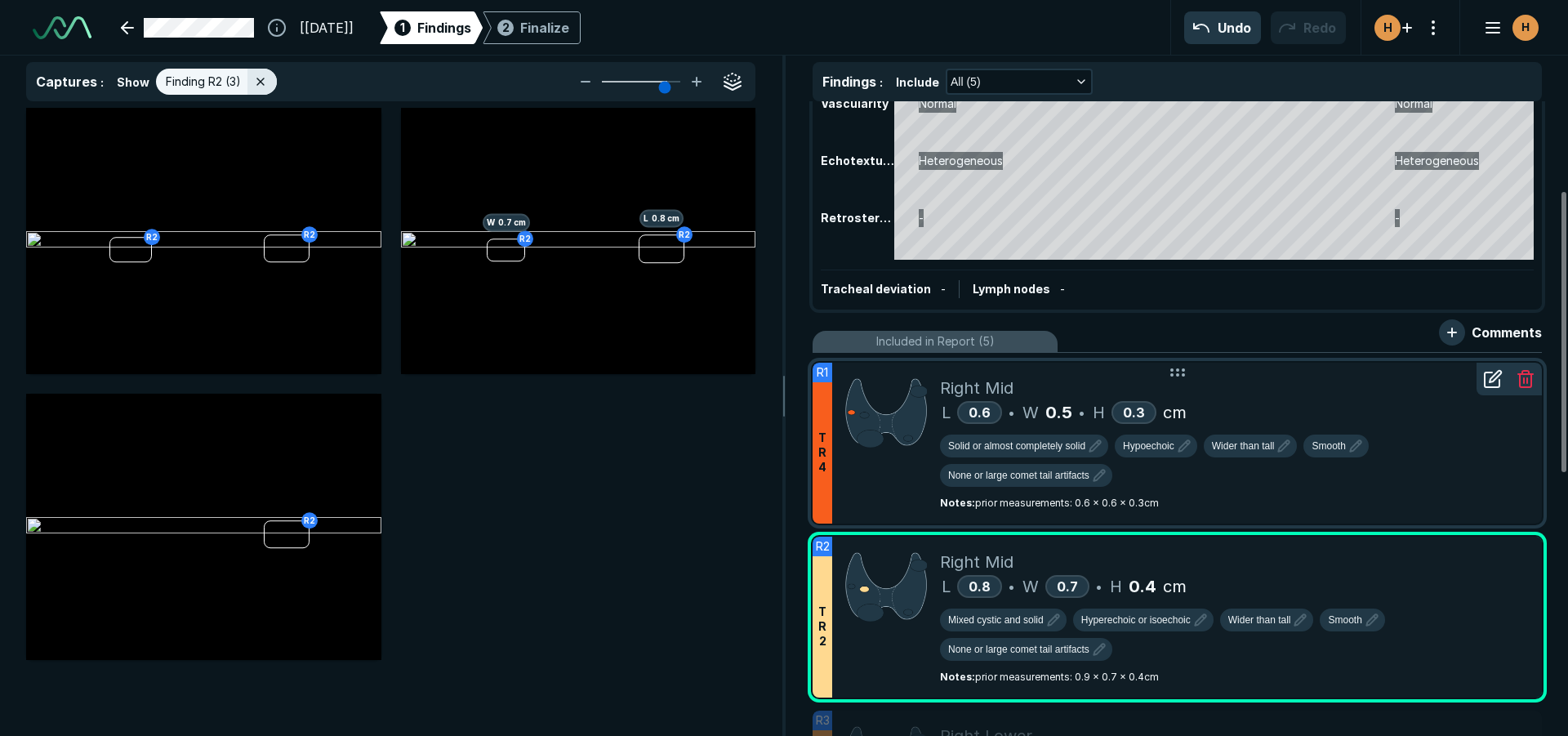
scroll to position [572, 0]
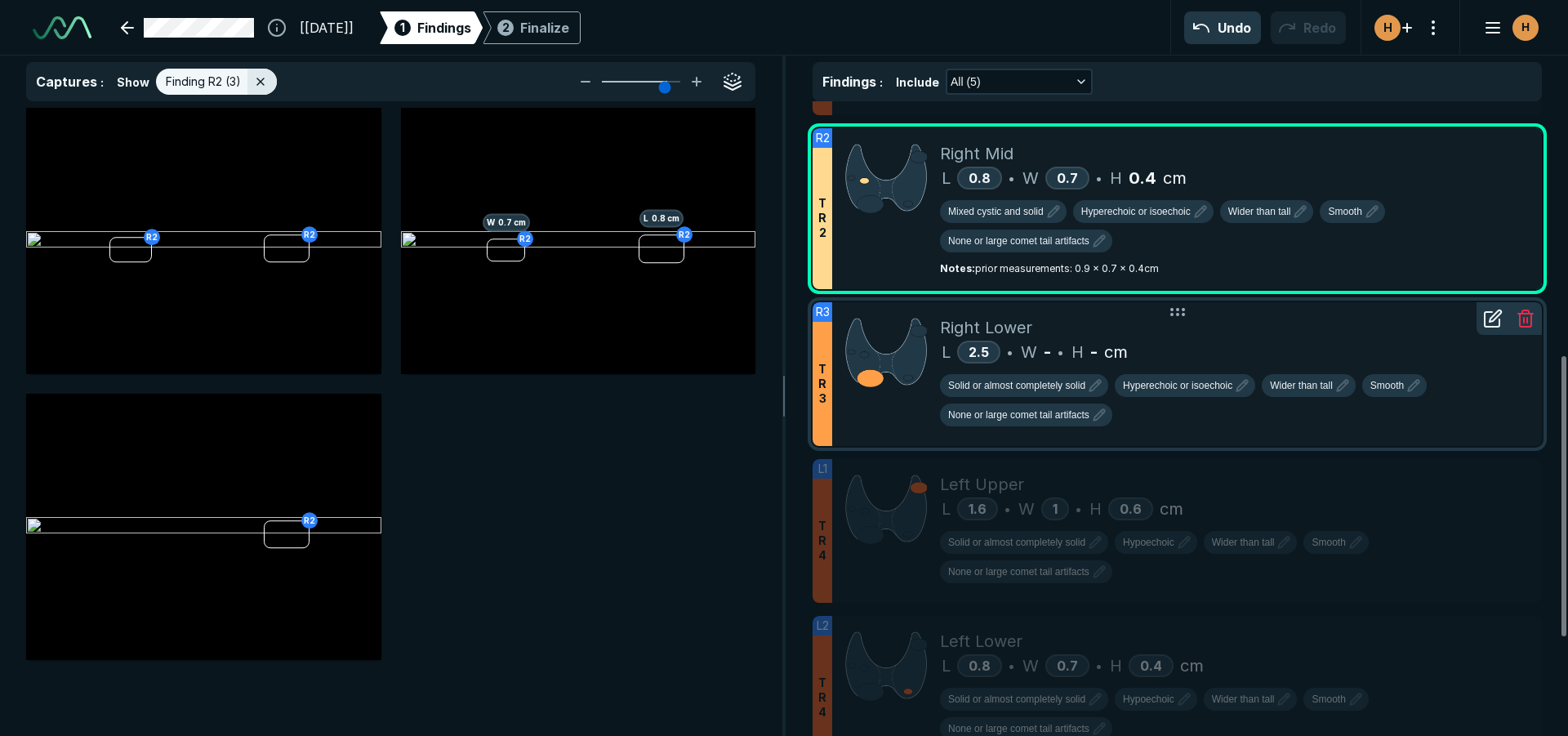
click at [1183, 340] on div "L 2.5 • W - • H - cm" at bounding box center [1235, 352] width 589 height 24
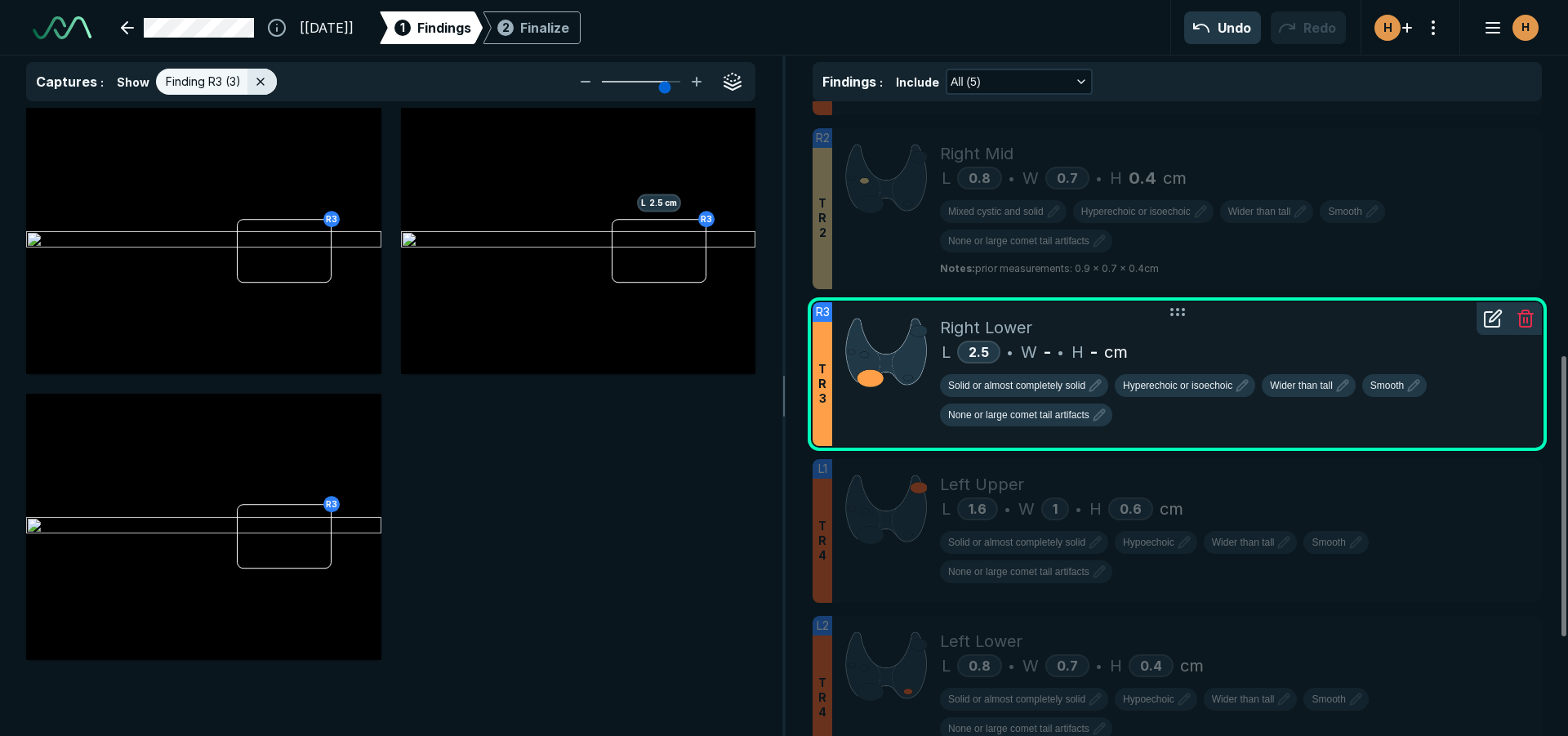
click at [1491, 325] on icon at bounding box center [1492, 319] width 19 height 19
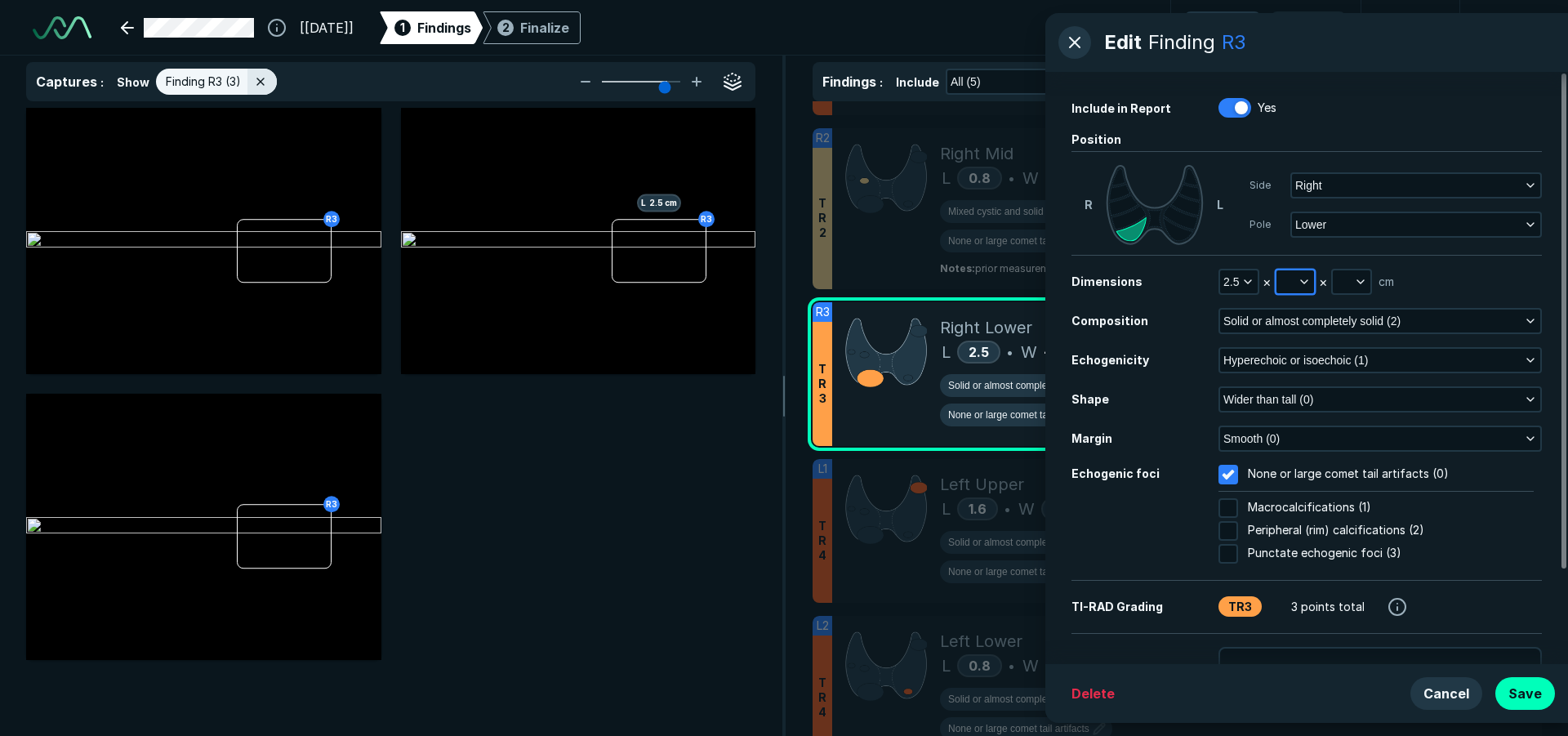
click at [1286, 281] on button "button" at bounding box center [1295, 282] width 38 height 23
click at [1310, 365] on input "text" at bounding box center [1317, 357] width 64 height 23
type input "1.4"
click at [1328, 400] on button "Done" at bounding box center [1317, 393] width 67 height 26
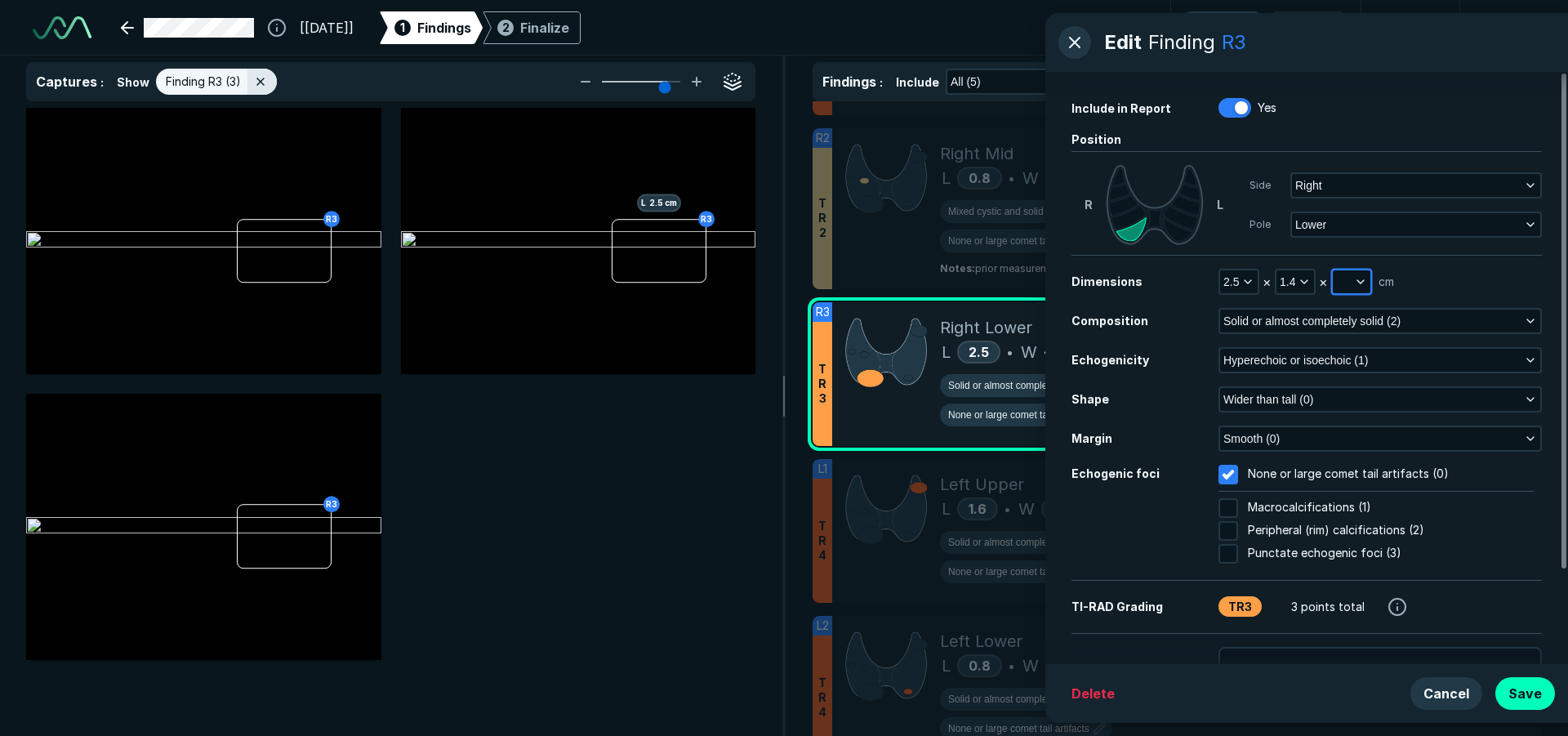
click at [1349, 288] on button "button" at bounding box center [1351, 282] width 38 height 23
click at [1384, 347] on input "text" at bounding box center [1373, 357] width 64 height 23
type input "1.4"
click at [1379, 385] on button "Done" at bounding box center [1372, 393] width 67 height 26
click at [1288, 443] on button "Smooth (0)" at bounding box center [1380, 439] width 320 height 23
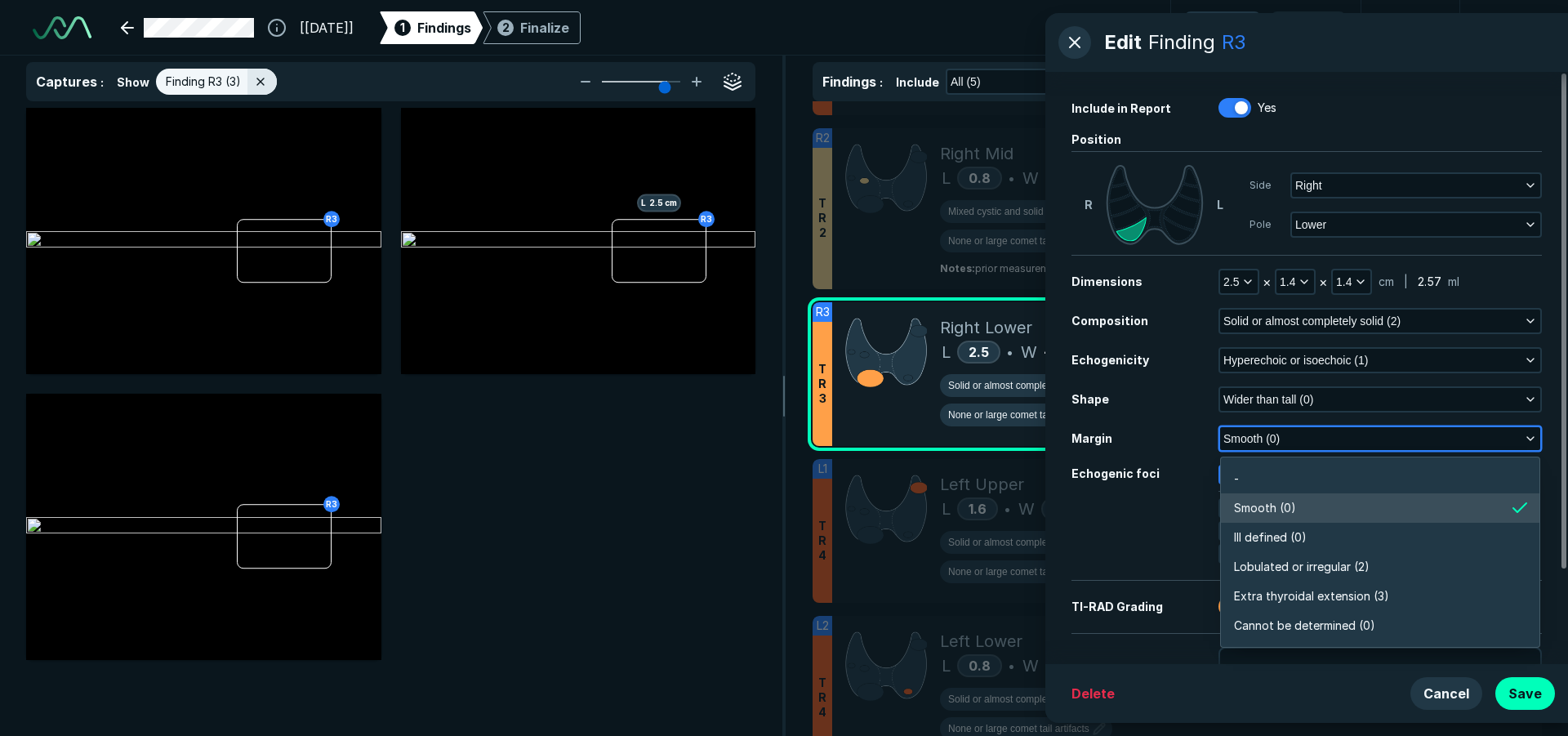
scroll to position [2859, 3531]
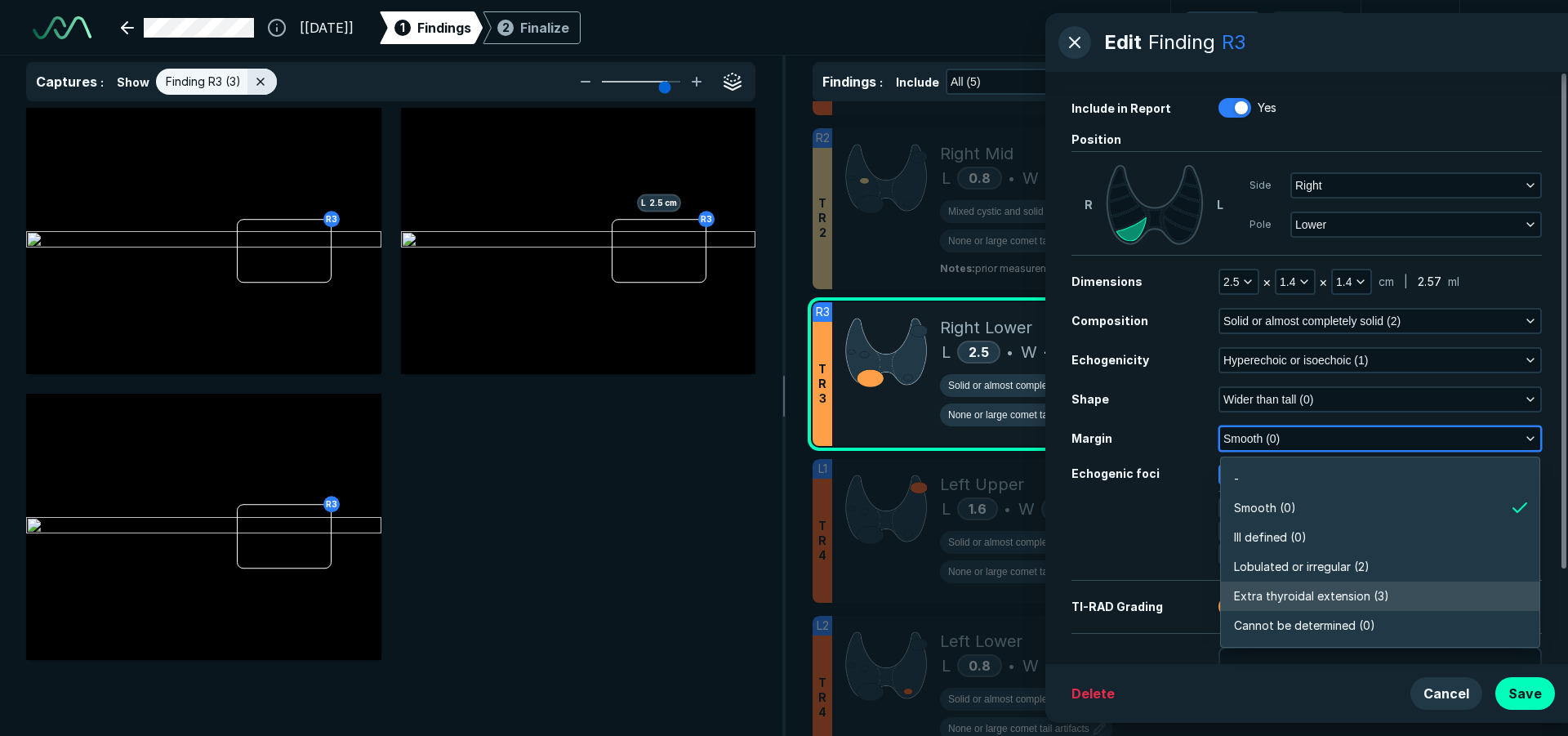
click at [1311, 584] on li "Extra thyroidal extension (3)" at bounding box center [1380, 596] width 319 height 29
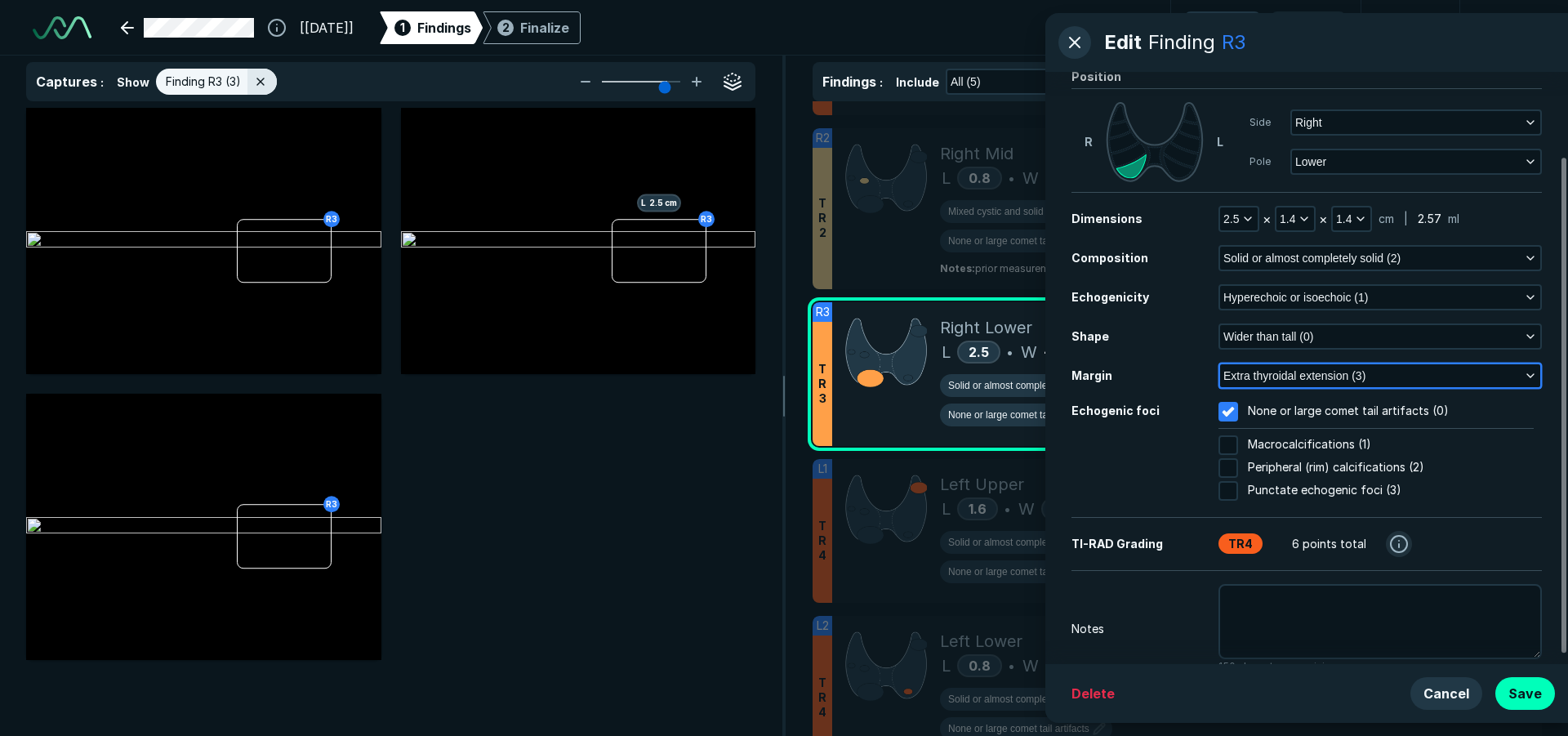
scroll to position [112, 0]
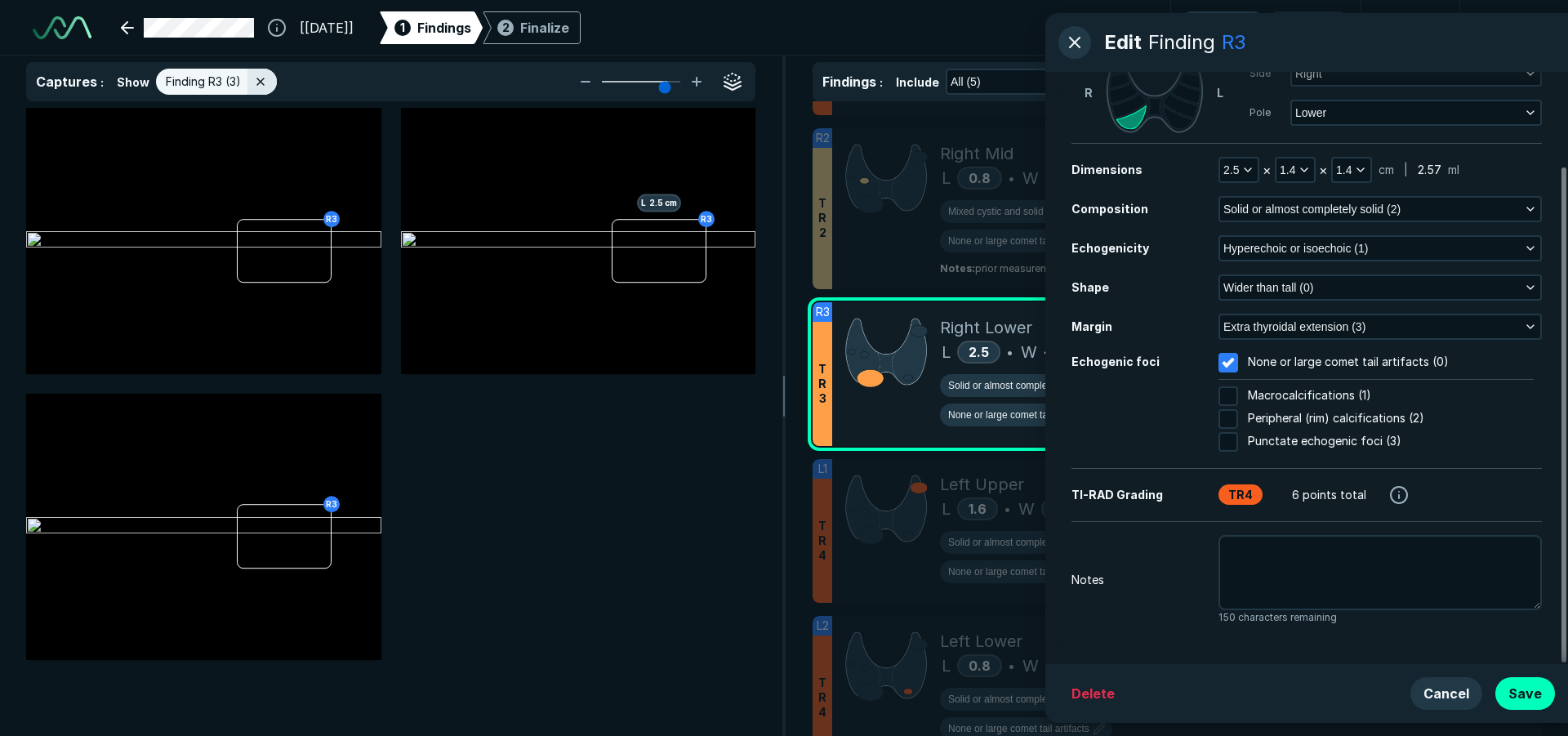
click at [1355, 615] on span "150 characters remaining" at bounding box center [1380, 617] width 324 height 15
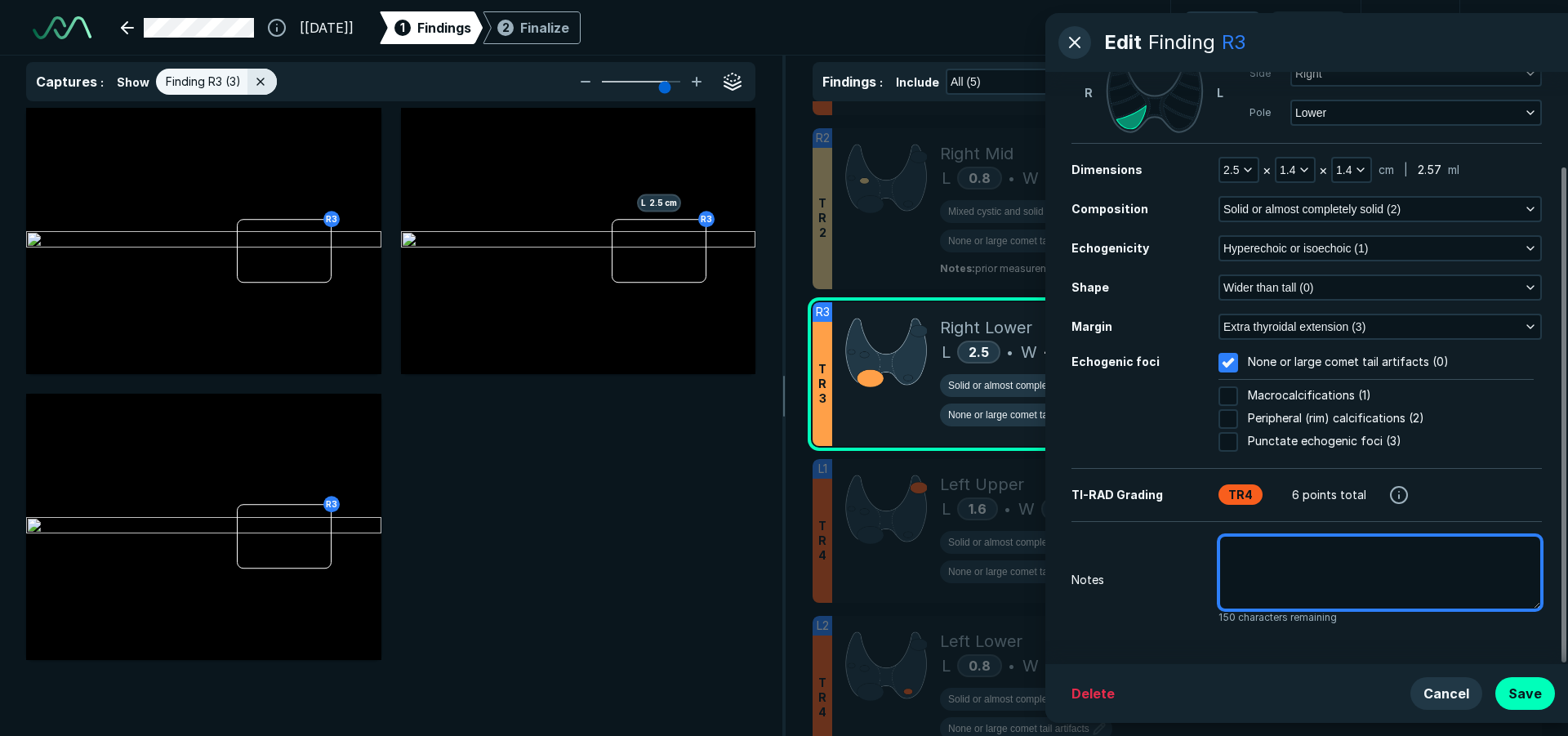
click at [1361, 592] on textarea at bounding box center [1380, 573] width 324 height 76
type textarea "x"
type textarea "p"
type textarea "x"
type textarea "pr"
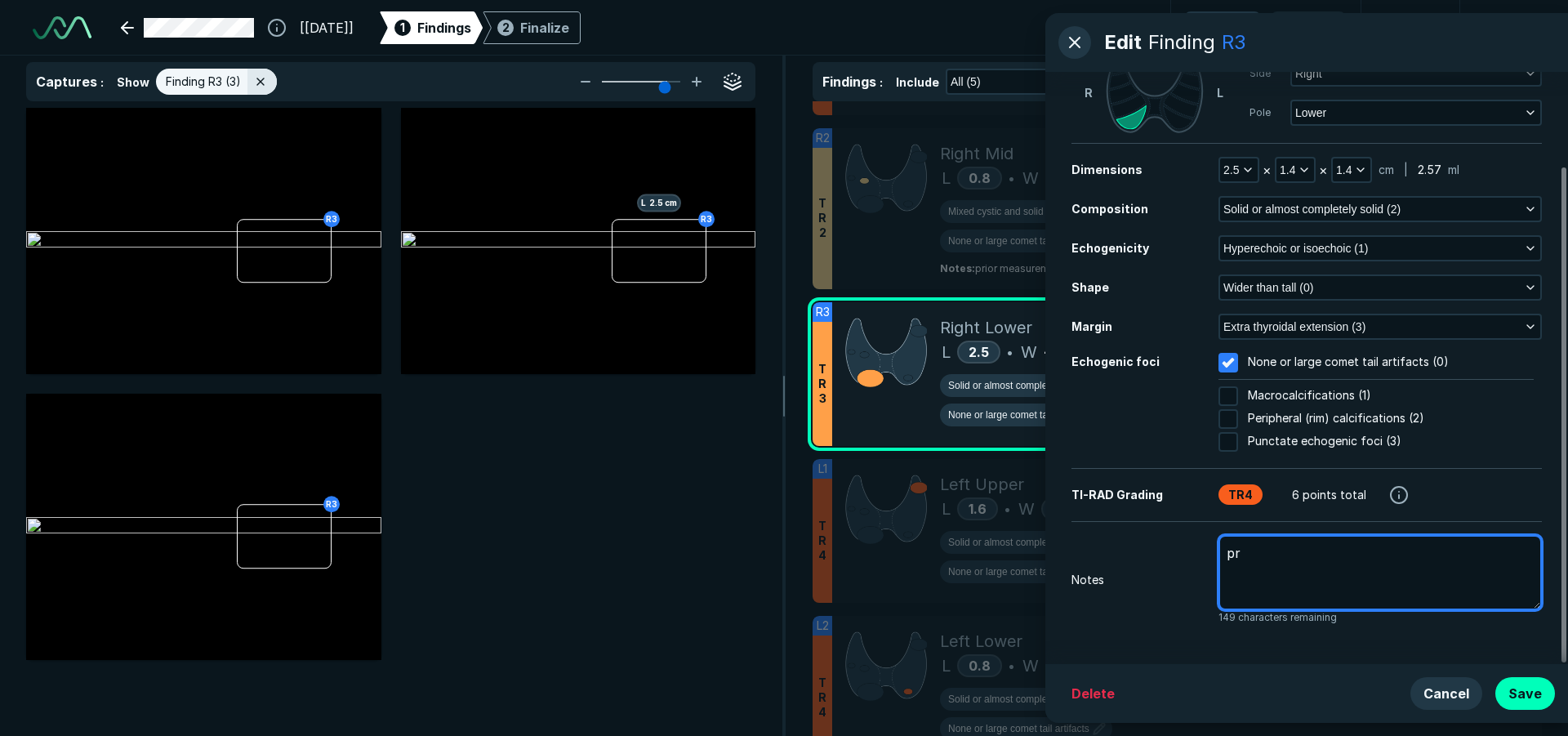
type textarea "x"
type textarea "pri"
type textarea "x"
type textarea "prio"
type textarea "x"
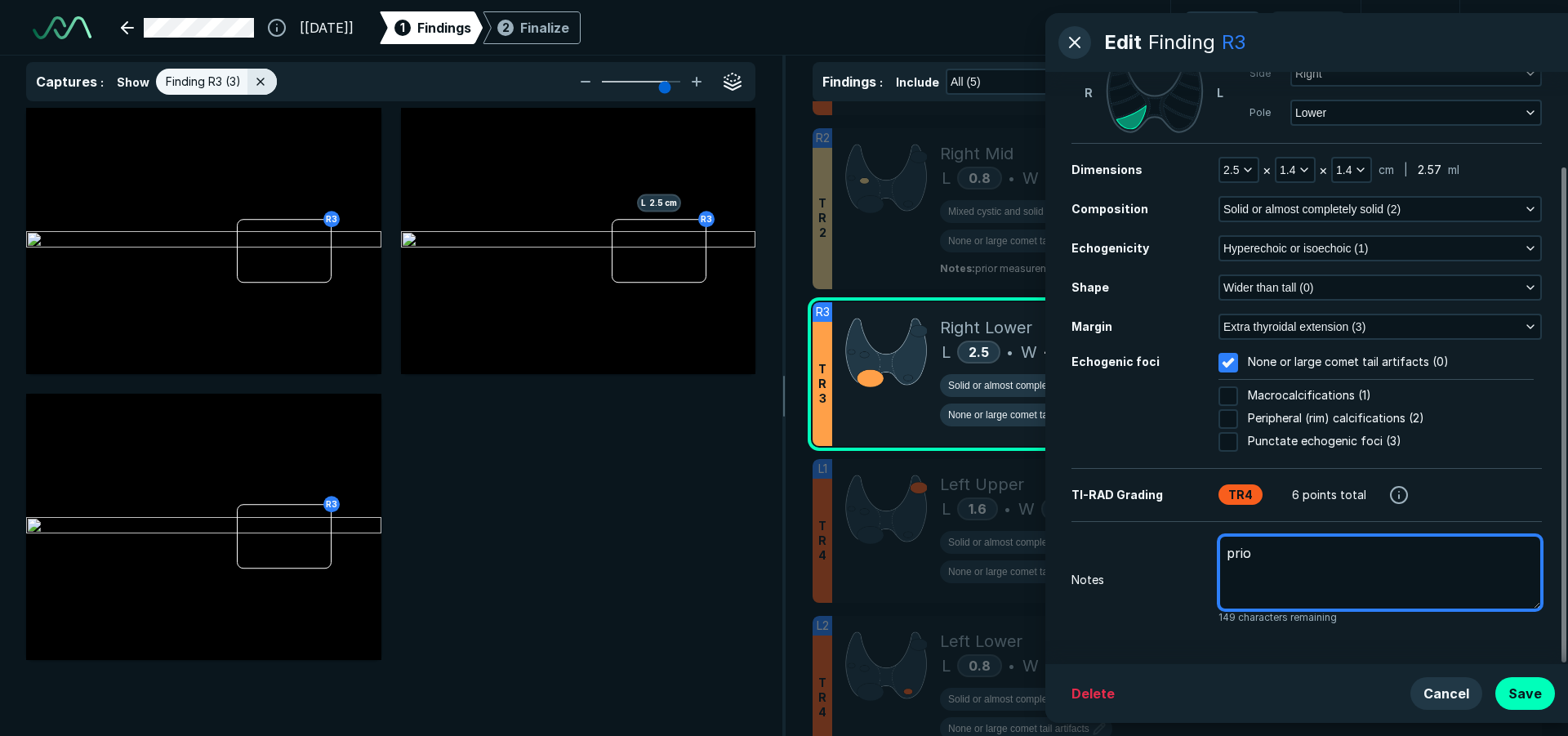
type textarea "prior"
type textarea "x"
type textarea "prior"
type textarea "x"
type textarea "prior m"
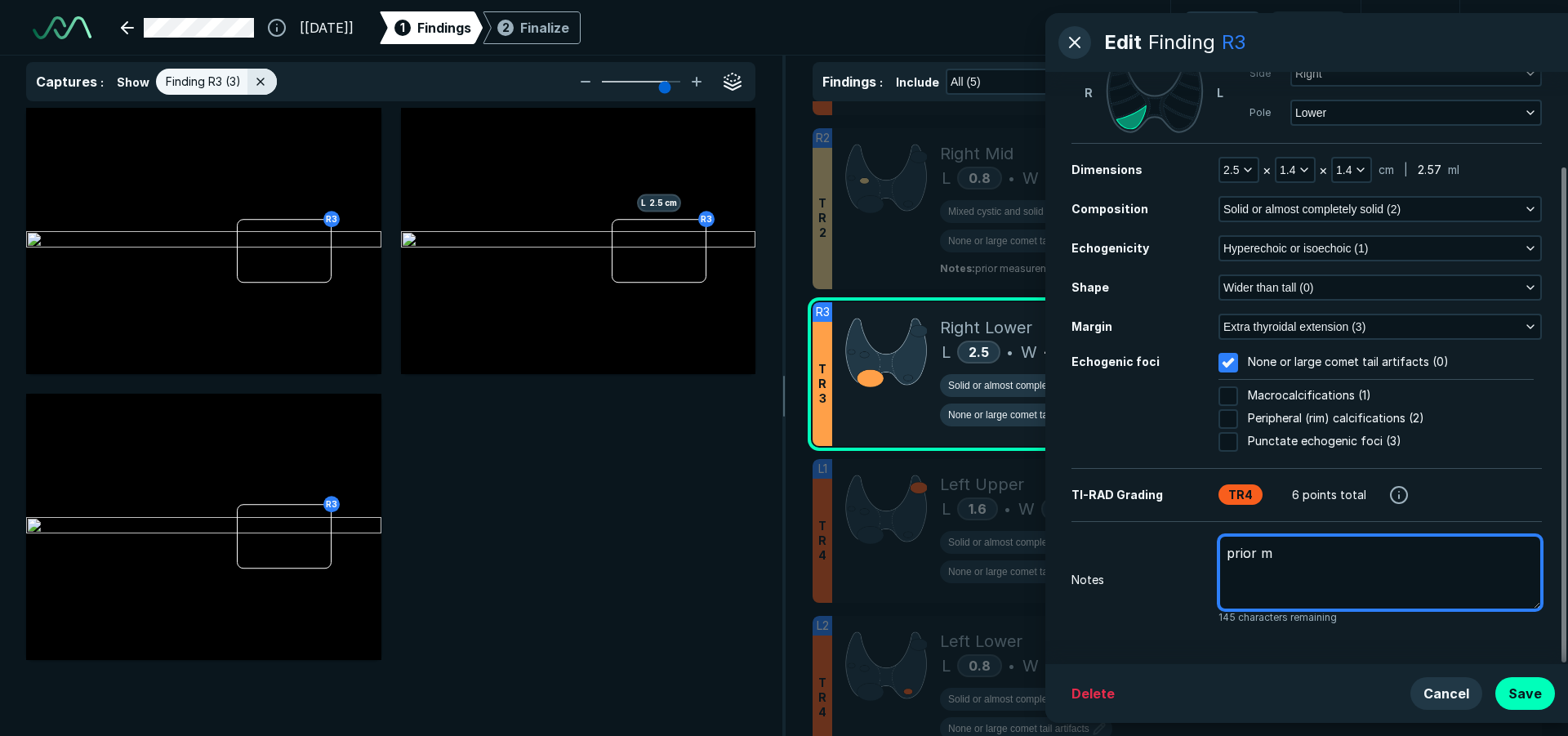
type textarea "x"
type textarea "prior me"
type textarea "x"
type textarea "prior mea"
type textarea "x"
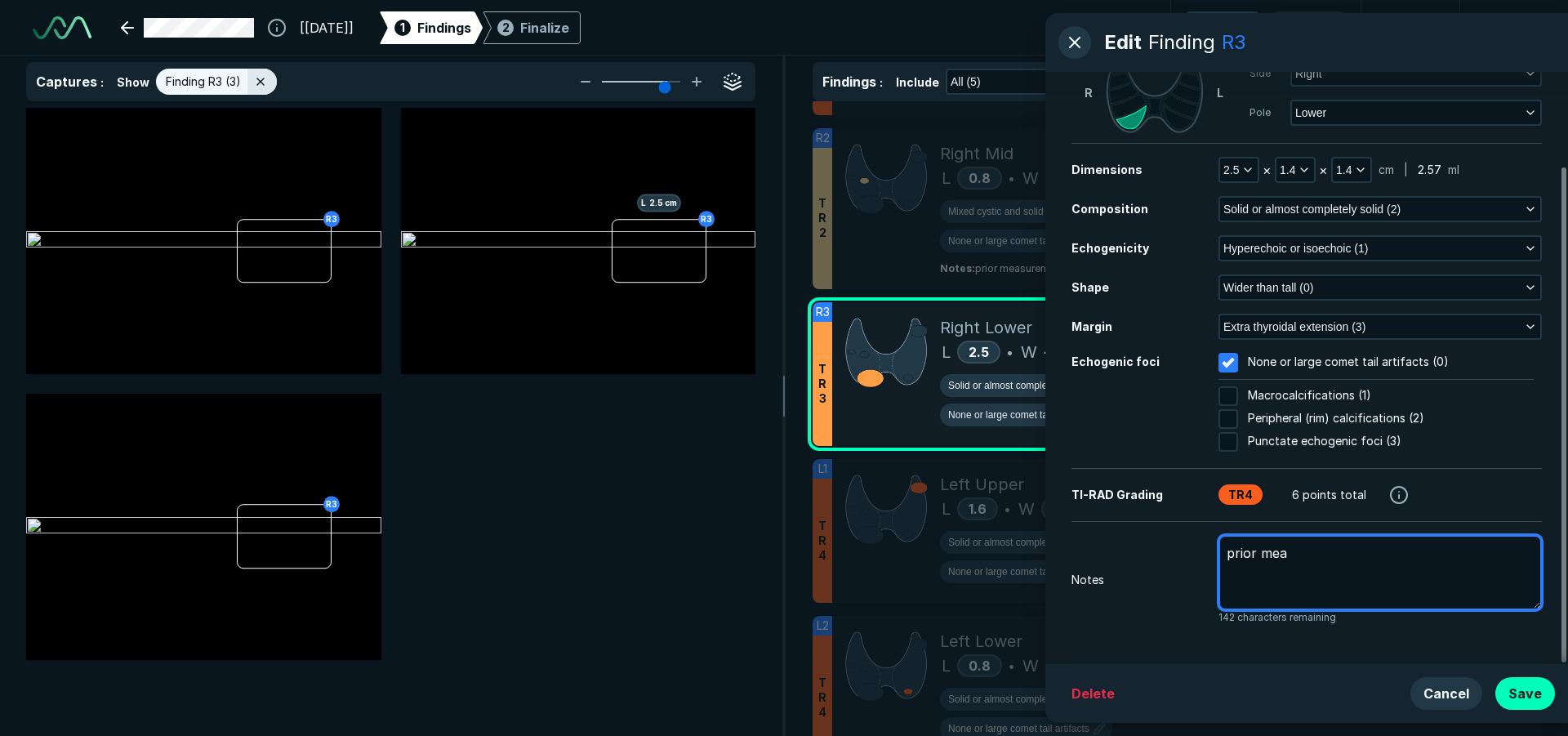
type textarea "prior meas"
type textarea "x"
type textarea "prior measu"
type textarea "x"
type textarea "prior measur"
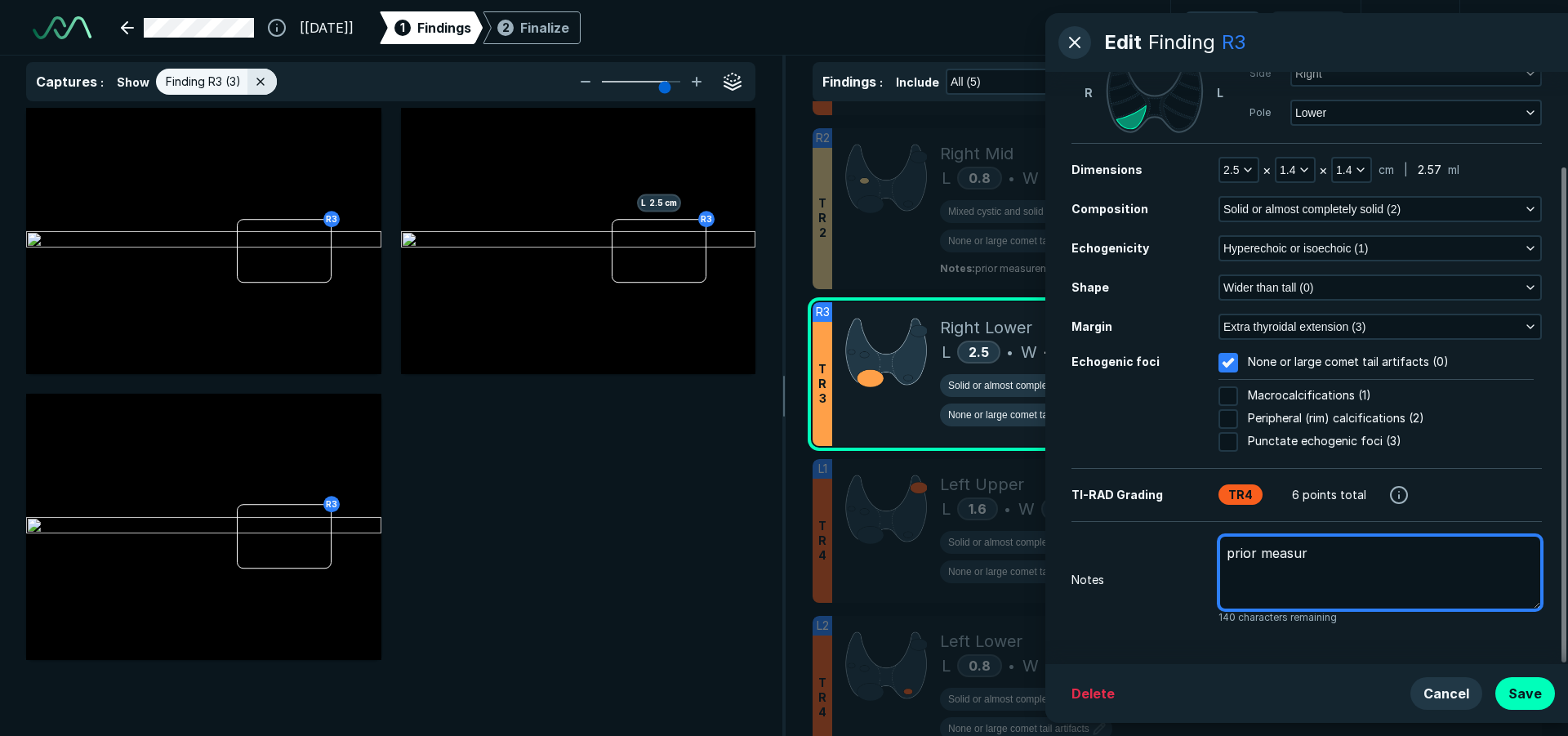
type textarea "x"
type textarea "prior measure"
type textarea "x"
type textarea "prior measurem"
type textarea "x"
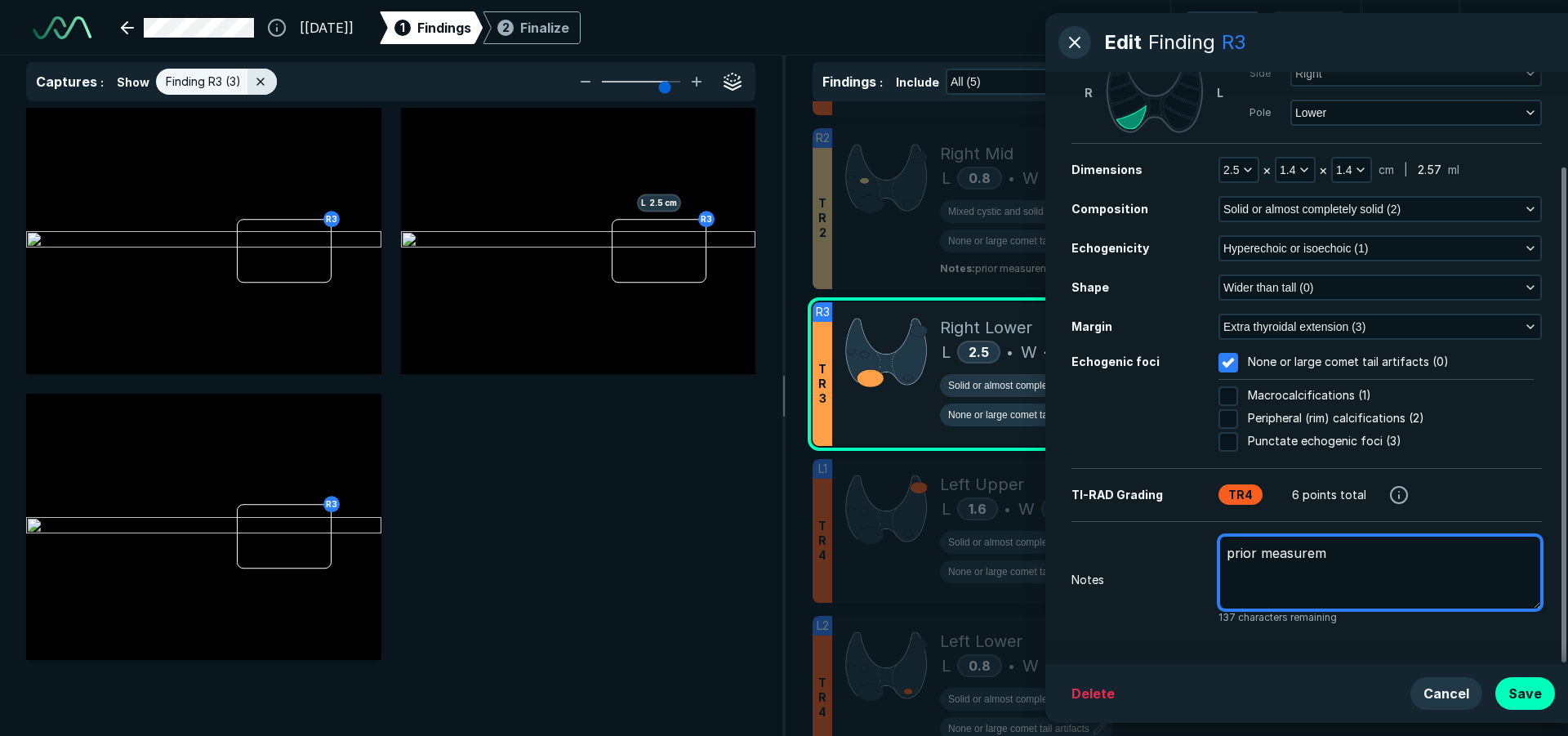
type textarea "prior measureme"
type textarea "x"
type textarea "prior measuremen"
type textarea "x"
type textarea "prior measurement"
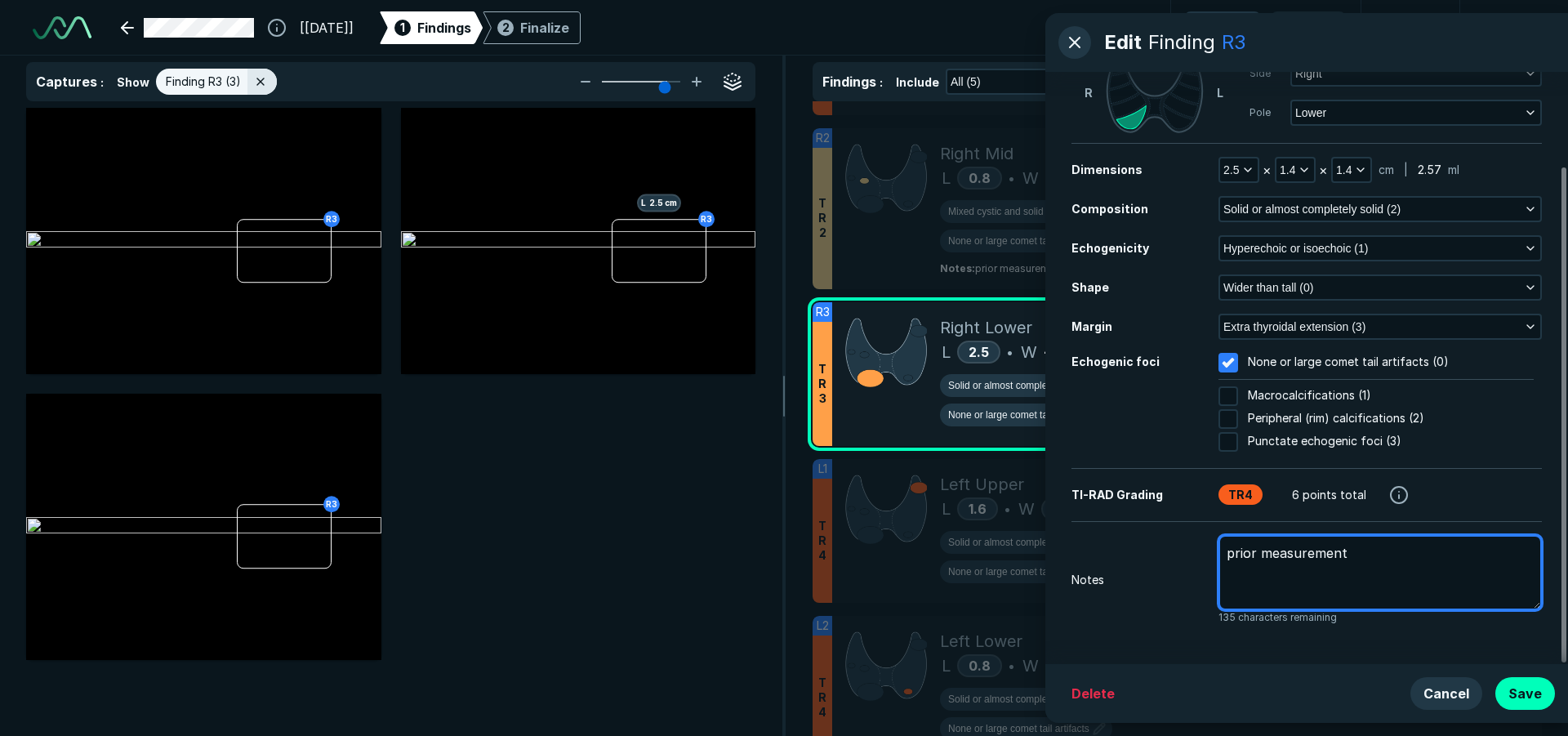
type textarea "x"
click at [1521, 576] on textarea "prior measurements: 1.8 x 1.2 x 1.1cm previously biopsied 8/30/19- benign" at bounding box center [1380, 573] width 324 height 76
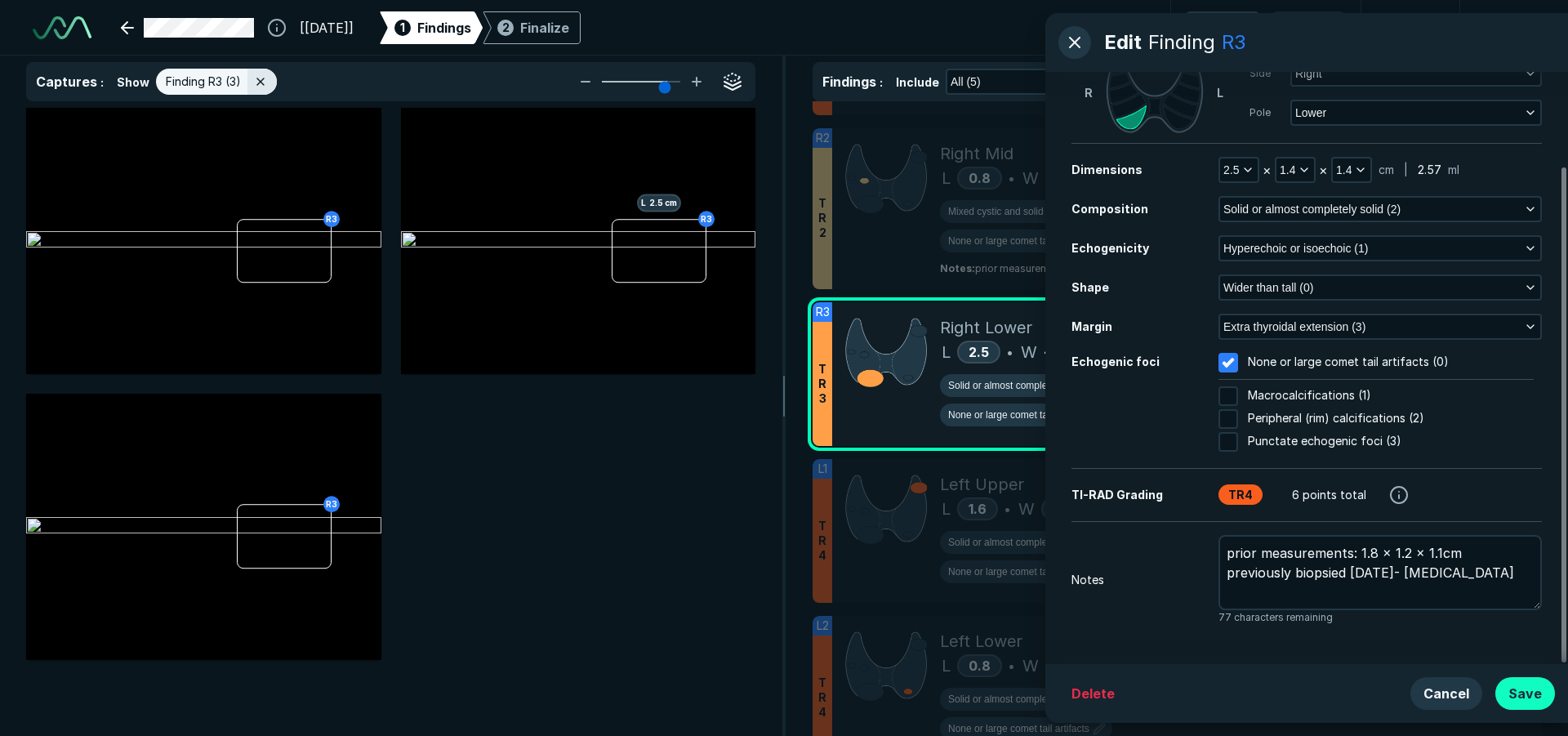
click at [1539, 685] on button "Save" at bounding box center [1525, 694] width 60 height 33
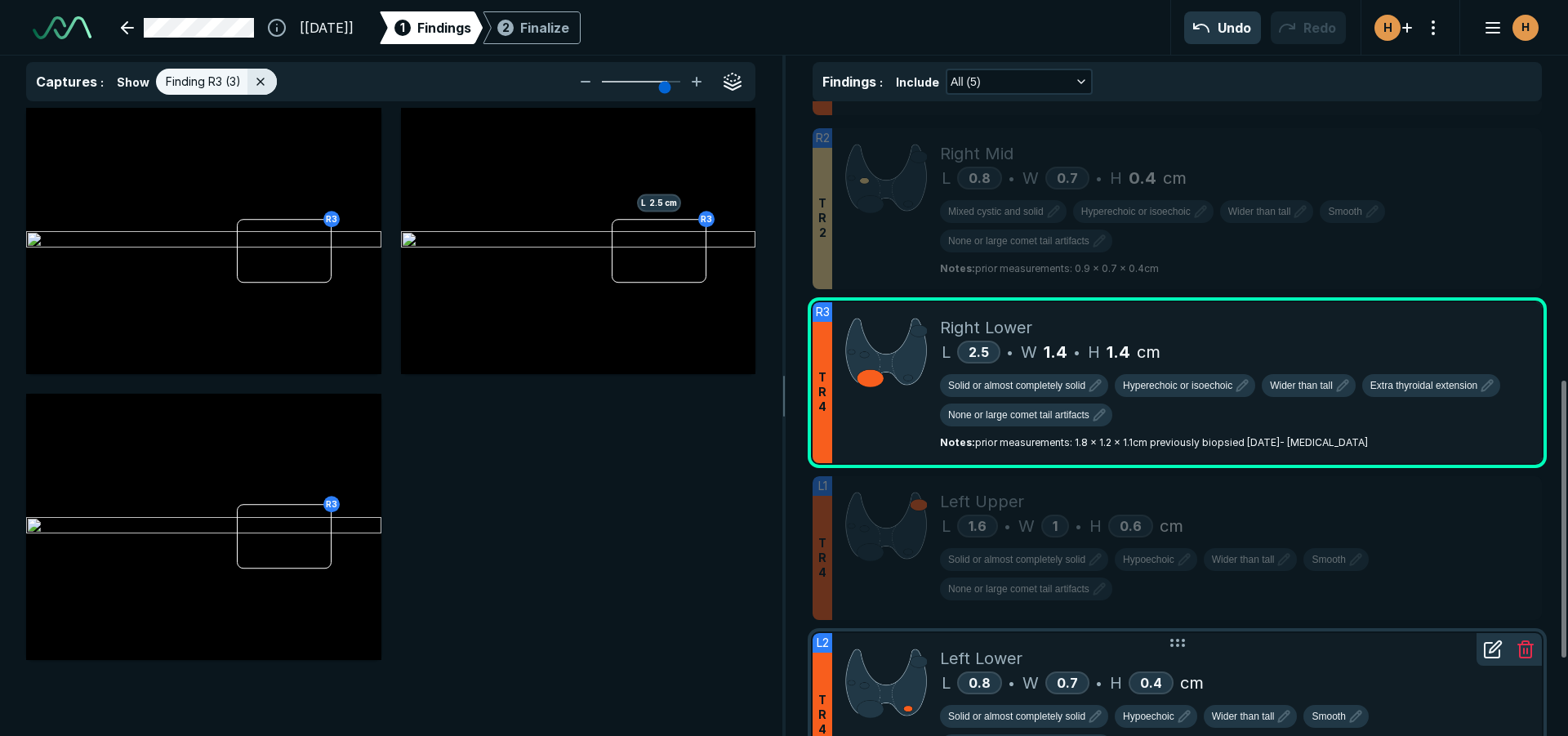
scroll to position [812, 0]
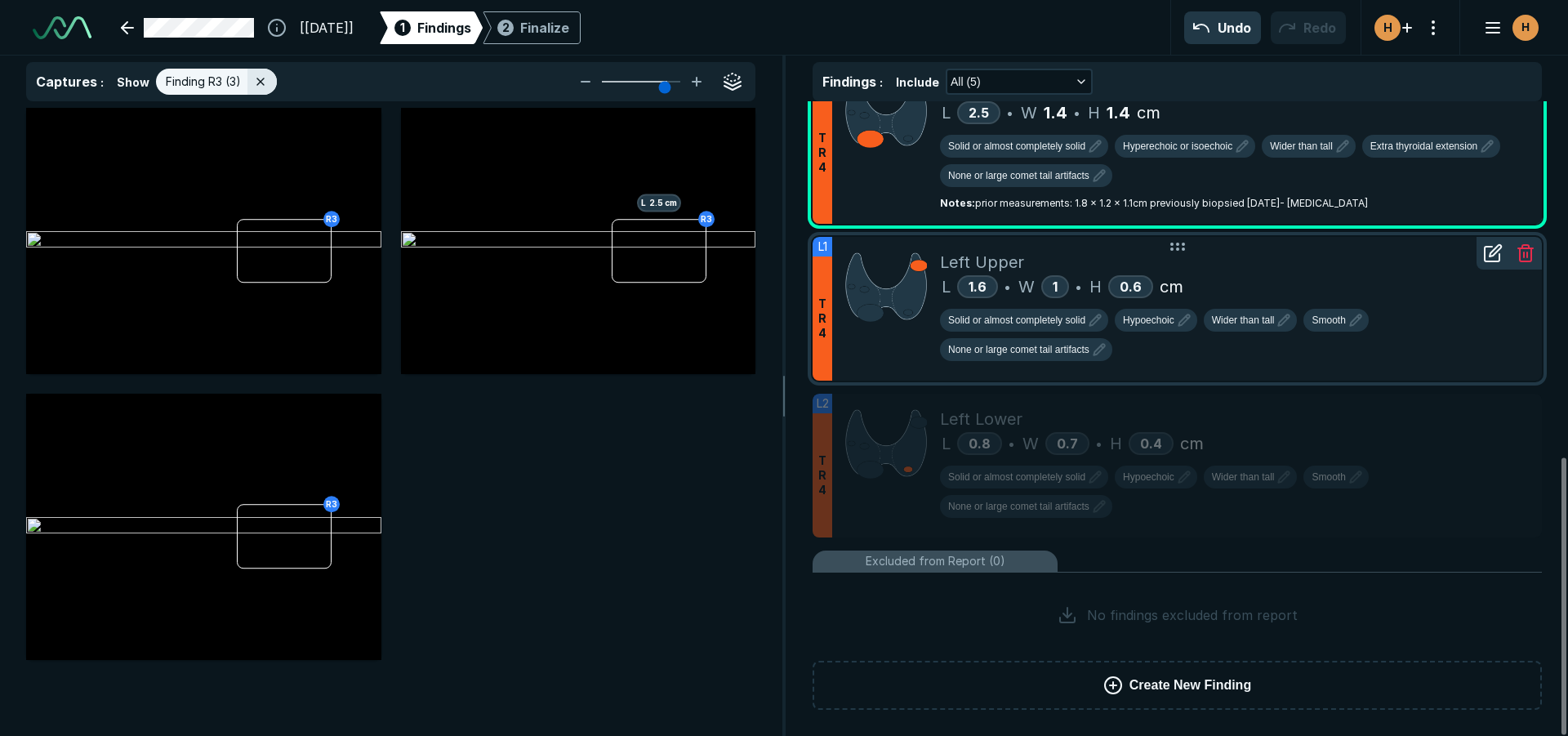
click at [1300, 269] on div "Left Upper" at bounding box center [1235, 262] width 589 height 24
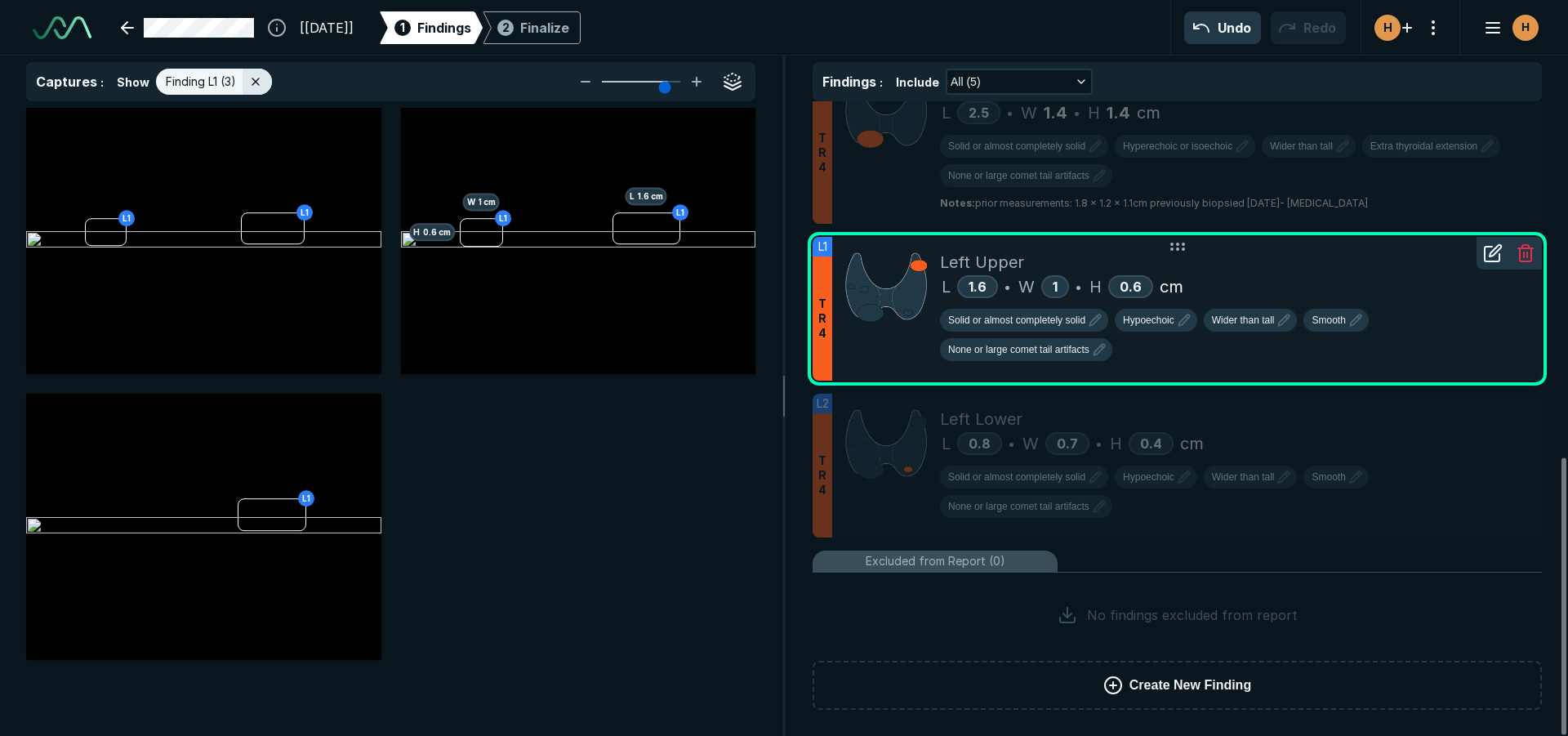
click at [1492, 252] on icon at bounding box center [1495, 251] width 12 height 12
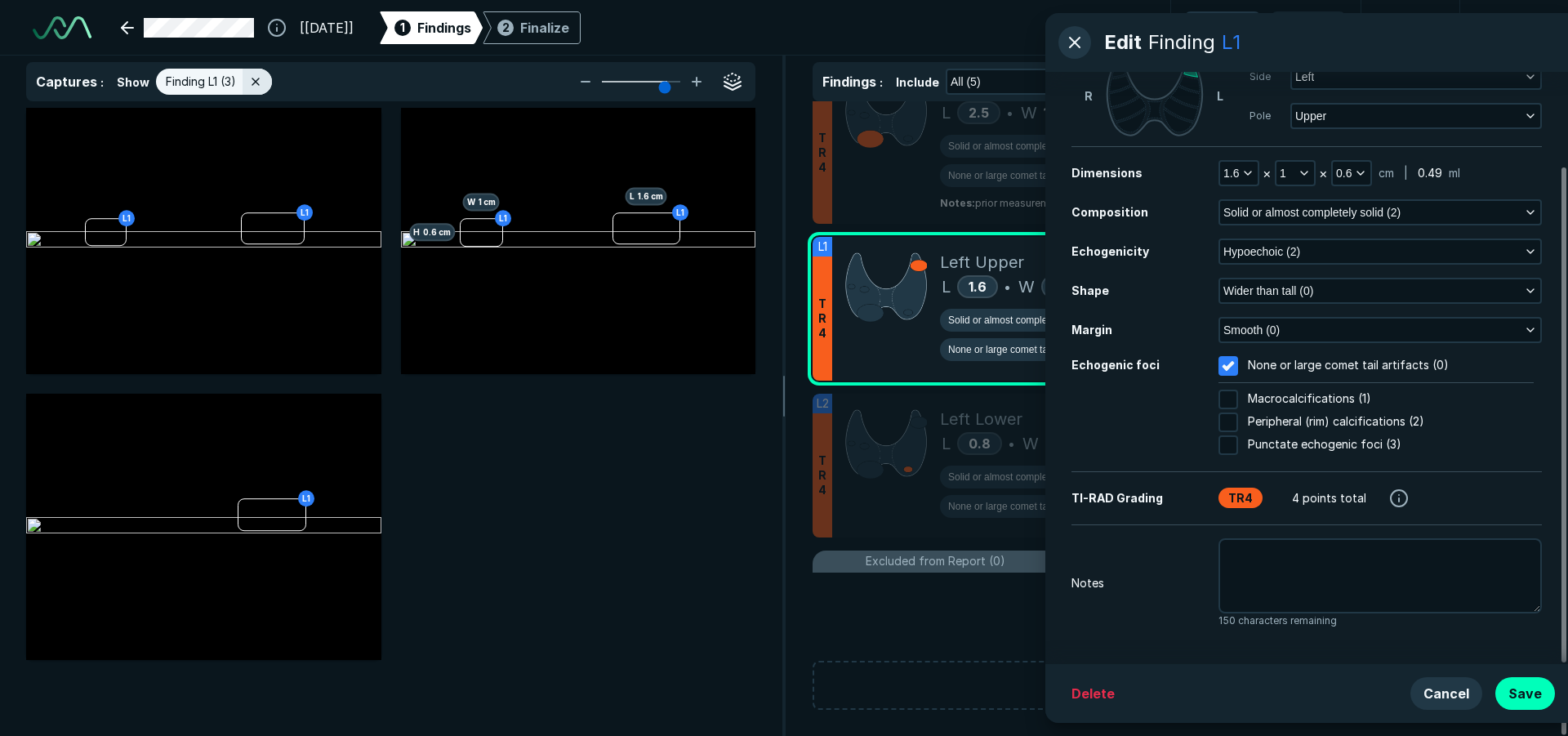
scroll to position [112, 0]
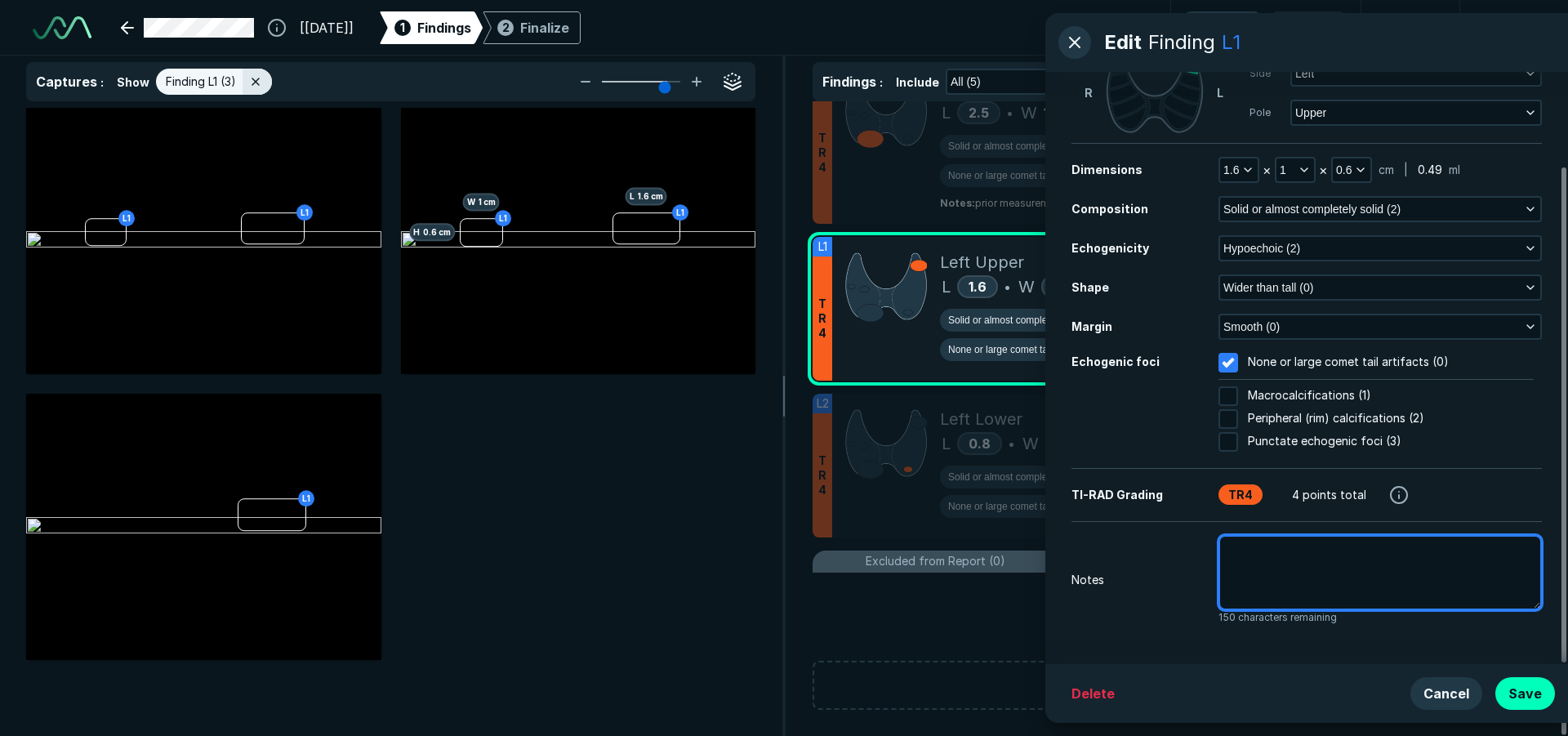
click at [1291, 546] on textarea at bounding box center [1380, 573] width 324 height 76
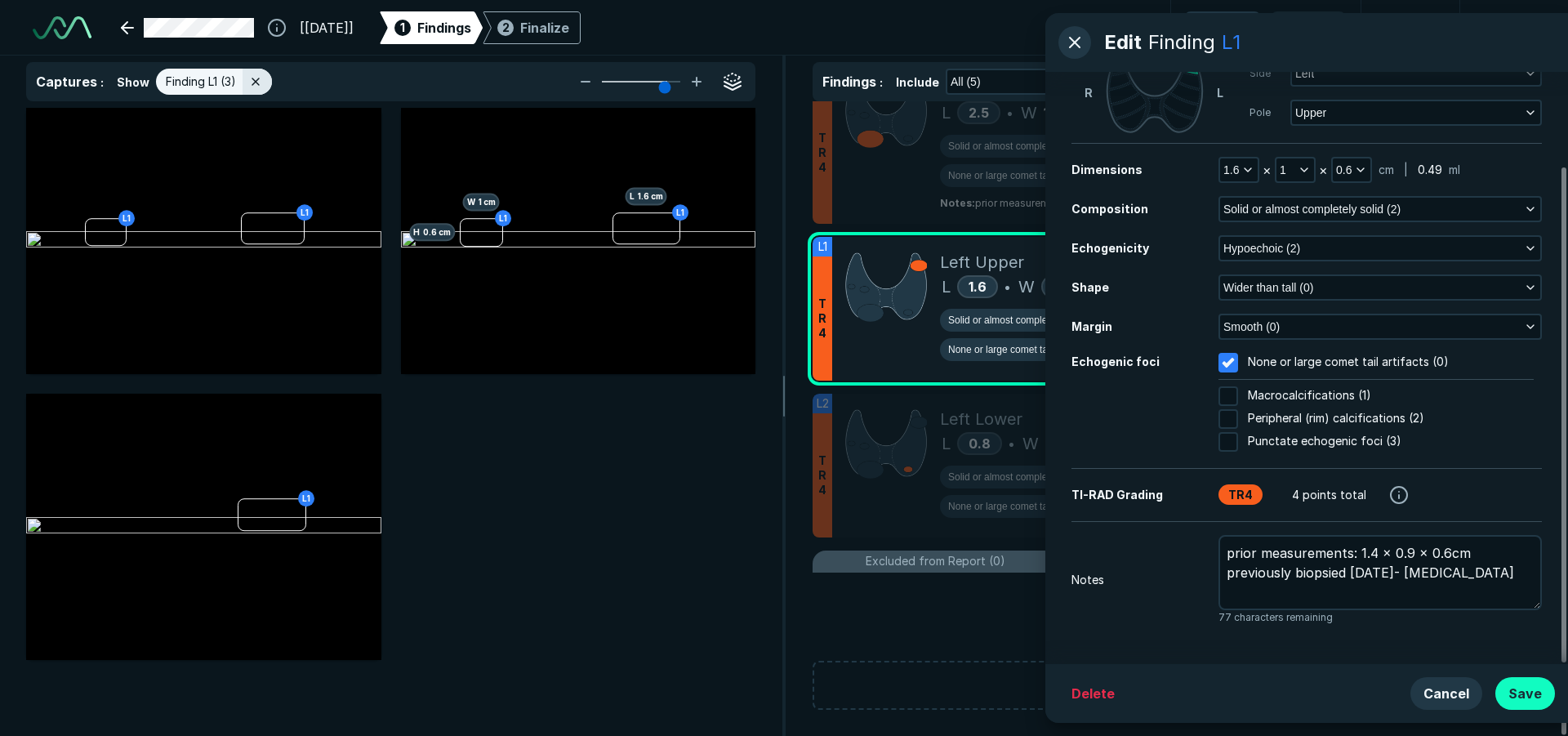
click at [1535, 690] on button "Save" at bounding box center [1525, 694] width 60 height 33
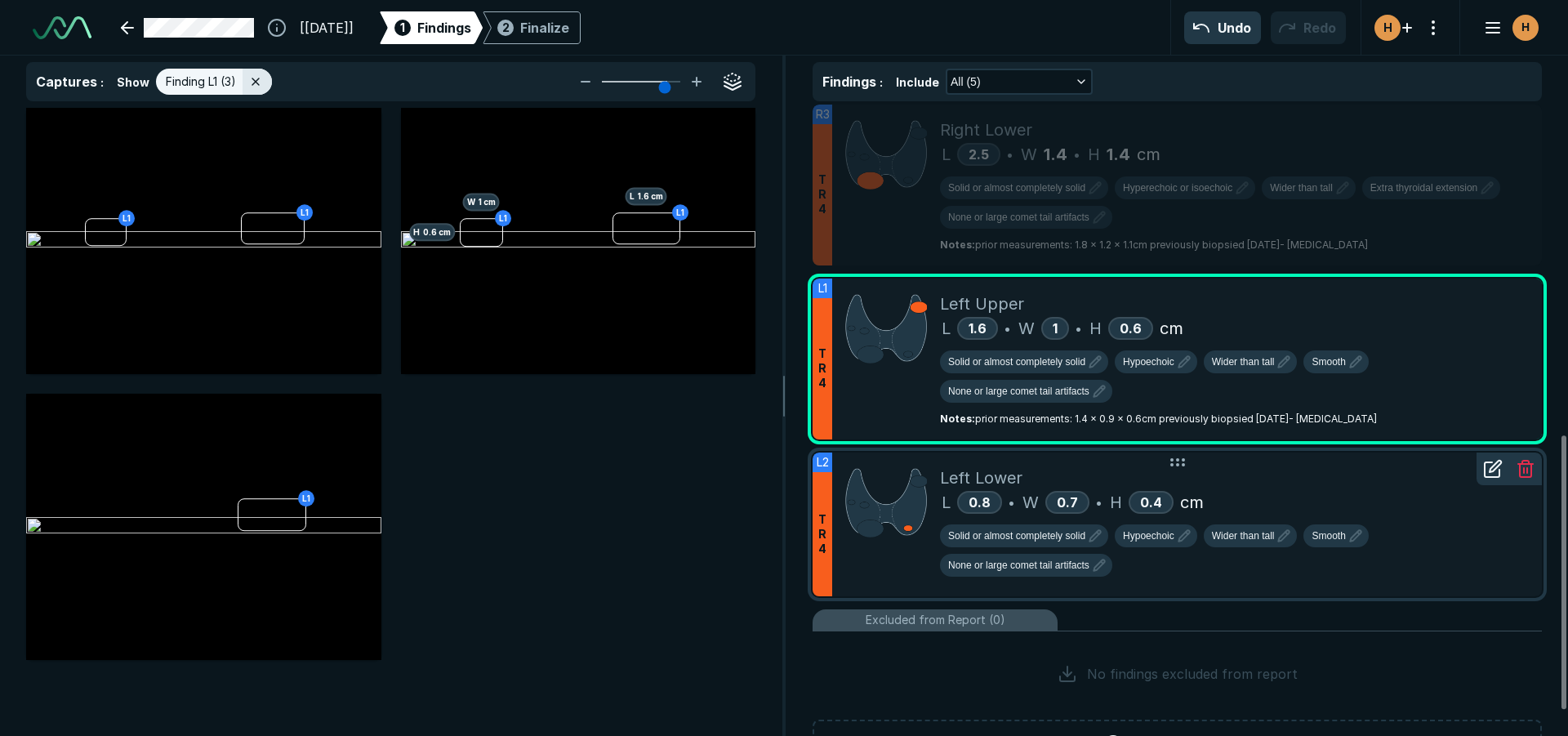
scroll to position [729, 0]
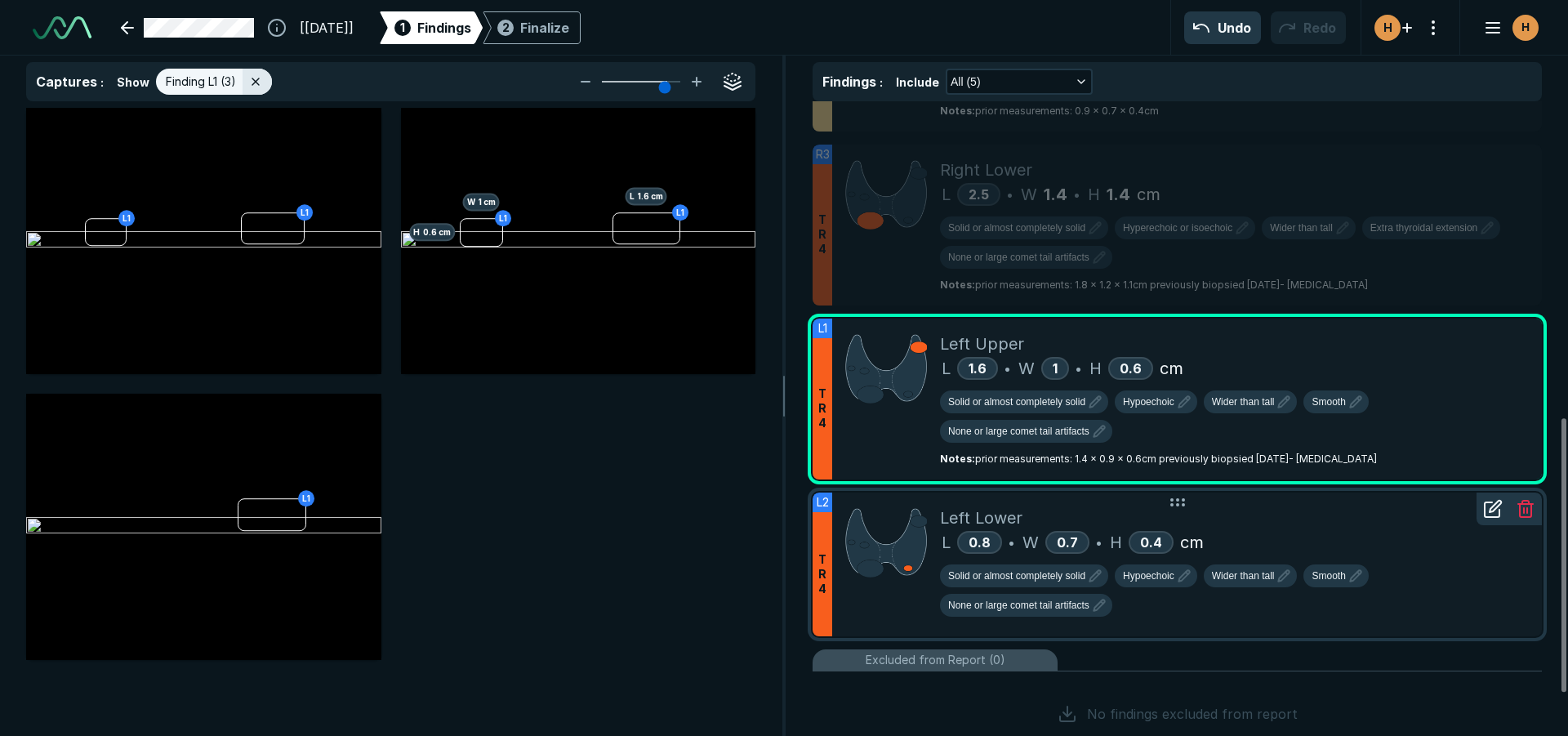
click at [1374, 517] on div "Left Lower" at bounding box center [1235, 518] width 589 height 24
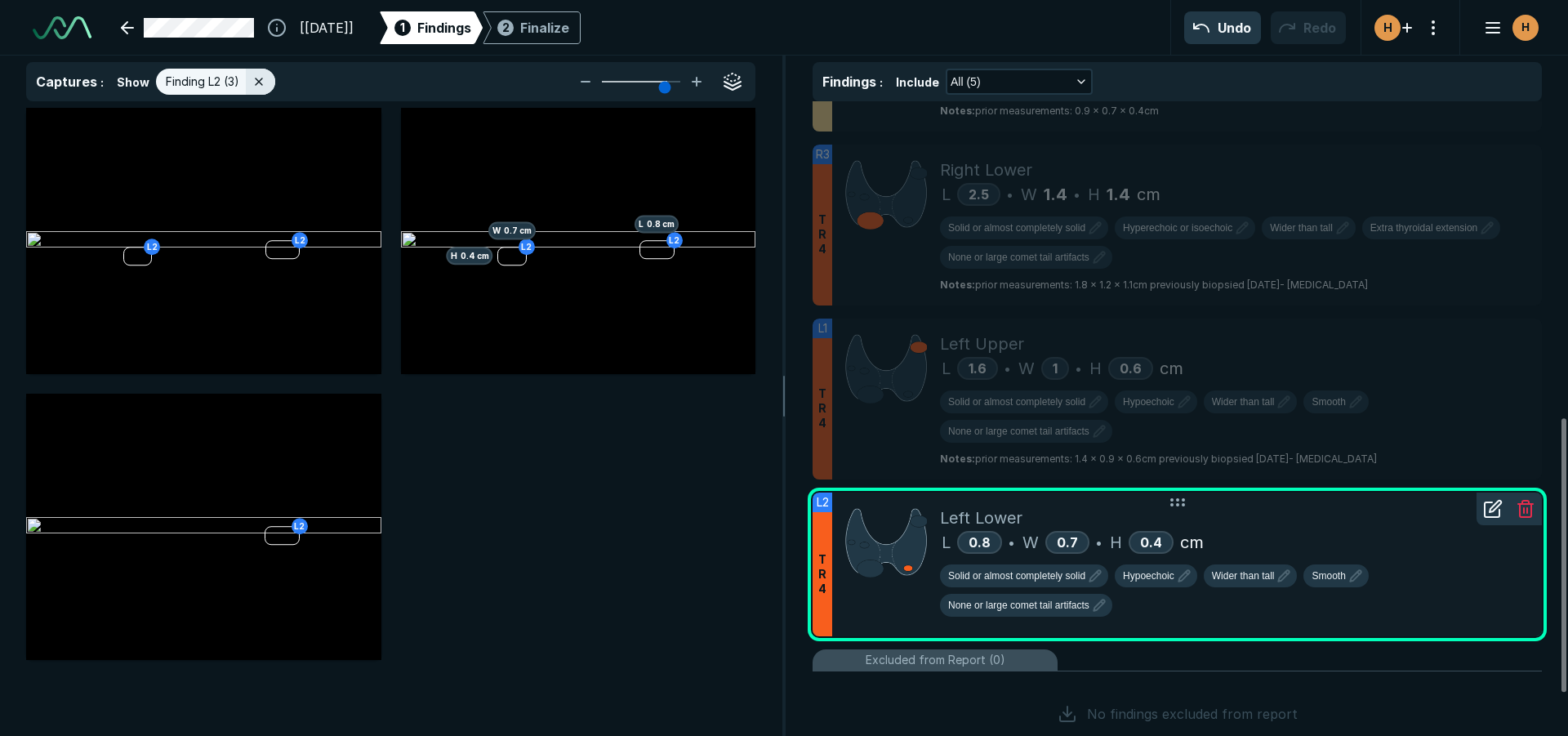
click at [1488, 511] on icon at bounding box center [1492, 509] width 19 height 19
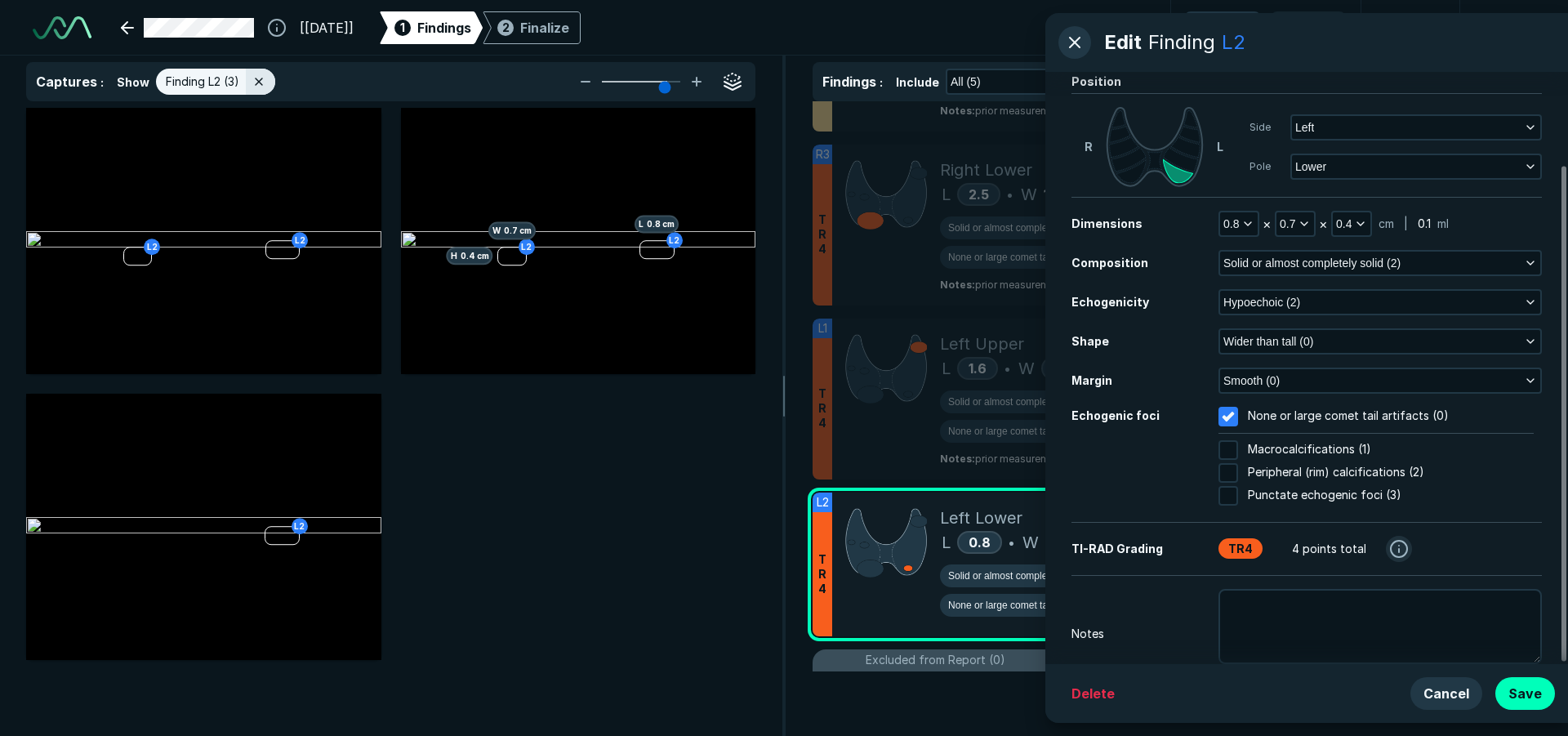
scroll to position [112, 0]
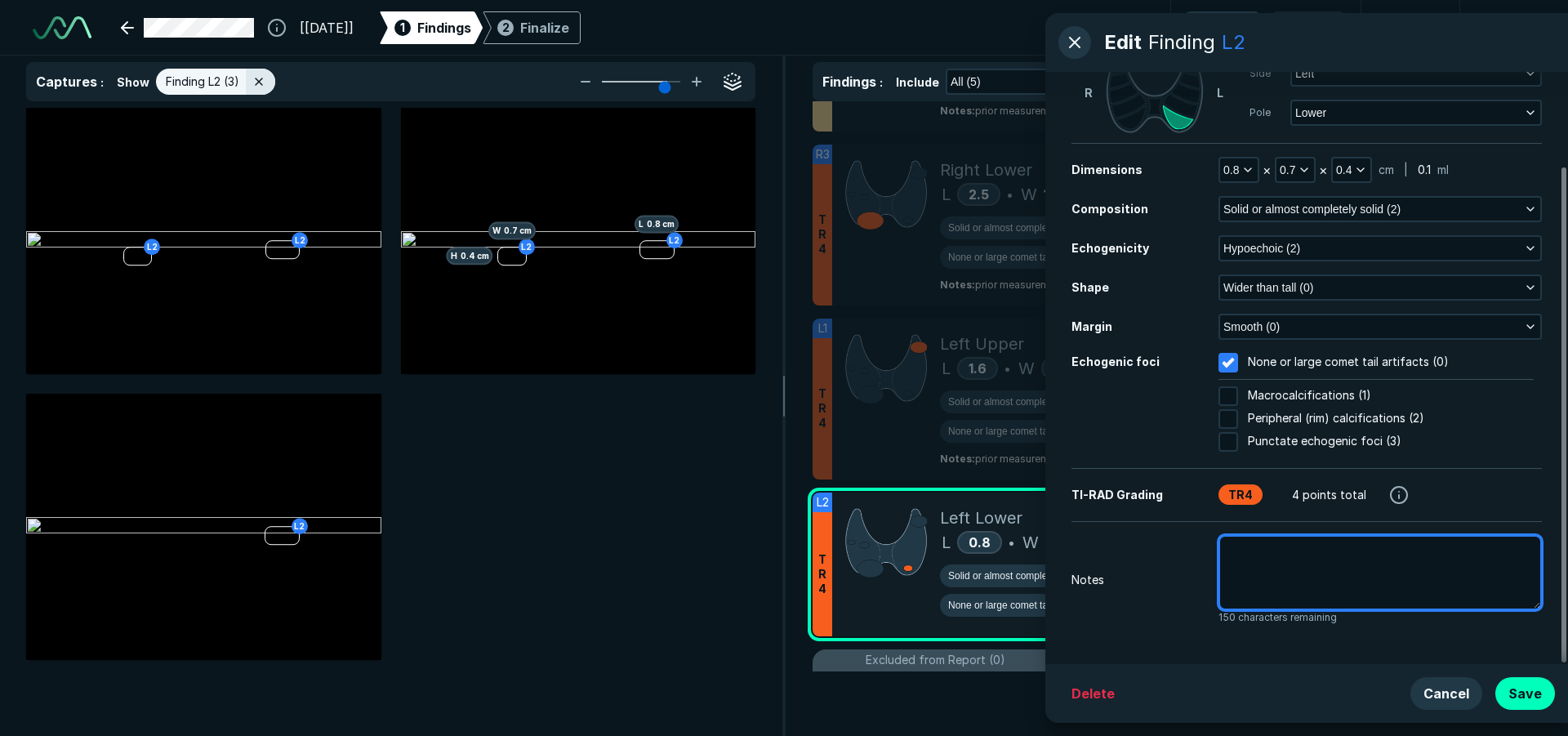
click at [1363, 572] on textarea at bounding box center [1380, 573] width 324 height 76
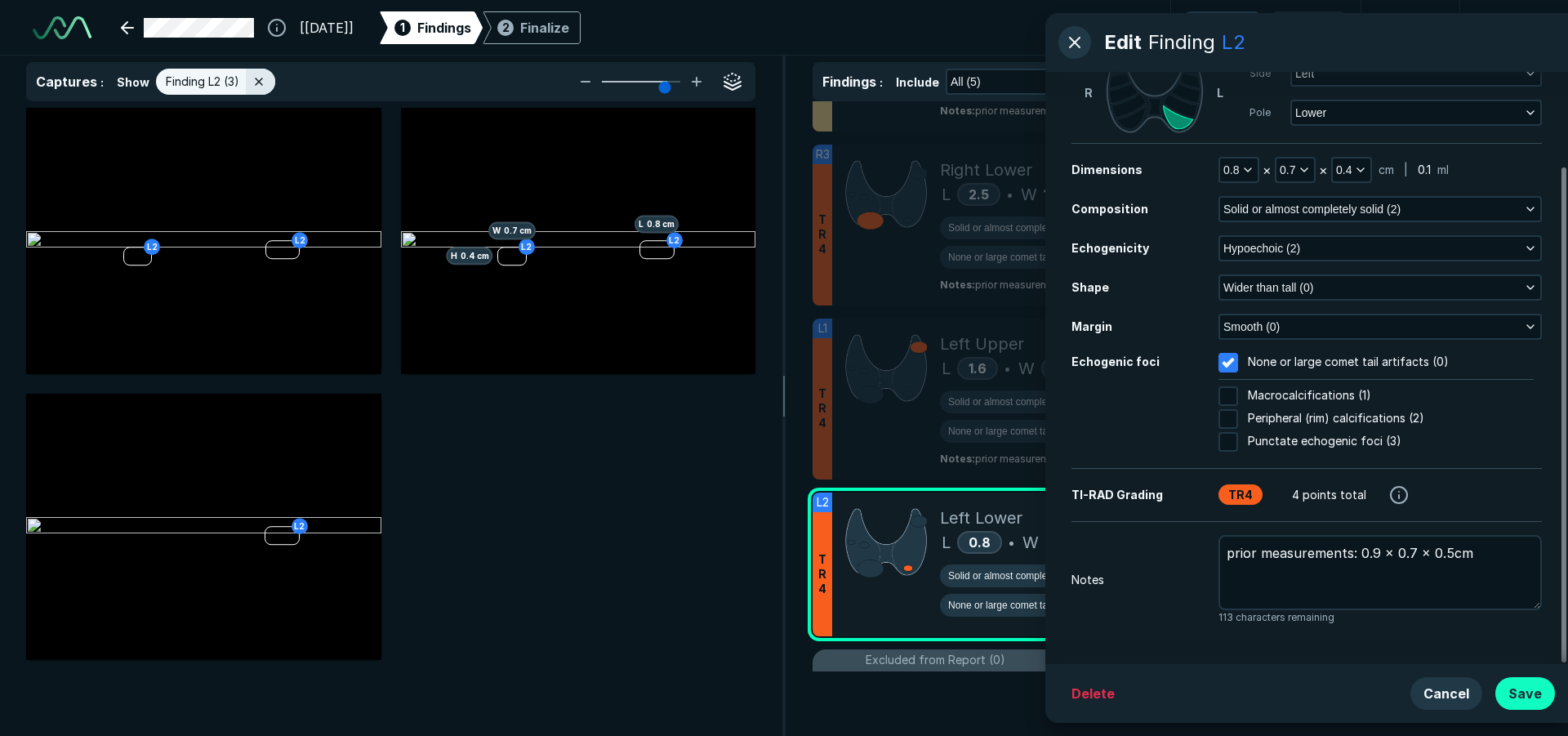
click at [1537, 696] on button "Save" at bounding box center [1525, 694] width 60 height 33
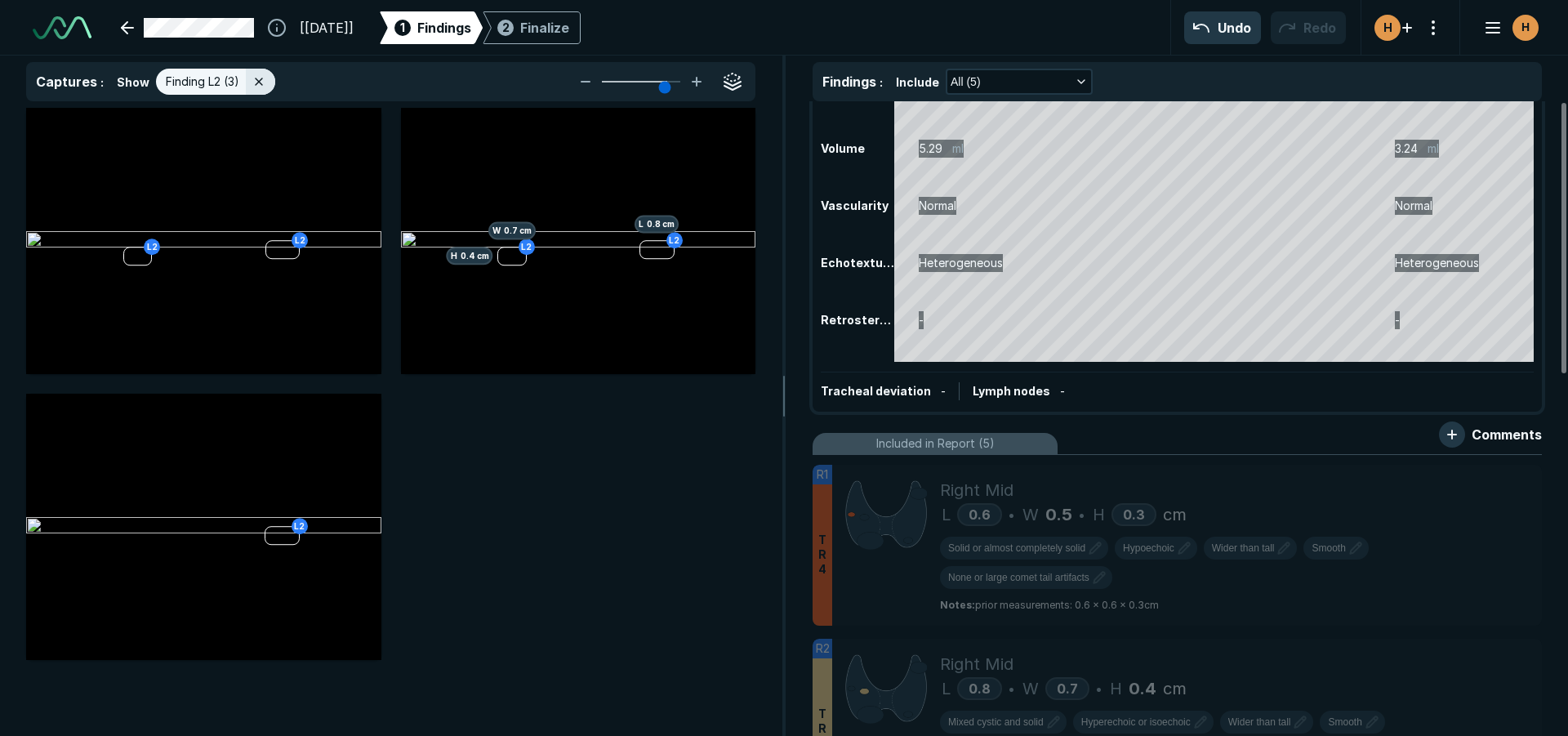
scroll to position [0, 0]
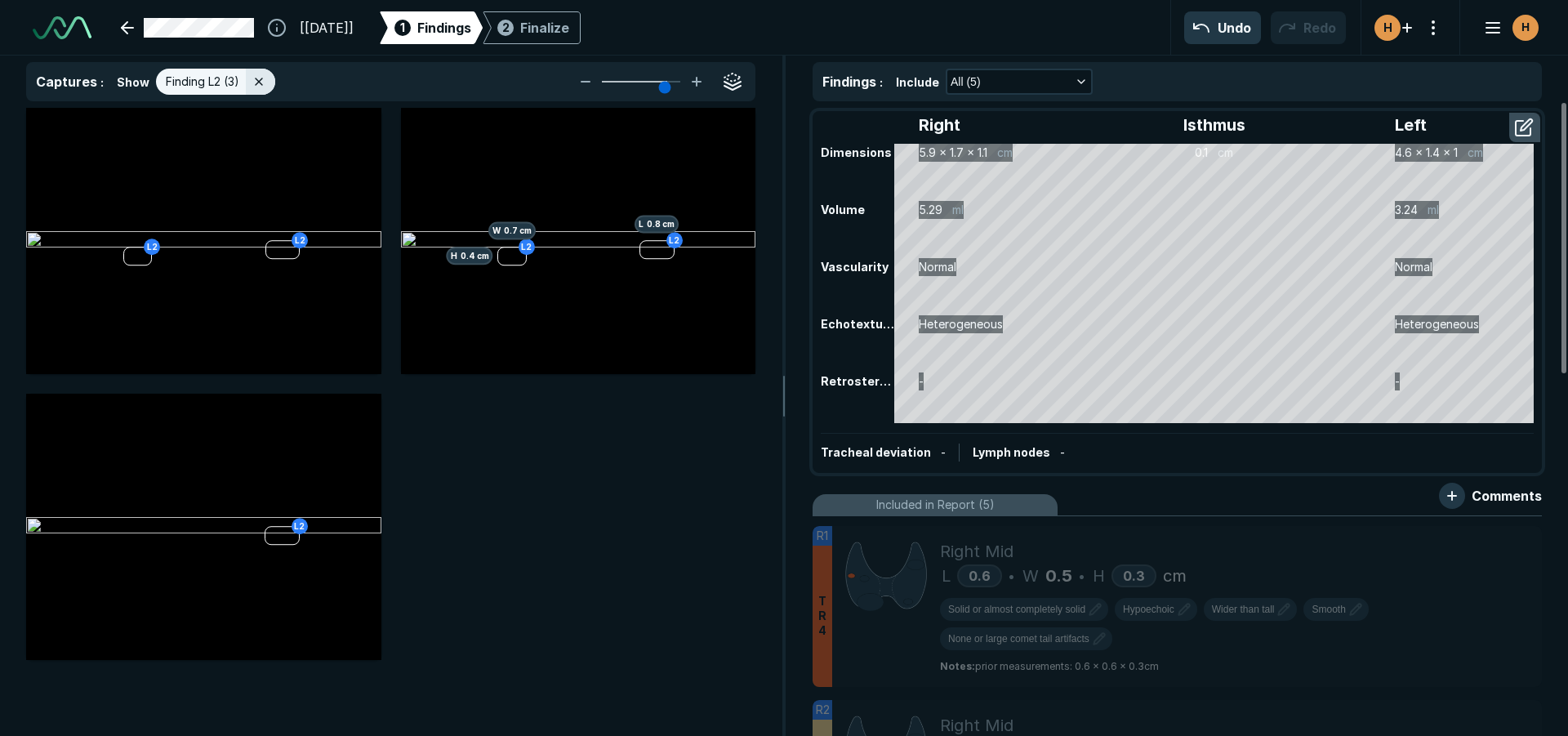
click at [1157, 443] on div "Right Isthmus Left Dimensions 5.9 x 1.7 x 1.1 cm 0.1 cm 4.6 x 1.4 x 1 cm Volume…" at bounding box center [1176, 292] width 726 height 359
click at [569, 32] on div "Finalize" at bounding box center [545, 28] width 49 height 19
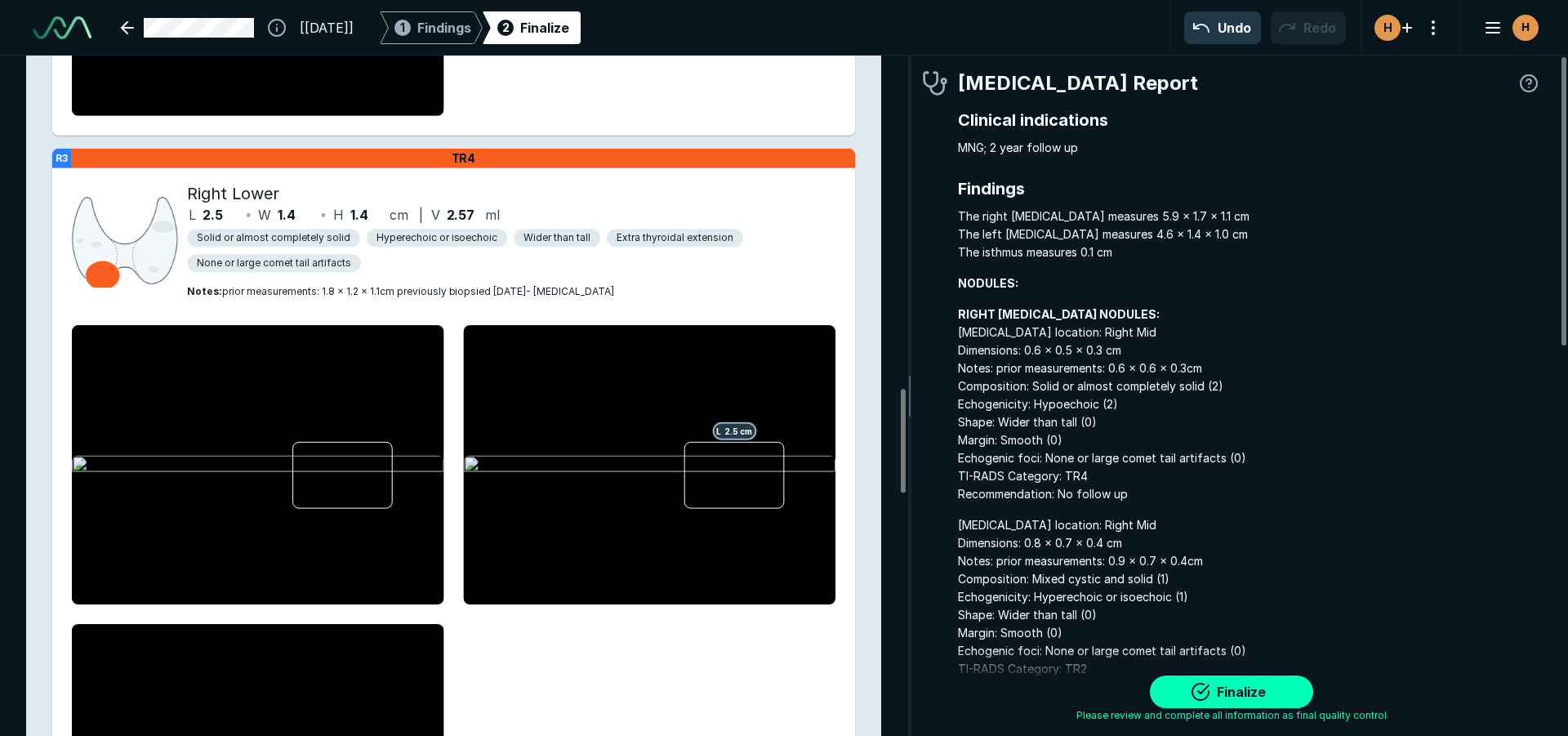
scroll to position [2288, 0]
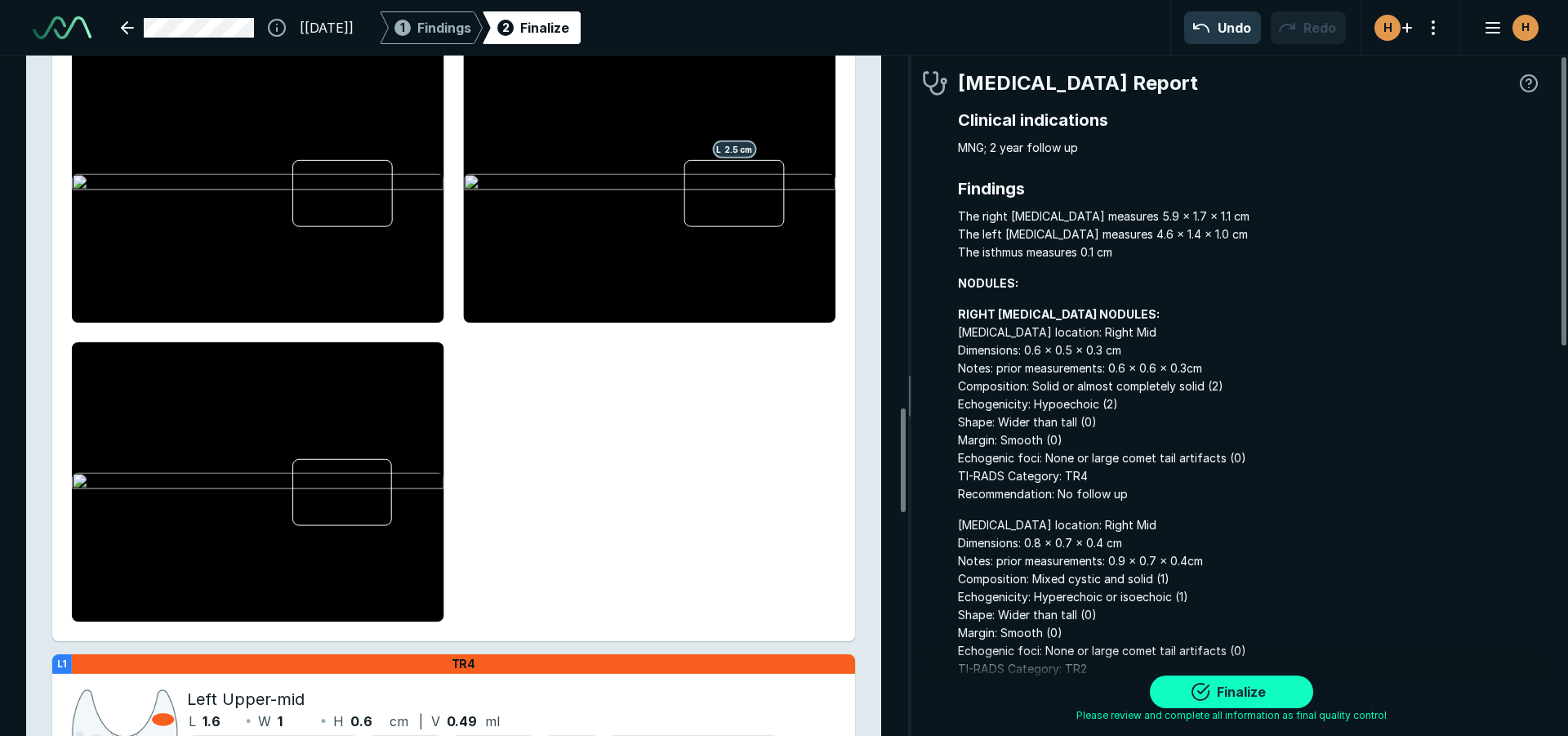
click at [1254, 689] on button "Finalize" at bounding box center [1231, 692] width 164 height 33
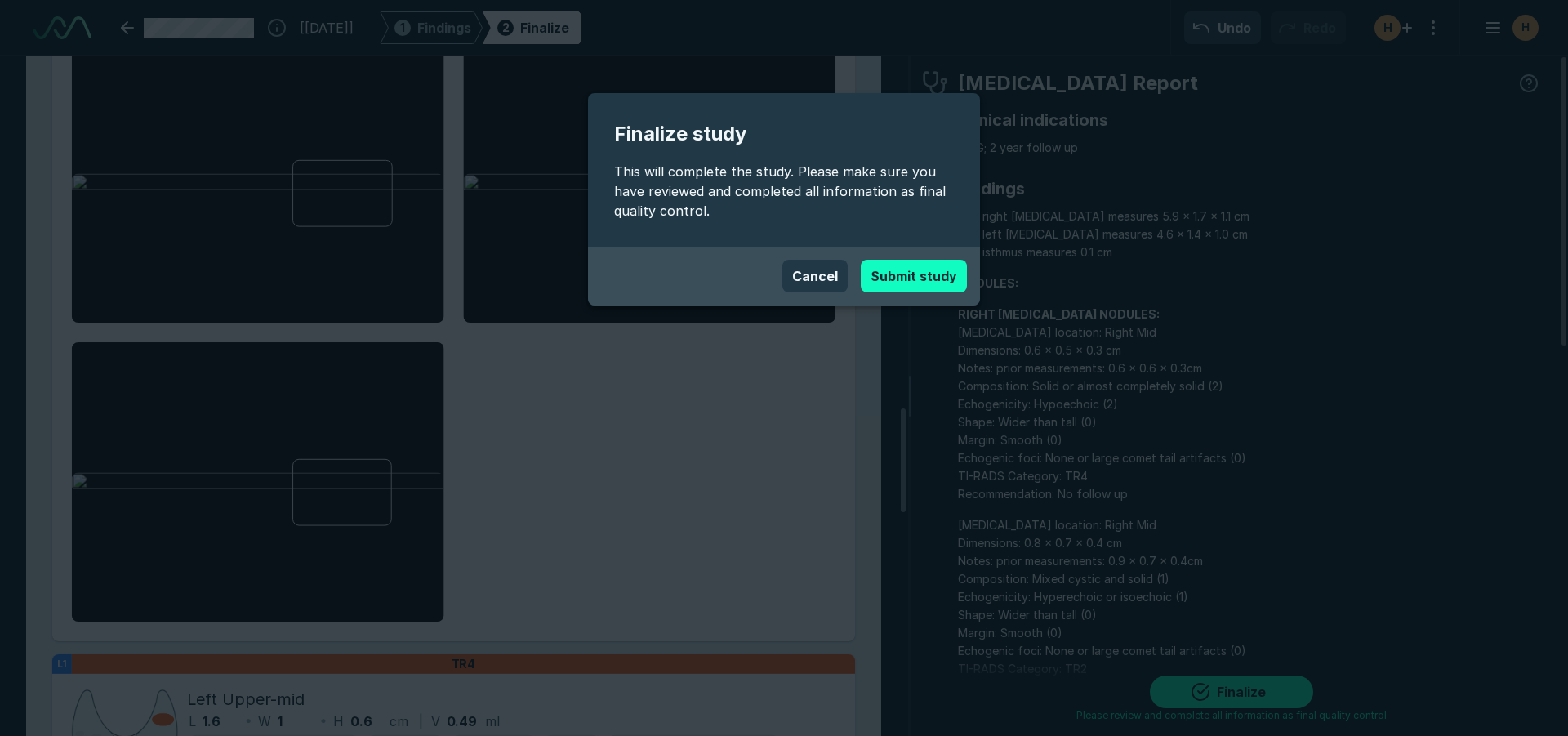
click at [900, 269] on button "Submit study" at bounding box center [914, 276] width 107 height 33
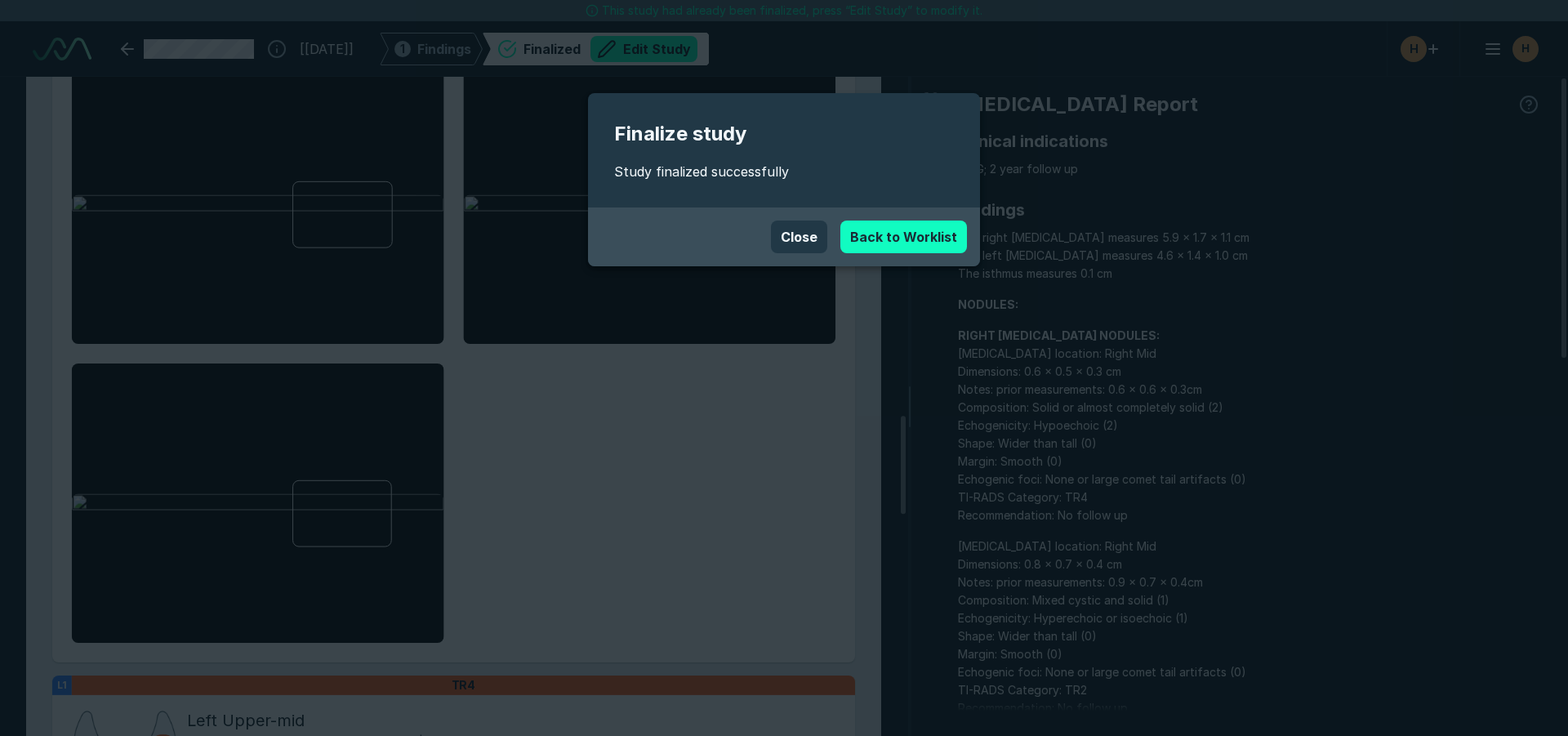
click at [878, 240] on link "Back to Worklist" at bounding box center [903, 238] width 127 height 33
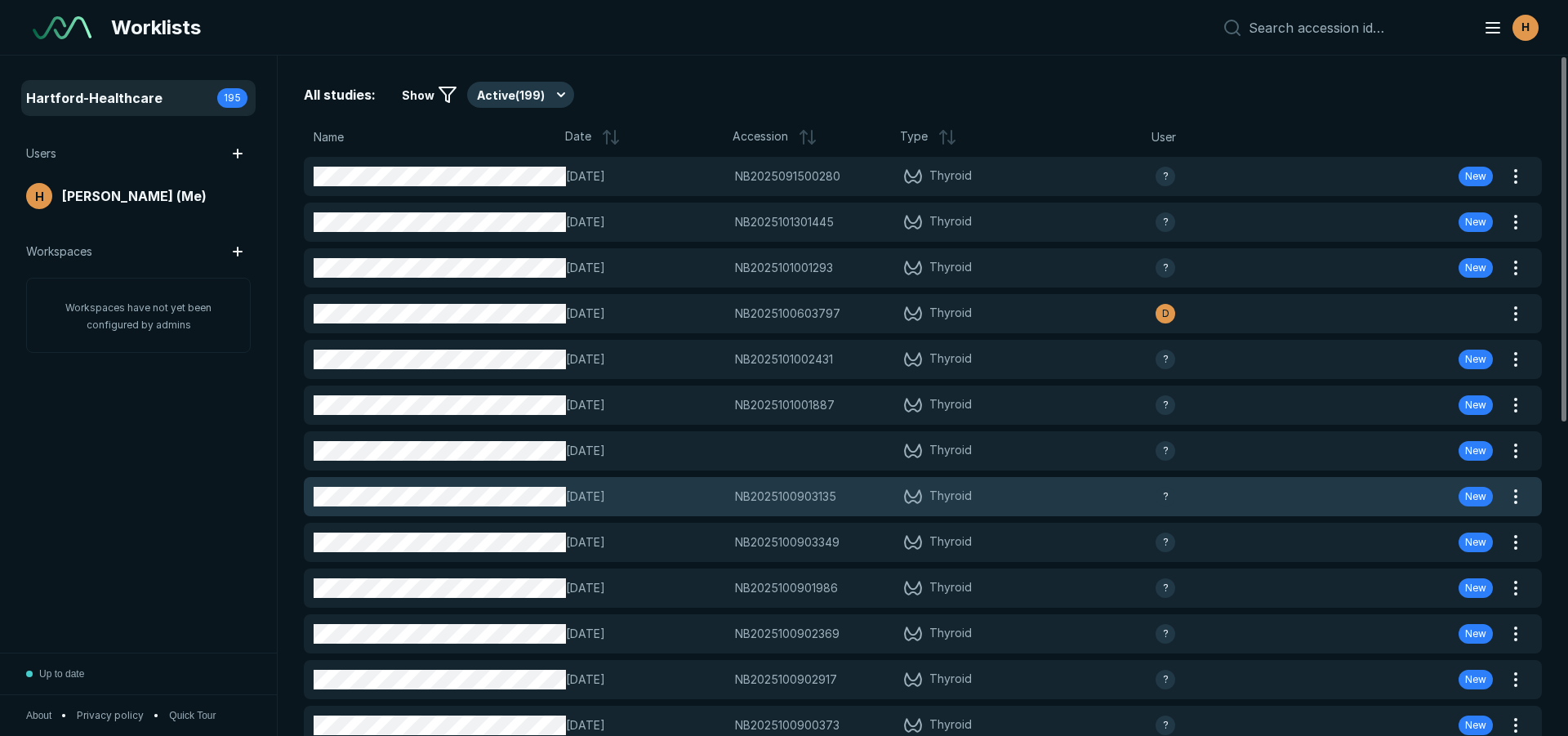
scroll to position [4867, 7643]
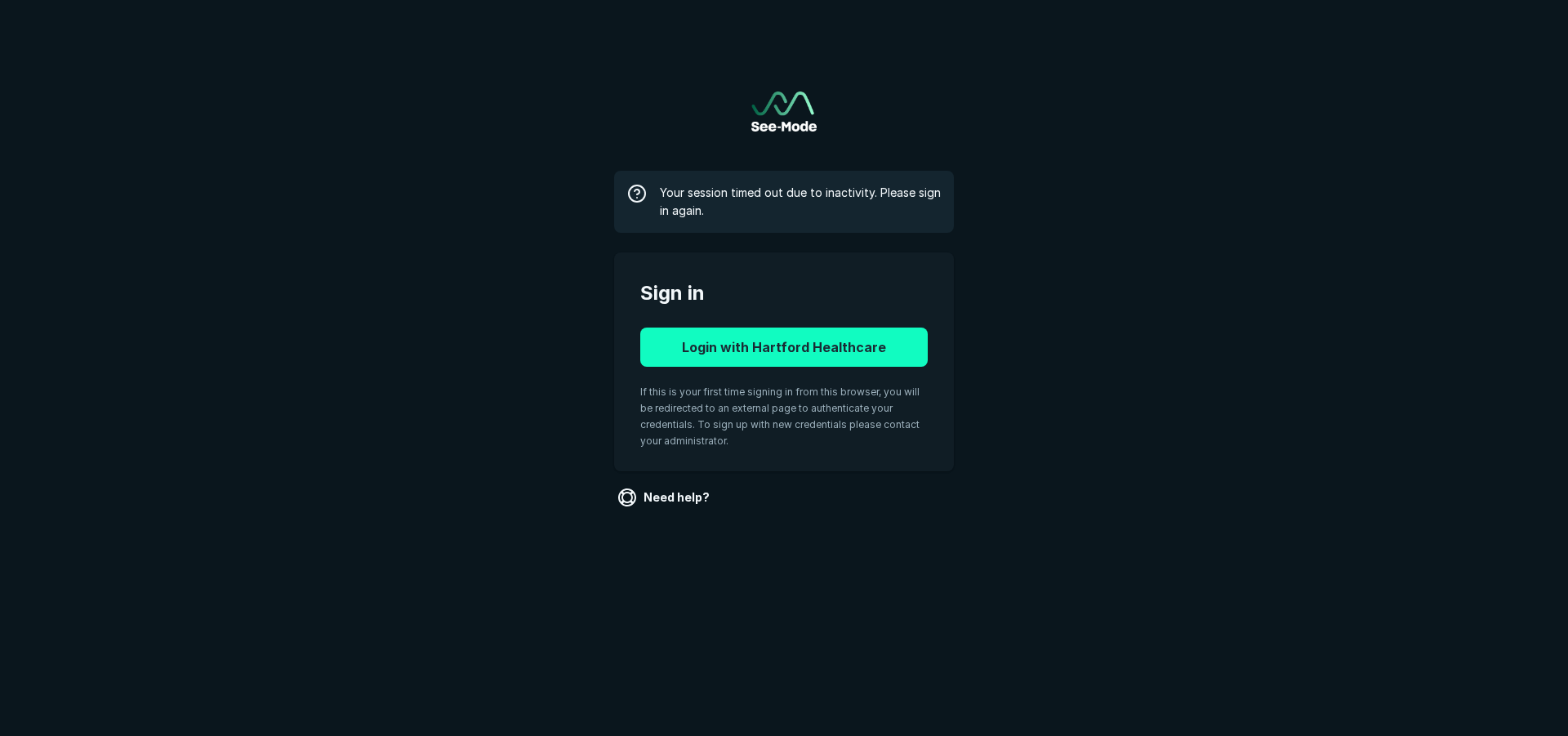
click at [729, 340] on button "Login with Hartford Healthcare" at bounding box center [784, 347] width 288 height 39
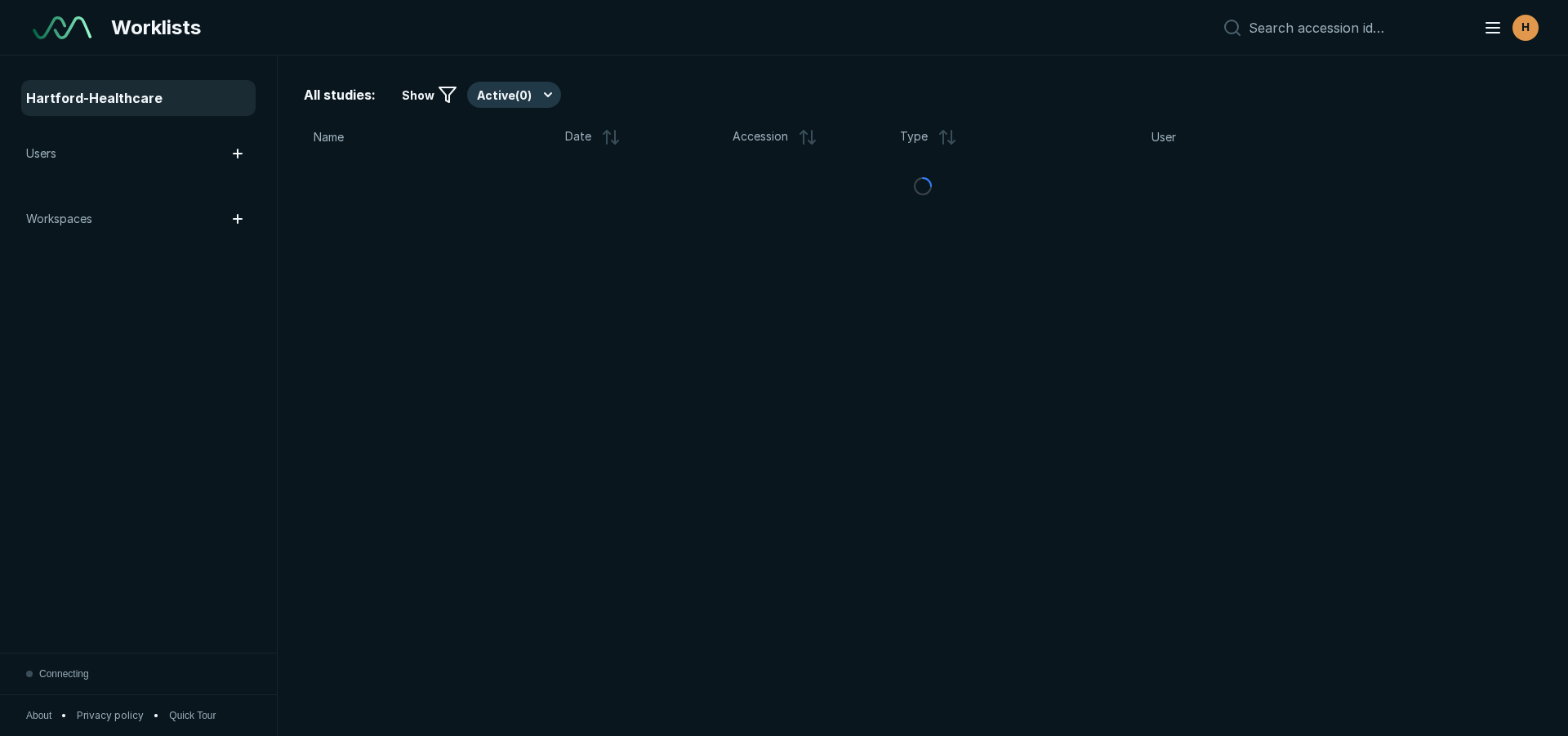
scroll to position [5128, 9154]
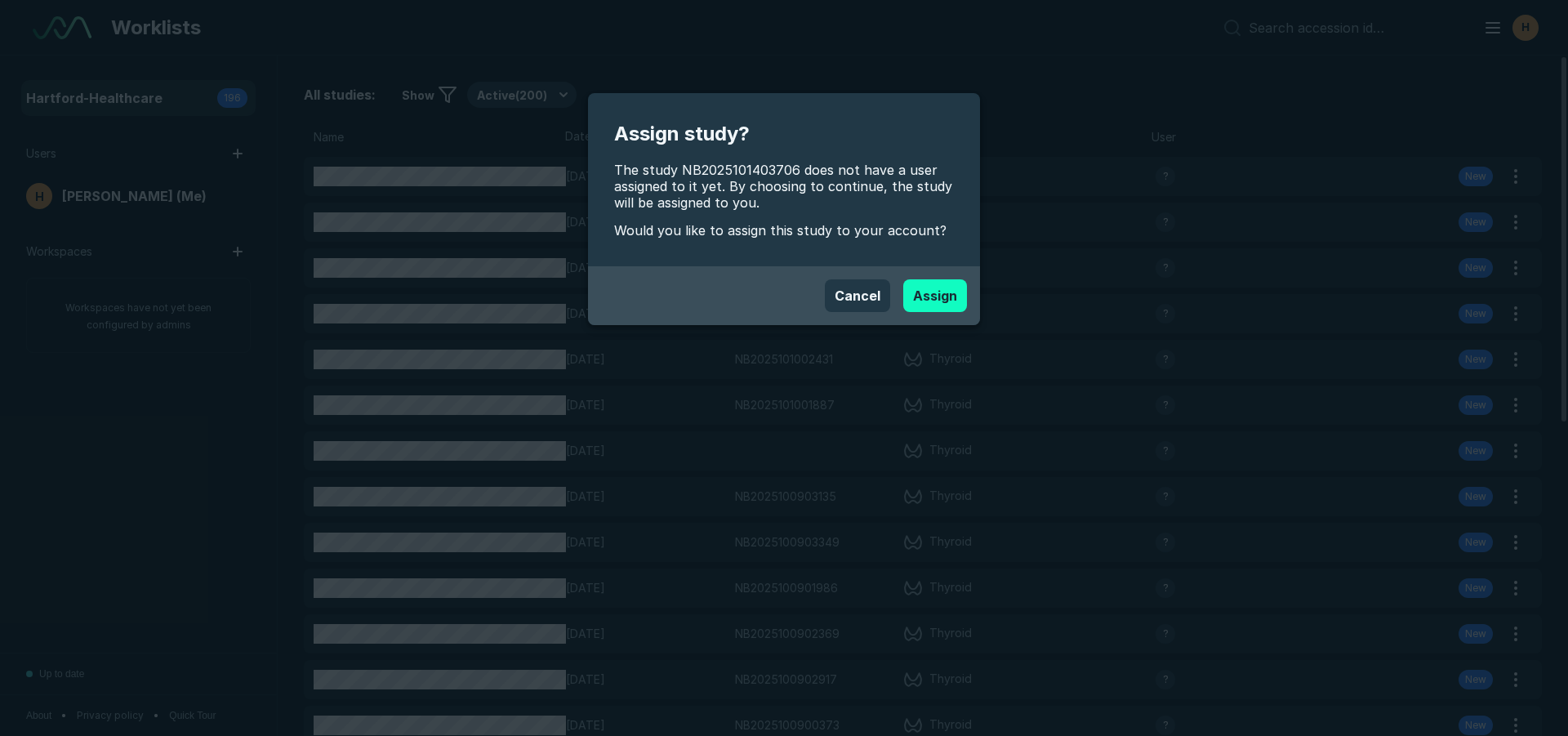
click at [930, 292] on button "Assign" at bounding box center [935, 296] width 64 height 33
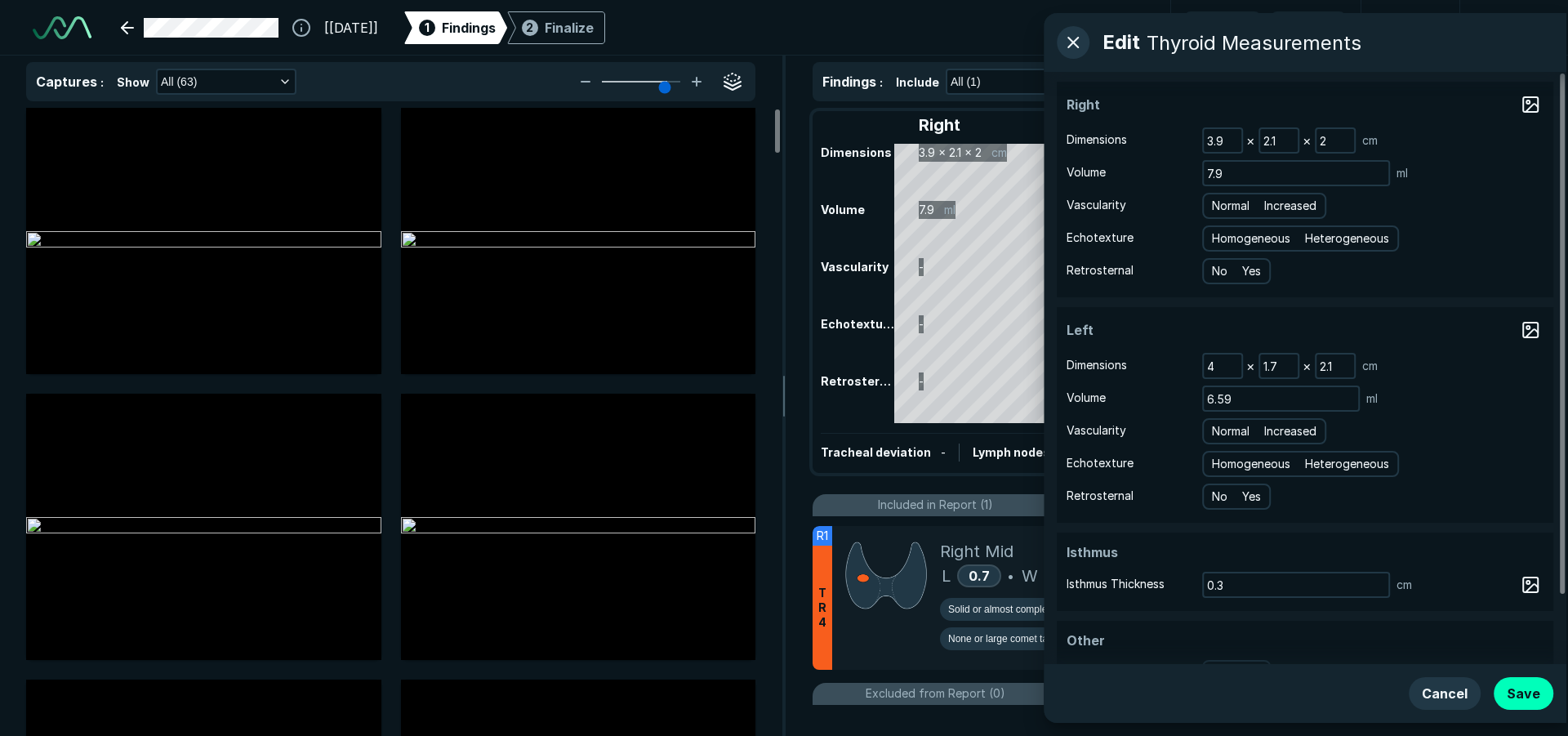
scroll to position [5128, 9154]
click at [1247, 195] on div "Normal Increased" at bounding box center [1266, 206] width 124 height 26
click at [1237, 213] on span "Normal" at bounding box center [1232, 206] width 38 height 18
click at [1222, 209] on input "Normal" at bounding box center [1216, 204] width 11 height 11
radio input "true"
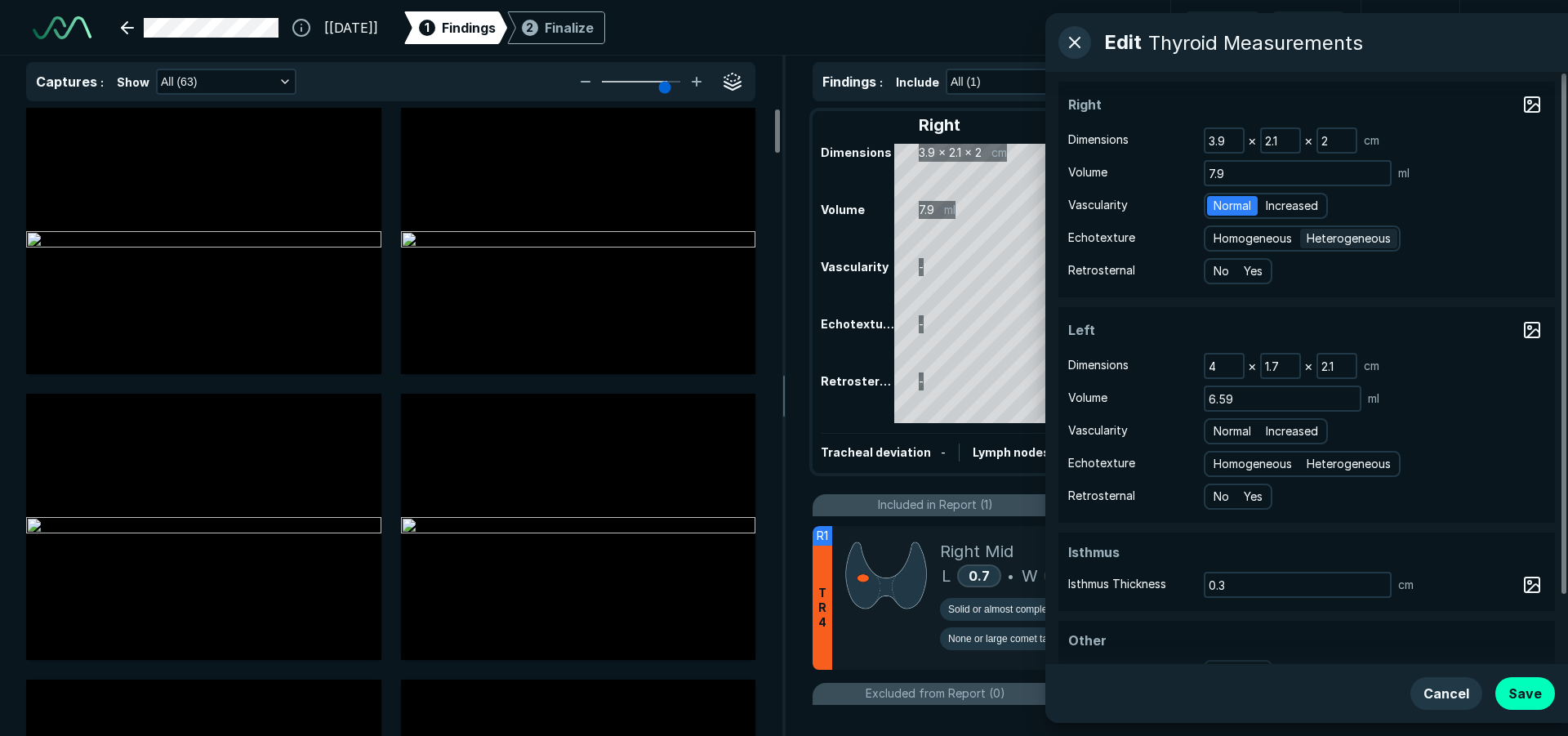
click at [1364, 240] on span "Heterogeneous" at bounding box center [1348, 239] width 84 height 18
click at [1315, 240] on input "Heterogeneous" at bounding box center [1309, 236] width 11 height 11
radio input "true"
click at [1255, 432] on div "Normal" at bounding box center [1232, 432] width 50 height 19
click at [1222, 432] on input "Normal" at bounding box center [1216, 429] width 11 height 11
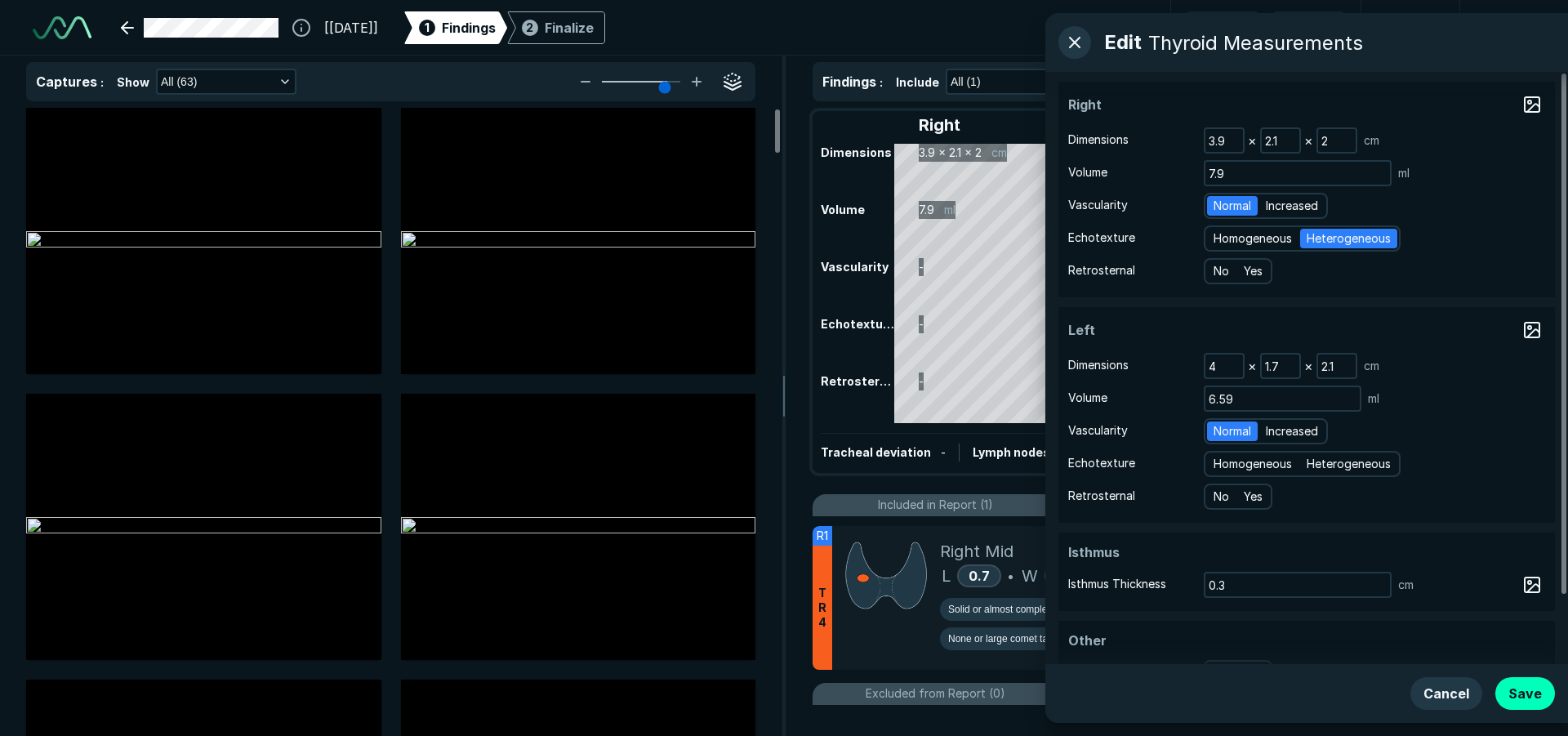
radio input "true"
click at [1360, 470] on span "Heterogeneous" at bounding box center [1348, 464] width 84 height 18
click at [1315, 467] on input "Heterogeneous" at bounding box center [1309, 462] width 11 height 11
radio input "true"
click at [1517, 695] on button "Save" at bounding box center [1525, 694] width 60 height 33
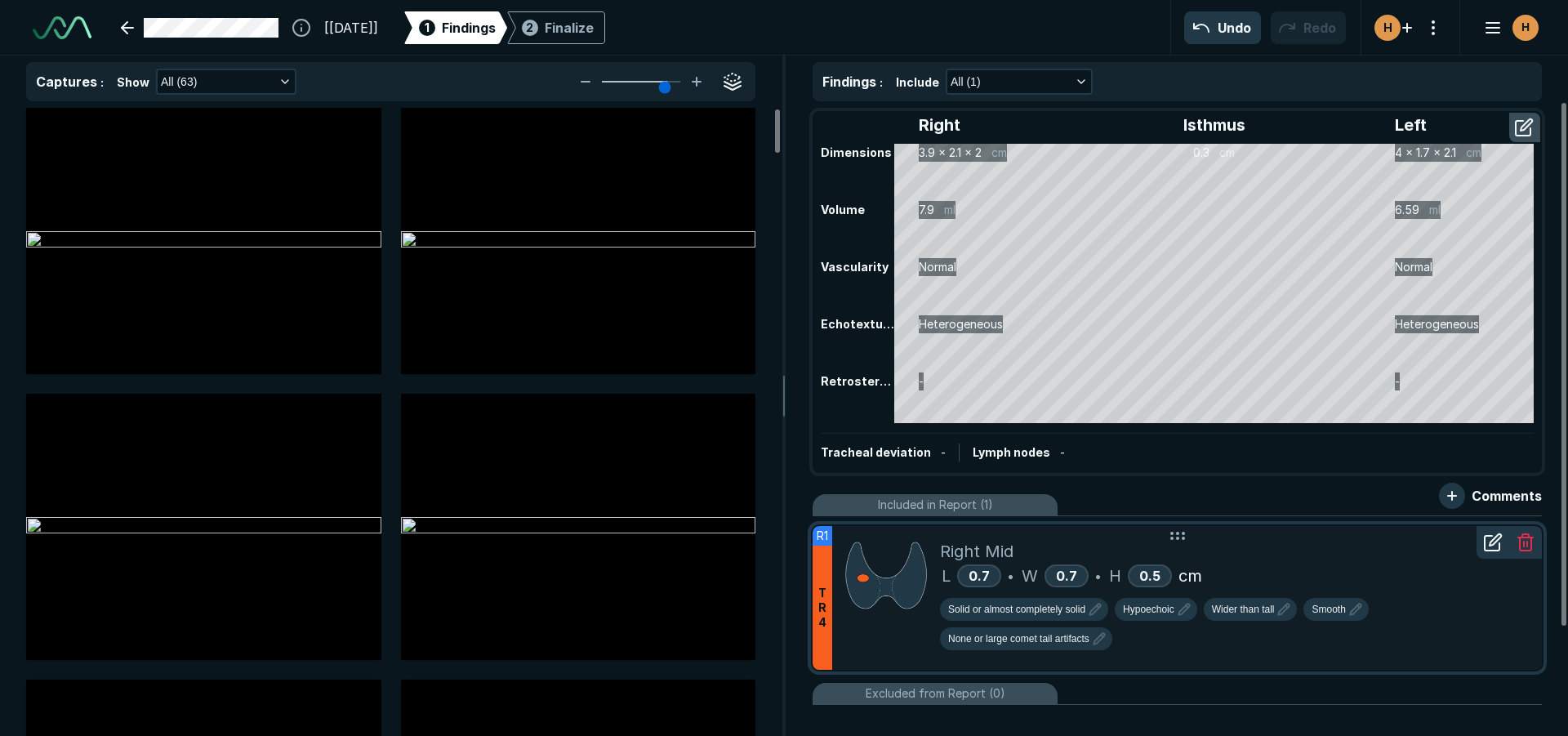
click at [1309, 564] on div "L 0.7 • W 0.7 • H 0.5 cm" at bounding box center [1235, 575] width 589 height 24
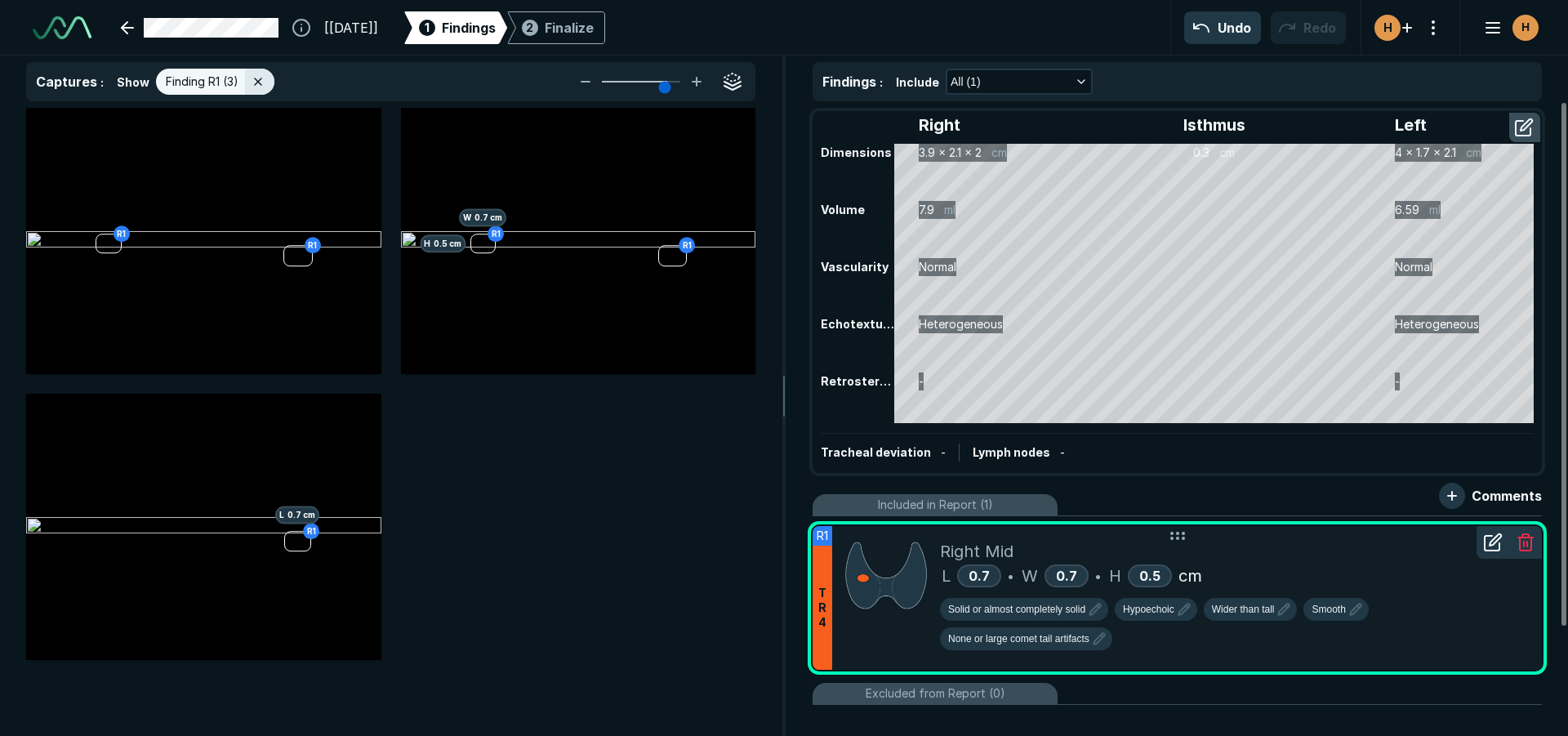
scroll to position [4749, 5354]
click at [1488, 552] on icon at bounding box center [1492, 542] width 19 height 19
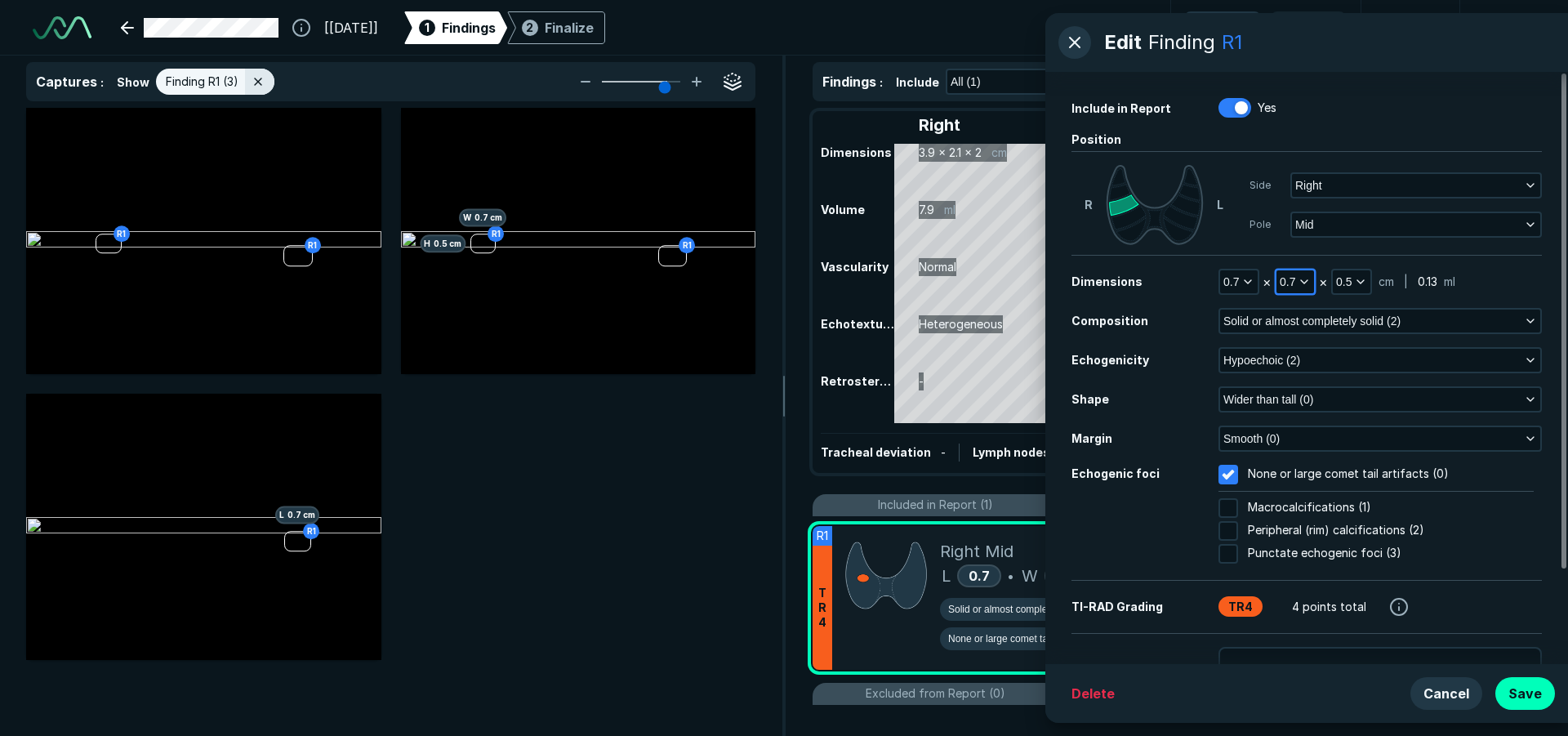
click at [1308, 285] on icon "button" at bounding box center [1303, 281] width 13 height 13
click at [1304, 385] on input "text" at bounding box center [1317, 387] width 64 height 23
type input "0.6"
click at [1322, 424] on button "Done" at bounding box center [1317, 422] width 67 height 26
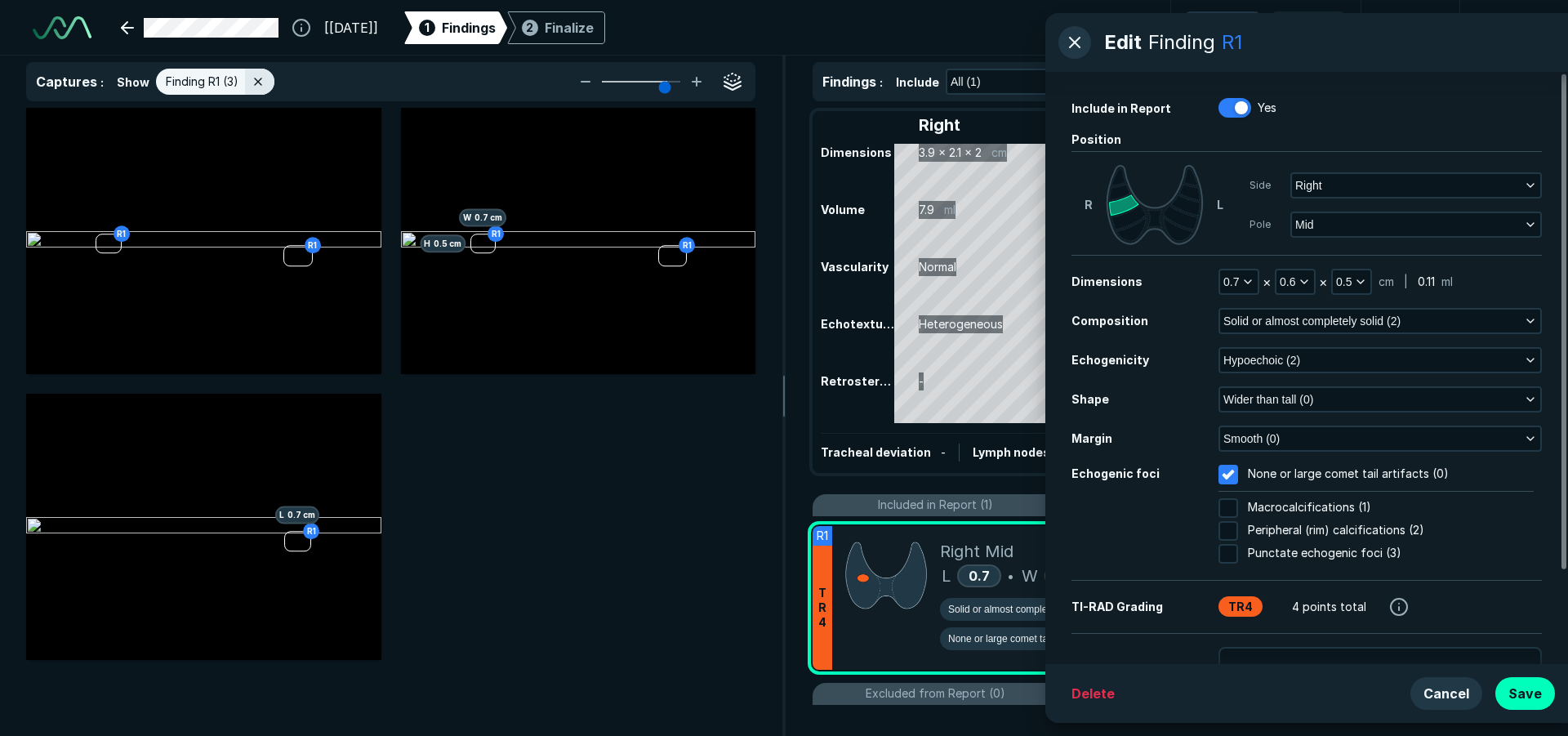
scroll to position [112, 0]
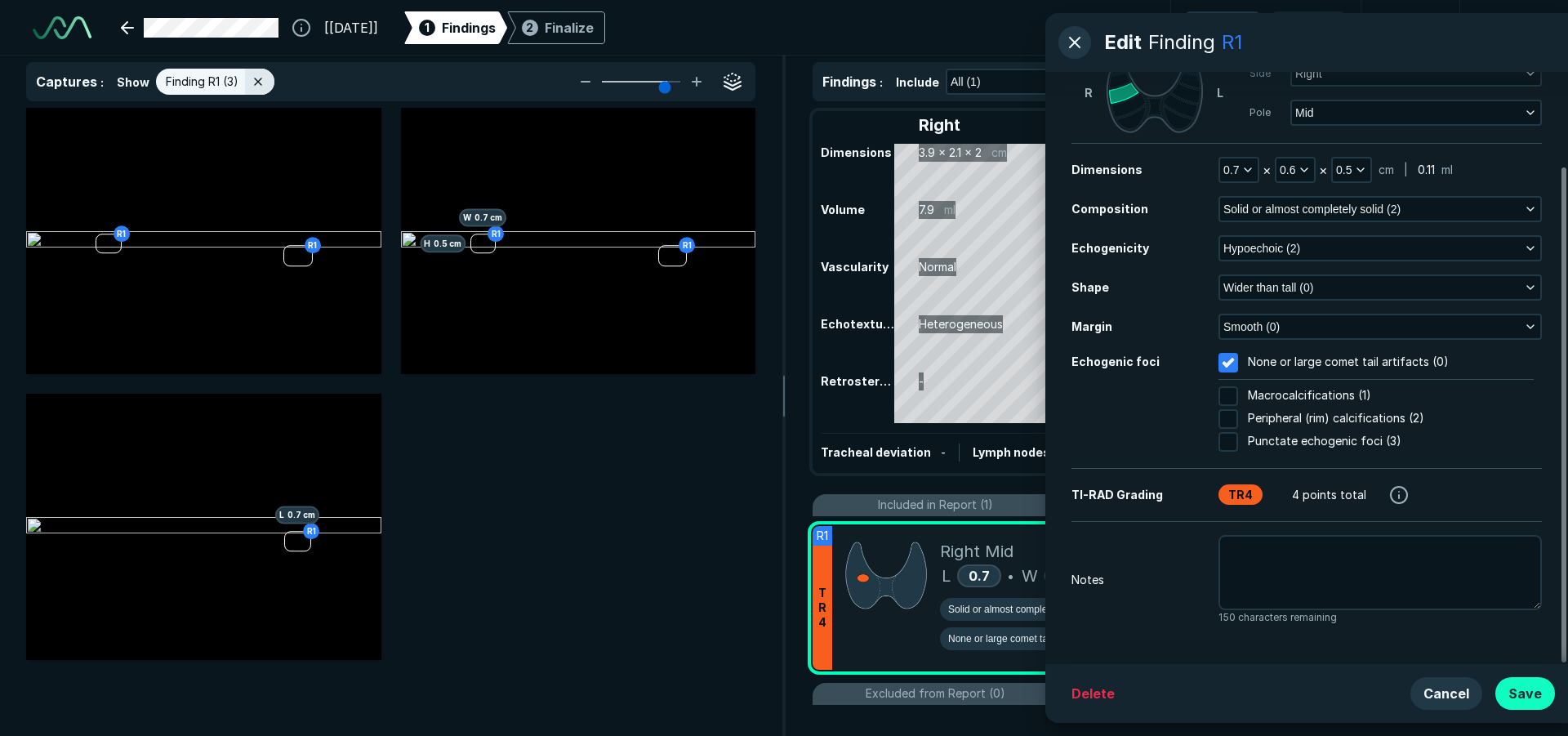
click at [1522, 698] on button "Save" at bounding box center [1525, 694] width 60 height 33
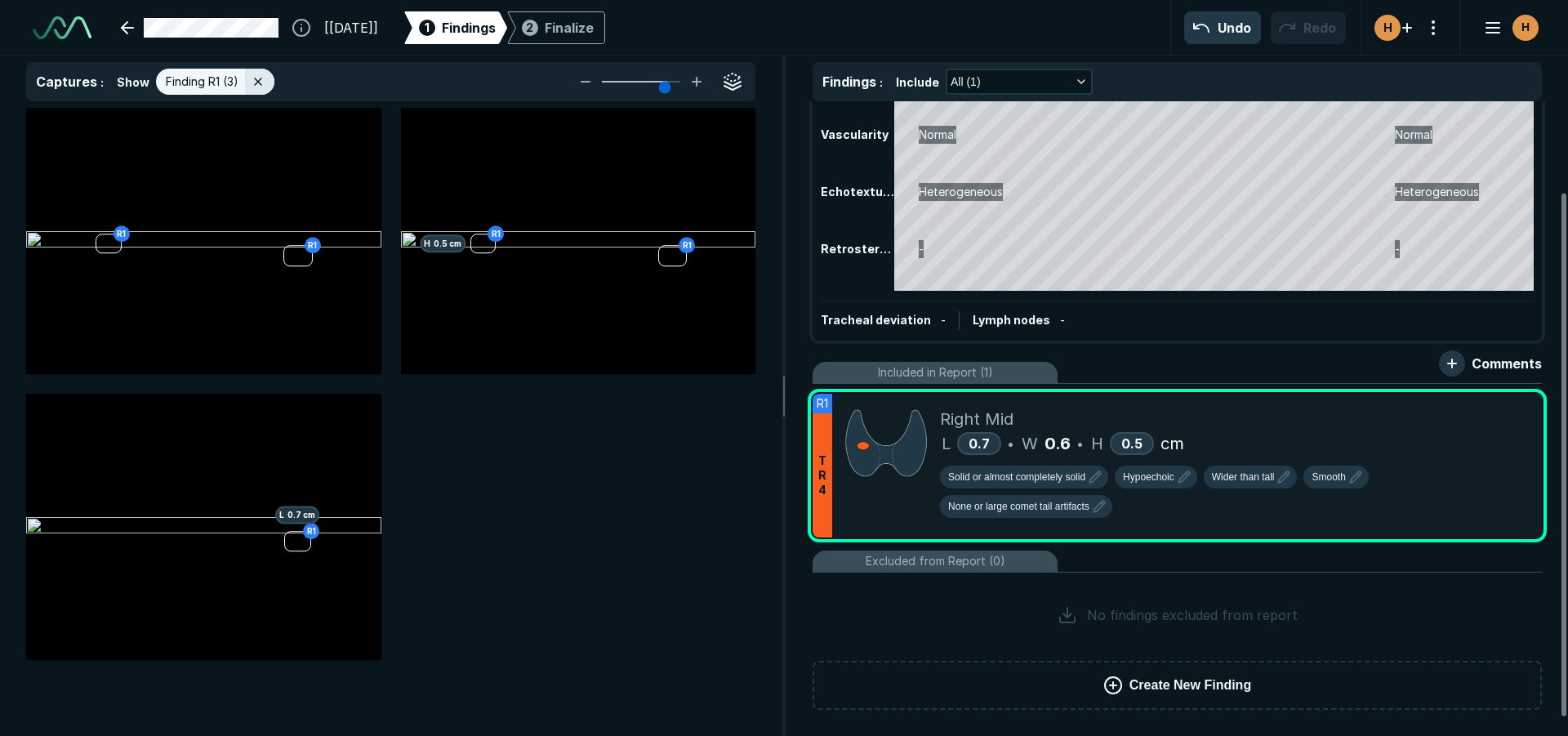
scroll to position [0, 0]
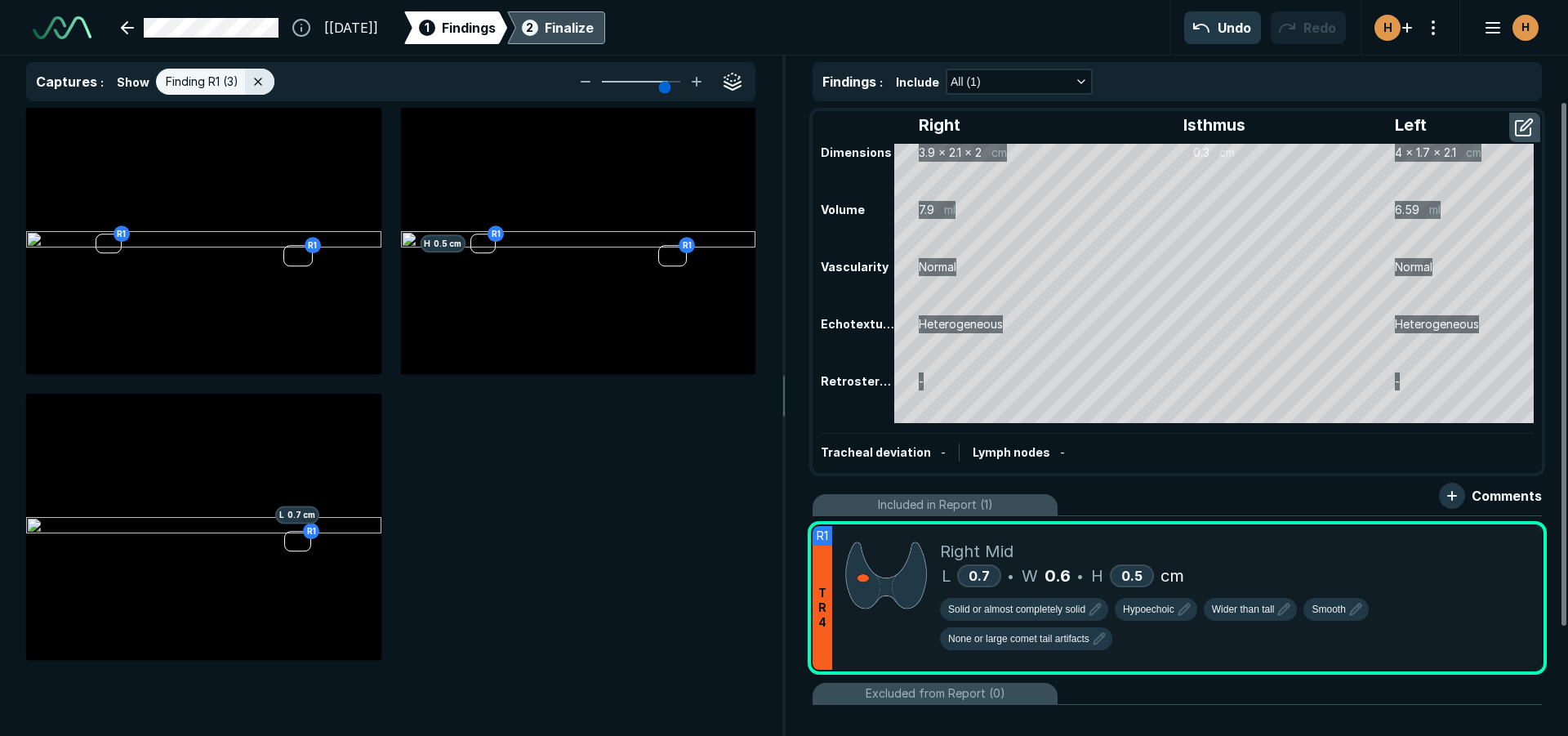
click at [594, 16] on div "2 Finalize" at bounding box center [556, 28] width 76 height 33
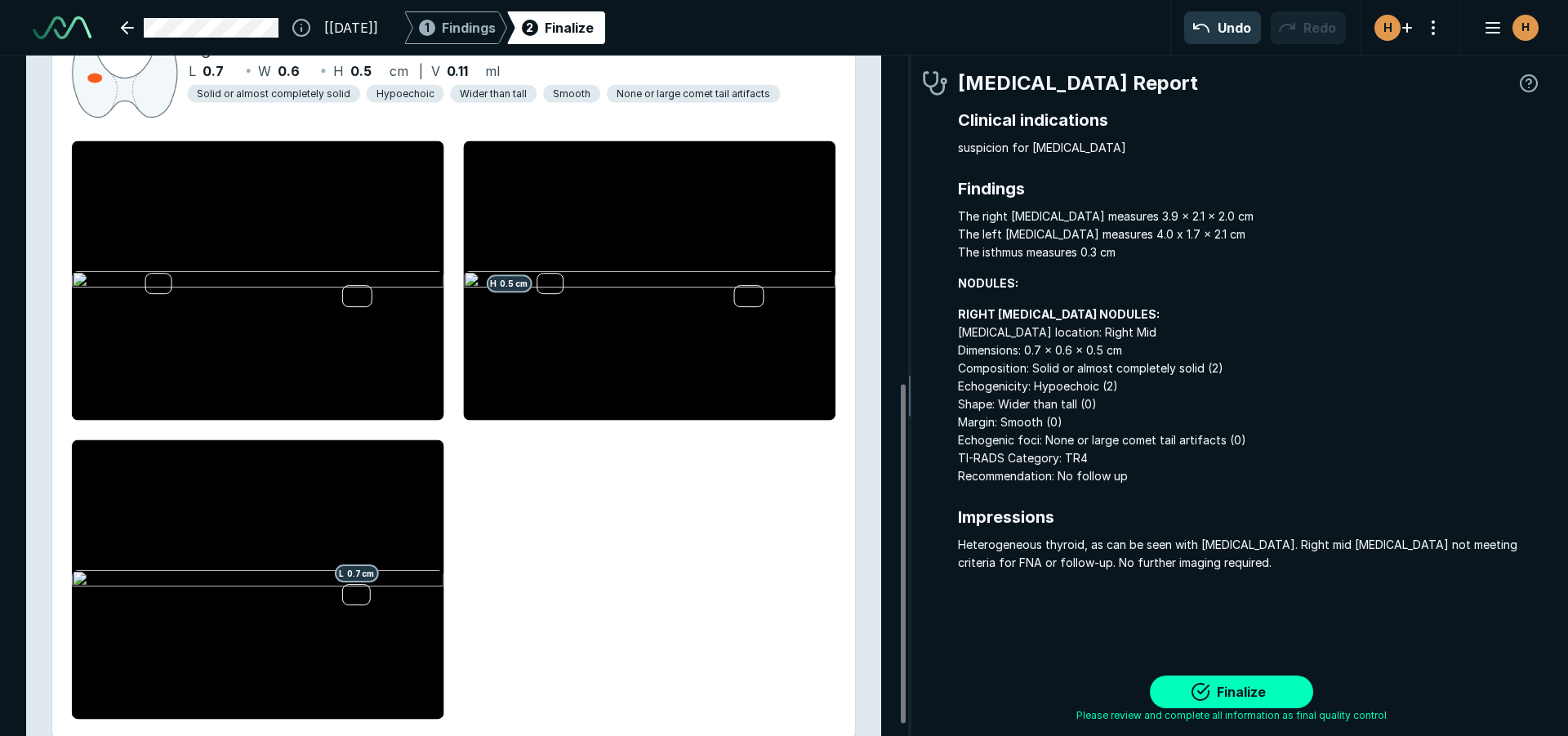
scroll to position [681, 0]
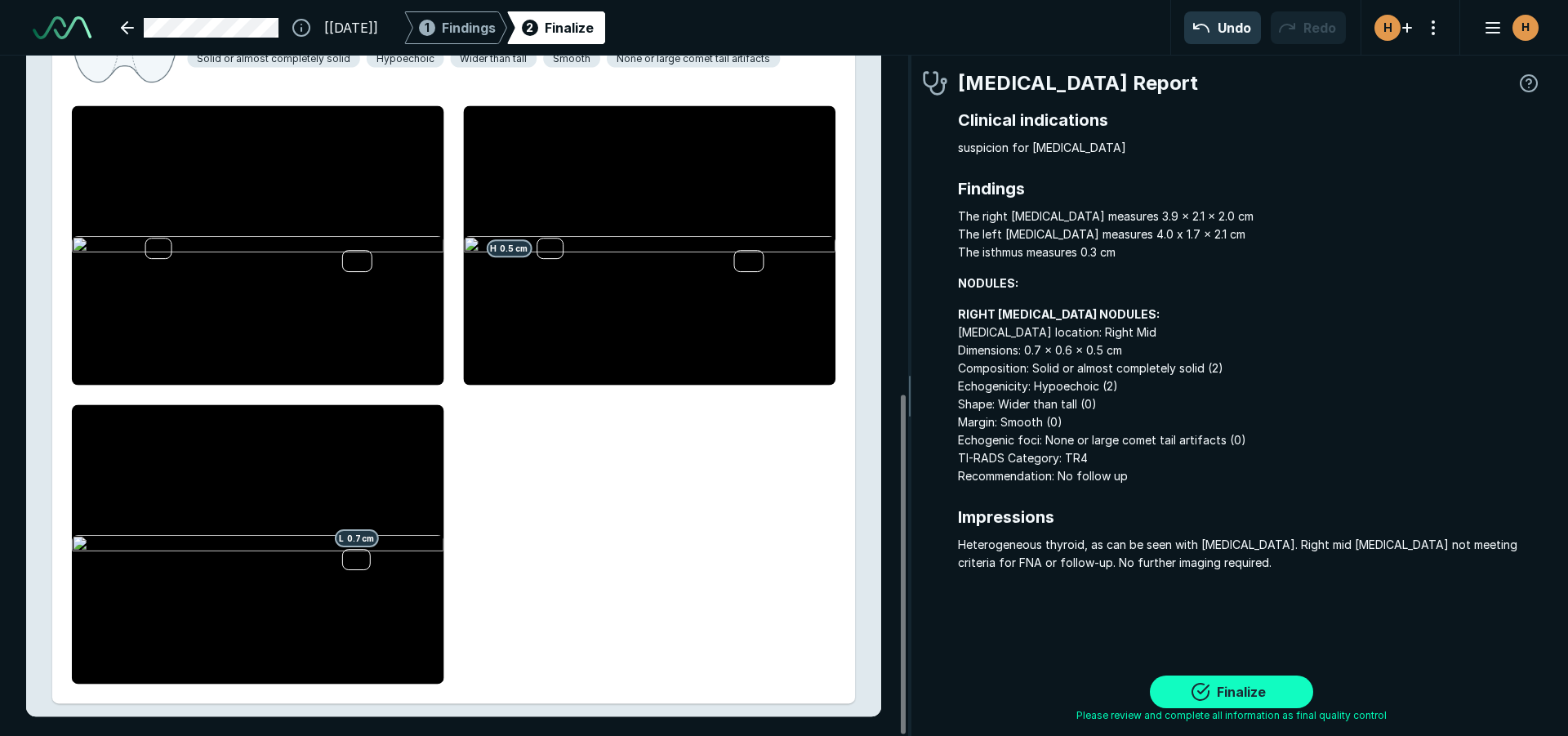
click at [1264, 679] on button "Finalize" at bounding box center [1231, 692] width 164 height 33
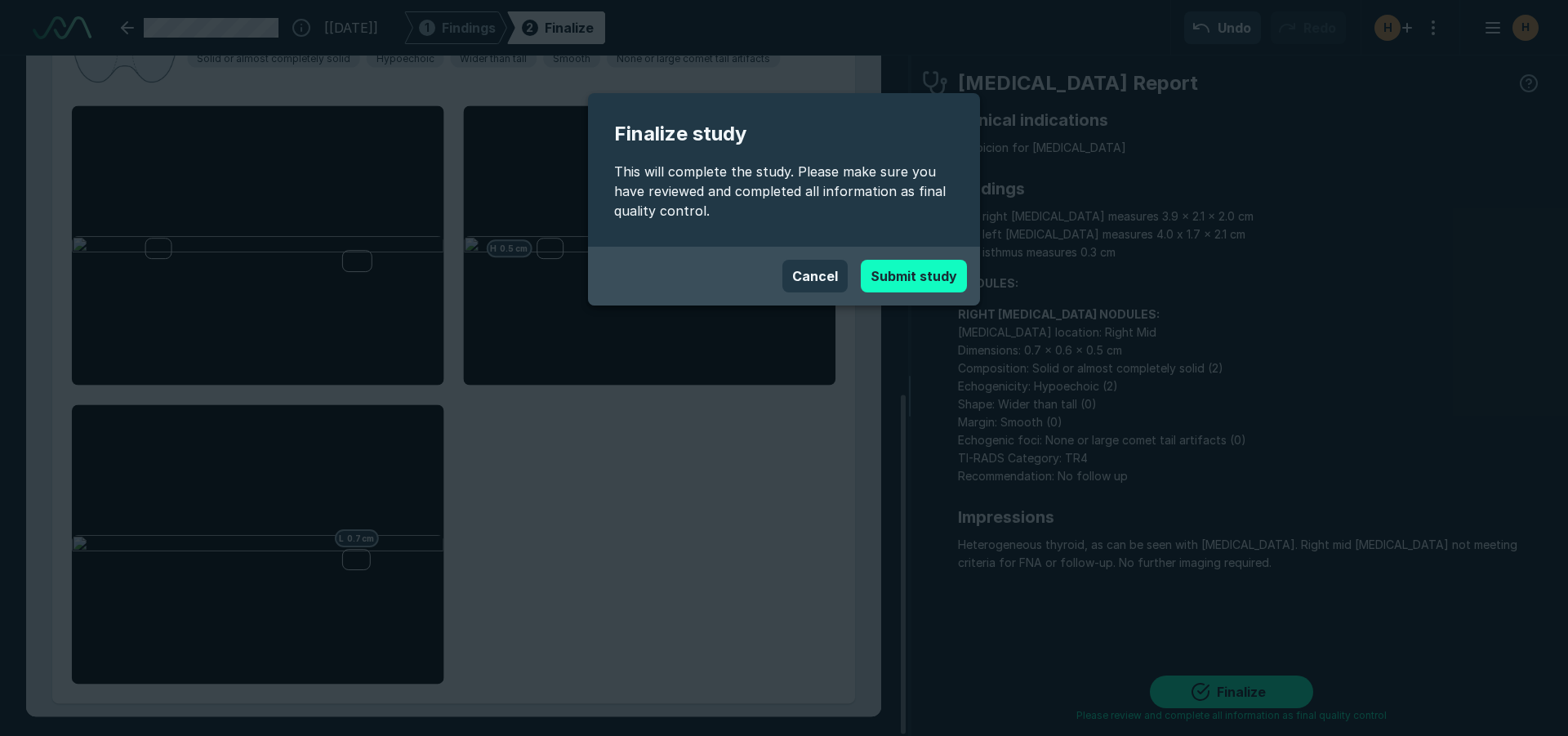
click at [917, 275] on button "Submit study" at bounding box center [914, 276] width 107 height 33
type textarea "x"
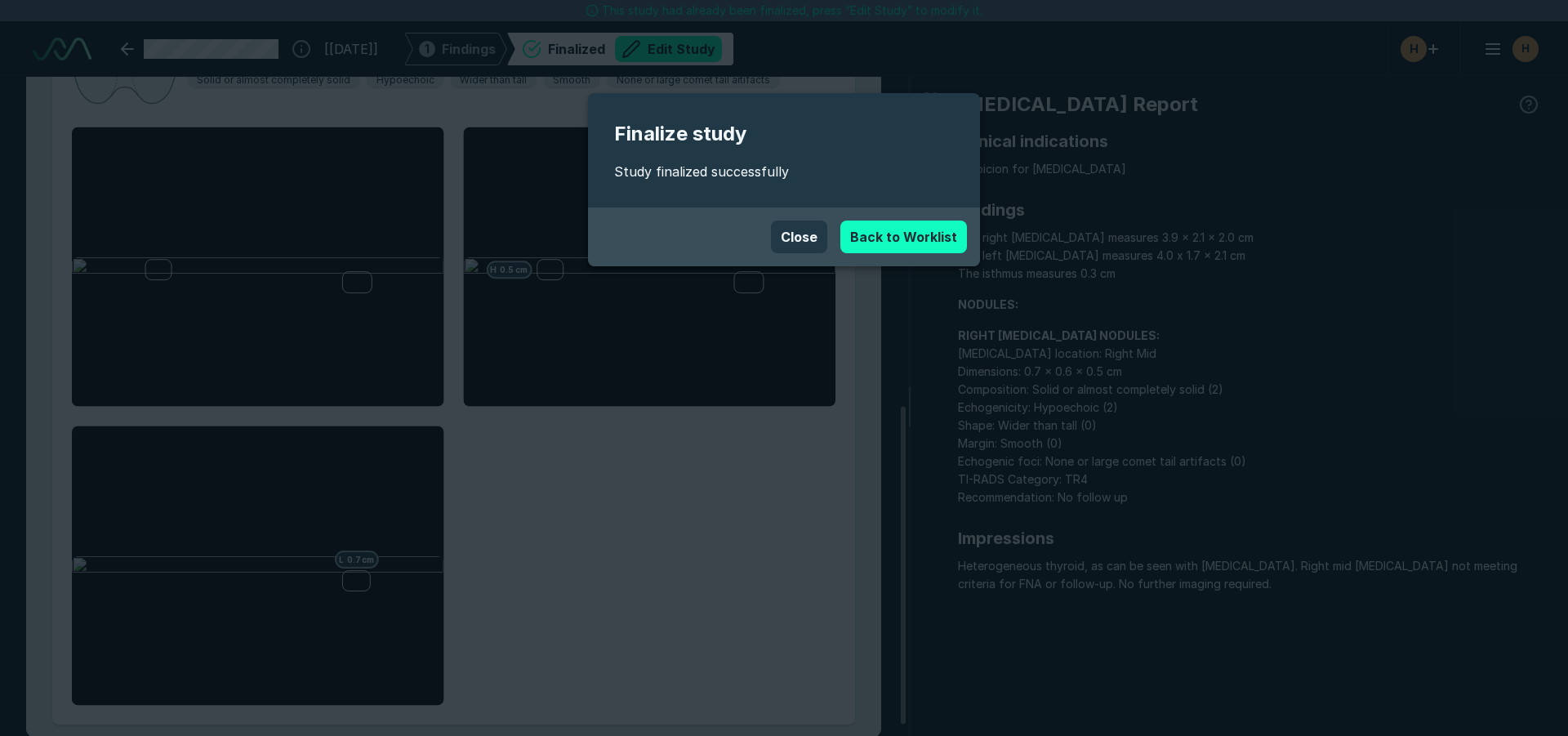
click at [913, 236] on link "Back to Worklist" at bounding box center [903, 238] width 127 height 33
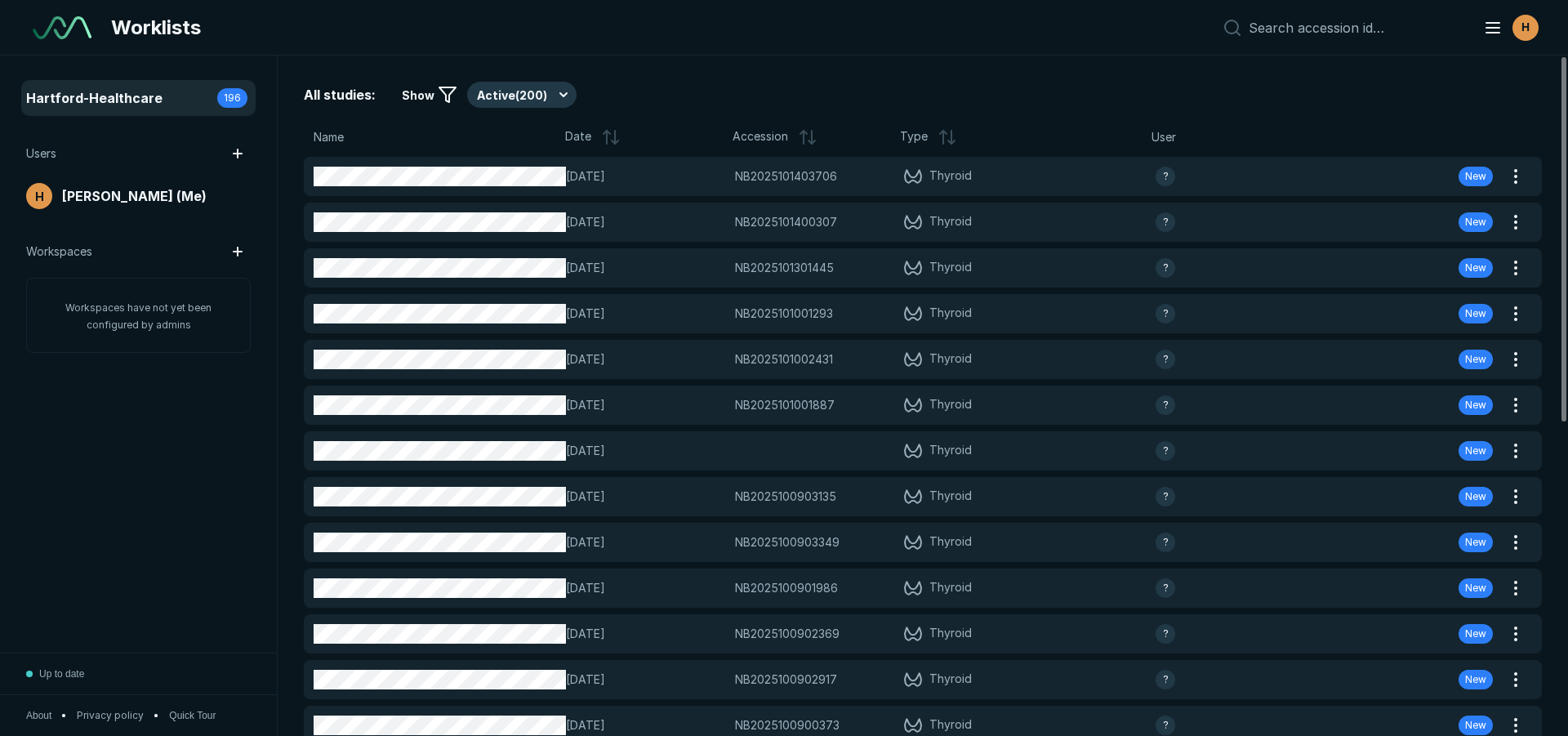
scroll to position [4867, 7643]
